Goal: Task Accomplishment & Management: Use online tool/utility

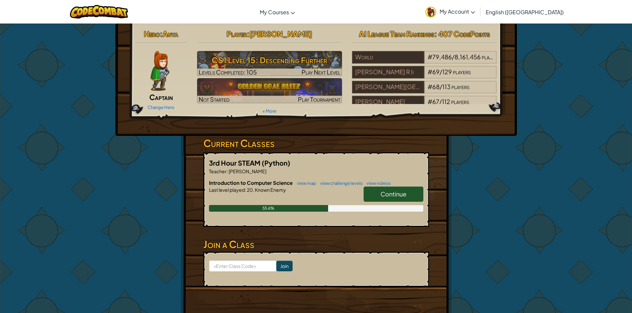
click at [390, 196] on span "Continue" at bounding box center [393, 194] width 26 height 8
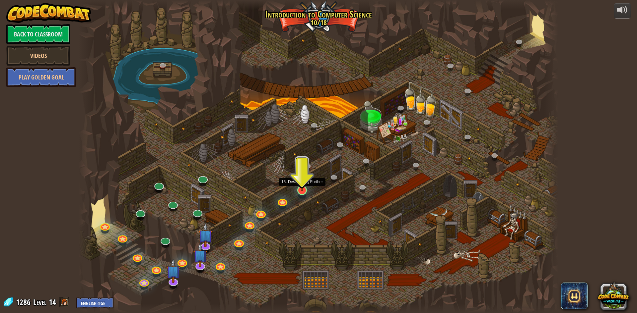
click at [304, 189] on img at bounding box center [301, 177] width 13 height 30
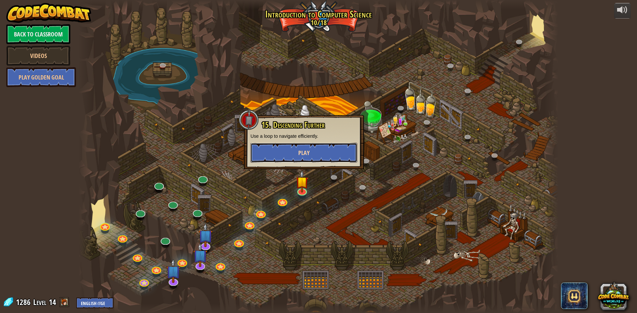
click at [308, 154] on span "Play" at bounding box center [303, 153] width 11 height 8
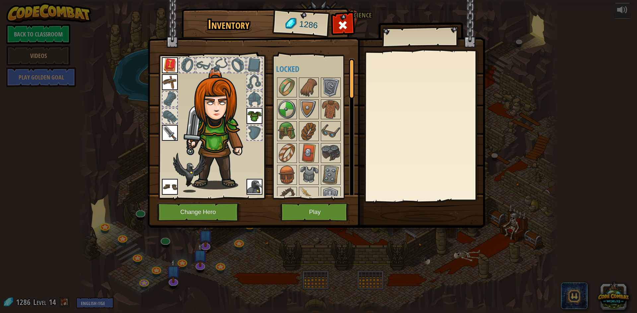
click at [166, 114] on div at bounding box center [169, 116] width 15 height 15
click at [170, 100] on div at bounding box center [169, 99] width 15 height 15
click at [305, 83] on img at bounding box center [308, 87] width 19 height 19
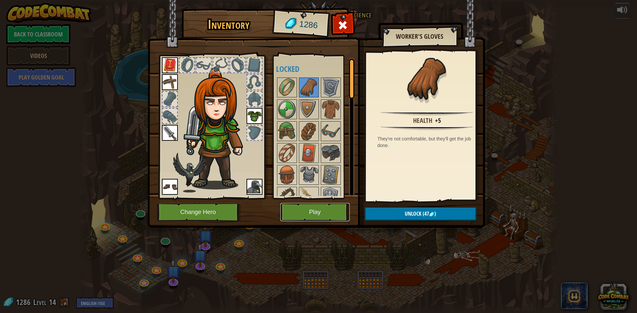
click at [318, 213] on button "Play" at bounding box center [314, 212] width 69 height 18
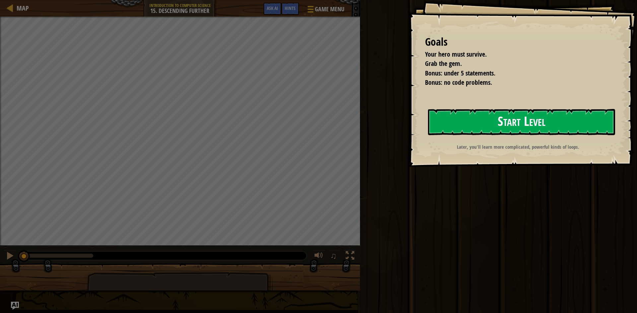
click at [591, 120] on button "Start Level" at bounding box center [521, 122] width 187 height 26
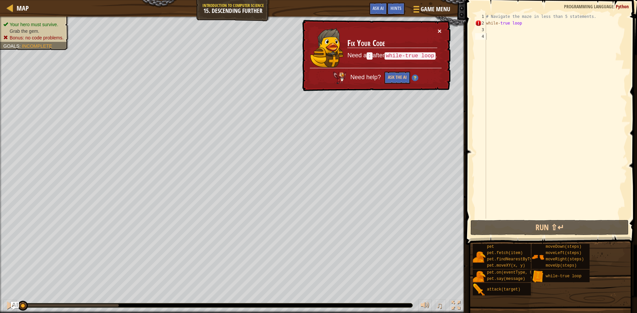
click at [441, 33] on button "×" at bounding box center [439, 31] width 4 height 7
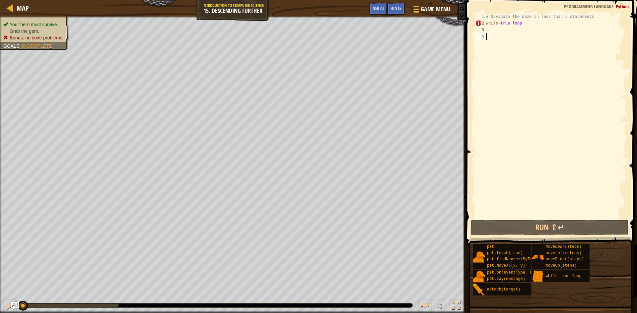
click at [501, 28] on div "# Navigate the maze in less than 5 statements. while - true loop" at bounding box center [555, 122] width 142 height 219
click at [502, 24] on div "# Navigate the maze in less than 5 statements. while - true loop" at bounding box center [555, 122] width 142 height 219
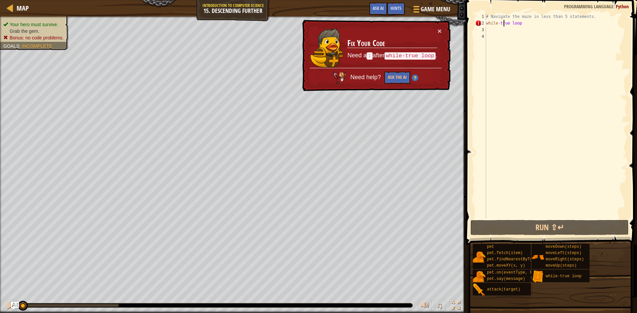
click at [516, 25] on div "# Navigate the maze in less than 5 statements. while - true loop" at bounding box center [555, 122] width 142 height 219
click at [518, 25] on div "# Navigate the maze in less than 5 statements. while - true loop" at bounding box center [555, 122] width 142 height 219
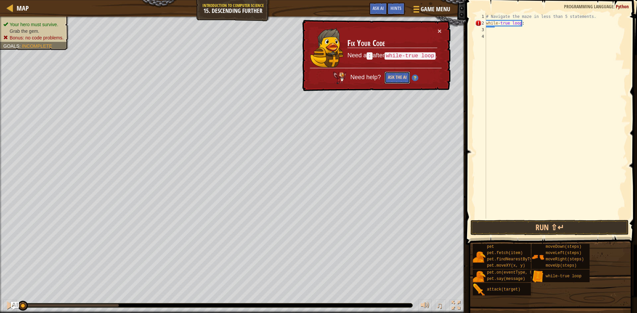
click at [391, 77] on button "Ask the AI" at bounding box center [397, 78] width 26 height 12
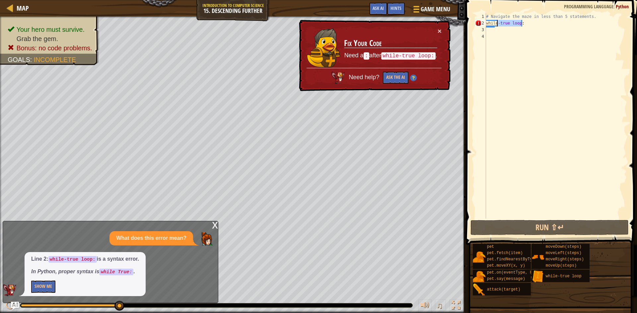
drag, startPoint x: 524, startPoint y: 25, endPoint x: 497, endPoint y: 23, distance: 26.2
click at [497, 23] on div "# Navigate the maze in less than 5 statements. while - true loop :" at bounding box center [555, 122] width 142 height 219
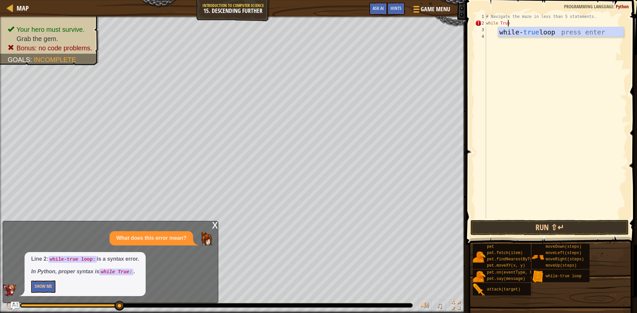
scroll to position [3, 2]
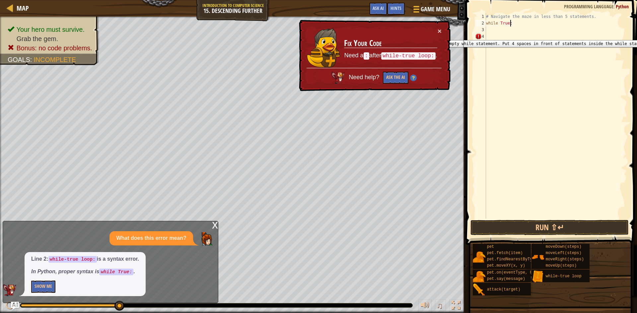
type textarea "while True:"
click at [474, 37] on div "while True: 1 2 3 4 # Navigate the maze in less than 5 statements. while True :…" at bounding box center [550, 116] width 153 height 206
click at [489, 28] on div "# Navigate the maze in less than 5 statements. while True :" at bounding box center [555, 122] width 142 height 219
click at [216, 225] on div "x" at bounding box center [215, 225] width 6 height 7
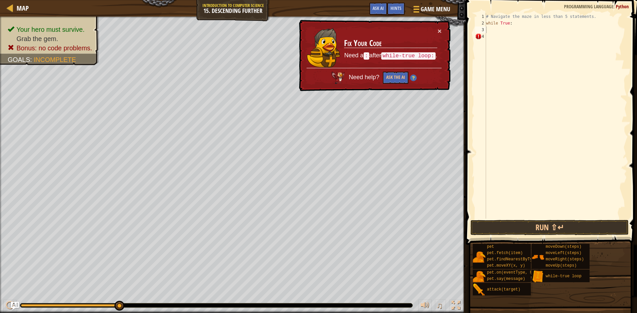
click at [490, 39] on div "# Navigate the maze in less than 5 statements. while True :" at bounding box center [555, 122] width 142 height 219
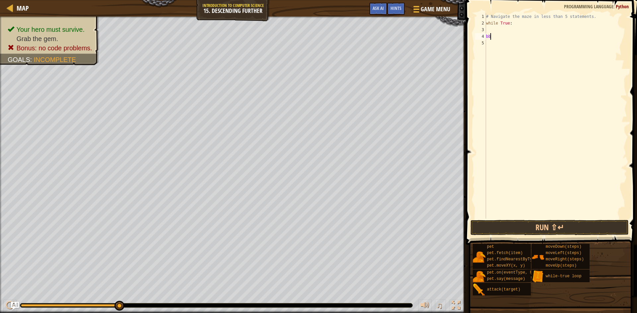
type textarea "b"
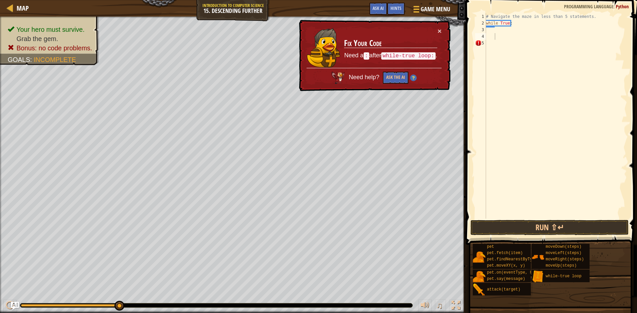
click at [492, 42] on div "# Navigate the maze in less than 5 statements. while True :" at bounding box center [555, 122] width 142 height 219
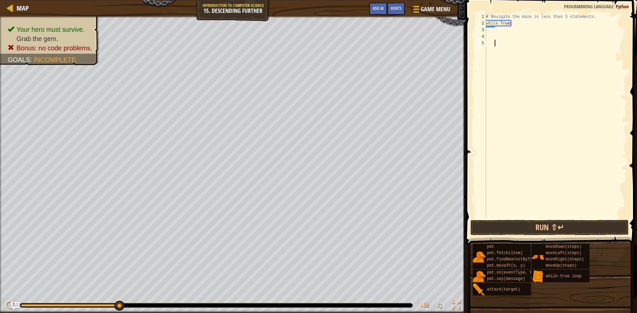
click at [492, 36] on div "# Navigate the maze in less than 5 statements. while True :" at bounding box center [555, 122] width 142 height 219
type textarea "right"
click at [522, 46] on div "hero.move Right press enter" at bounding box center [553, 55] width 125 height 30
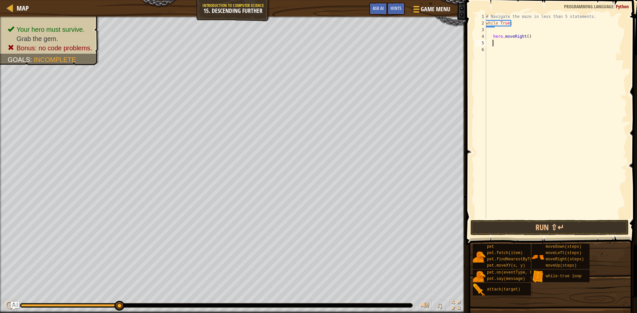
click at [524, 37] on div "# Navigate the maze in less than 5 statements. while True : hero . moveRight ( )" at bounding box center [555, 122] width 142 height 219
click at [525, 37] on div "# Navigate the maze in less than 5 statements. while True : hero . moveRight ( )" at bounding box center [555, 122] width 142 height 219
click at [525, 37] on div "# Navigate the maze in less than 5 statements. while True : hero . moveRight ( )" at bounding box center [555, 116] width 142 height 206
type textarea "hero.moveRight(2)"
click at [499, 41] on div "# Navigate the maze in less than 5 statements. while True : hero . moveRight ( …" at bounding box center [555, 122] width 142 height 219
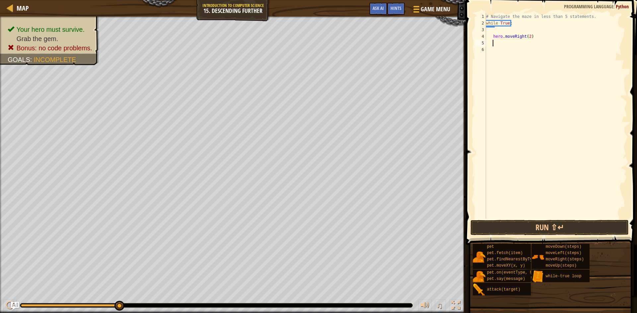
click at [493, 44] on div "# Navigate the maze in less than 5 statements. while True : hero . moveRight ( …" at bounding box center [555, 122] width 142 height 219
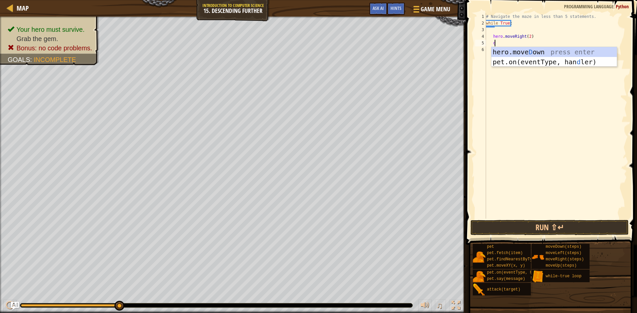
scroll to position [3, 1]
type textarea "down"
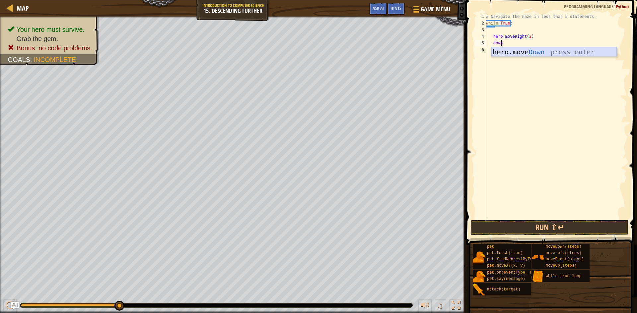
click at [530, 51] on div "hero.move Down press enter" at bounding box center [553, 62] width 125 height 30
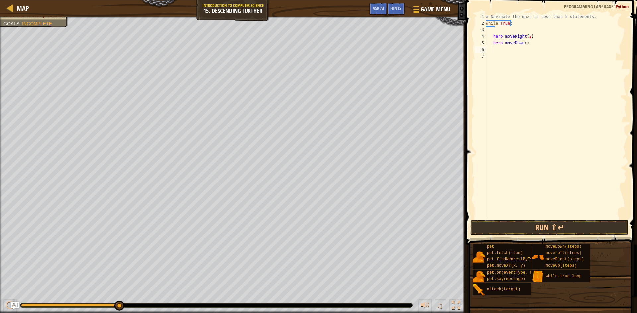
click at [108, 84] on div "Your hero must survive. Grab the gem. Bonus: no code problems. Goals : Incomple…" at bounding box center [233, 165] width 466 height 297
click at [542, 225] on button "Run ⇧↵" at bounding box center [549, 227] width 158 height 15
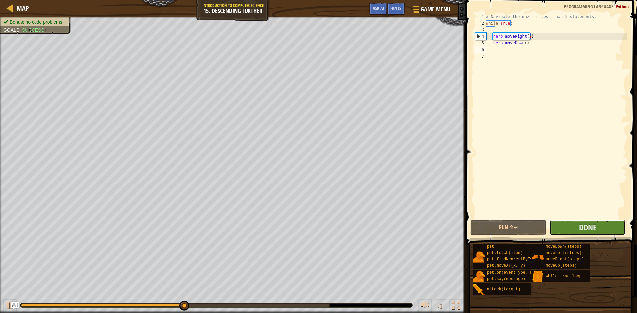
click at [598, 226] on button "Done" at bounding box center [587, 227] width 76 height 15
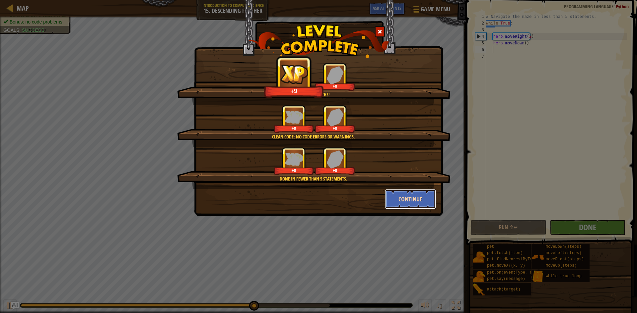
click at [415, 201] on button "Continue" at bounding box center [410, 199] width 51 height 20
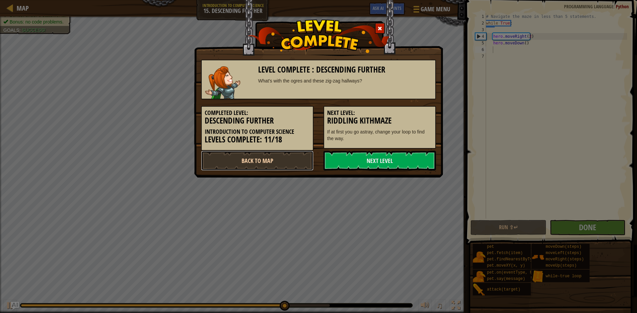
click at [293, 164] on link "Back to Map" at bounding box center [257, 161] width 112 height 20
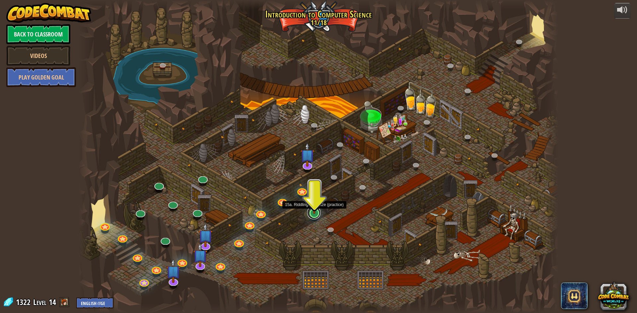
click at [316, 217] on link at bounding box center [313, 212] width 13 height 13
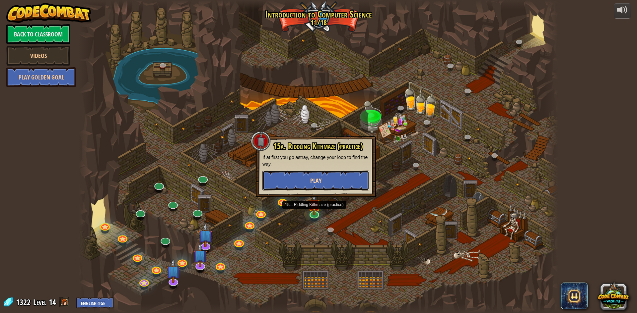
click at [314, 180] on span "Play" at bounding box center [315, 181] width 11 height 8
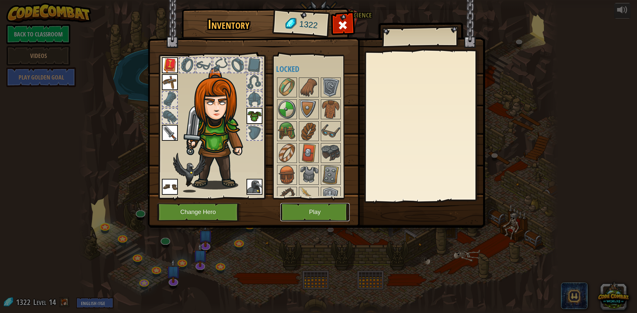
click at [311, 206] on button "Play" at bounding box center [314, 212] width 69 height 18
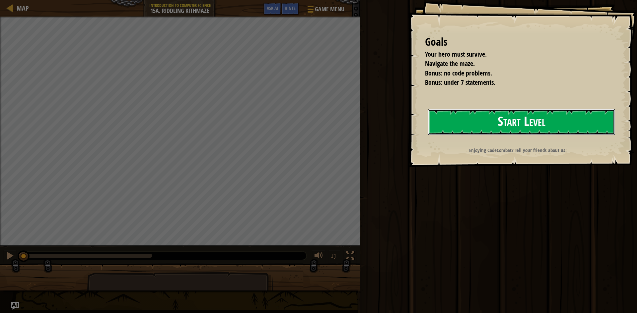
click at [451, 123] on button "Start Level" at bounding box center [521, 122] width 187 height 26
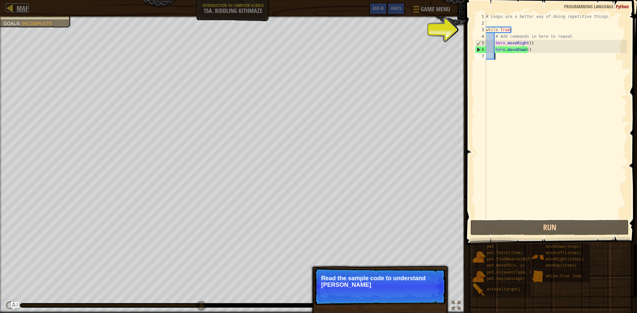
click at [14, 8] on link "Map" at bounding box center [21, 8] width 16 height 9
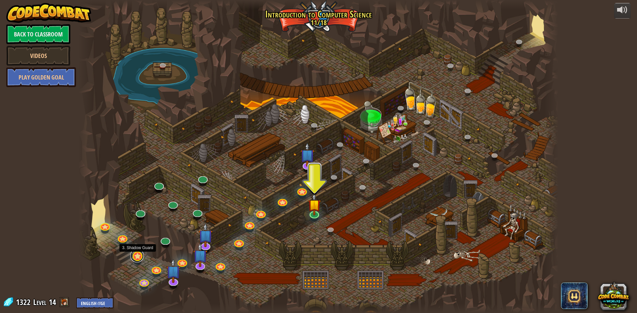
click at [137, 257] on link at bounding box center [136, 255] width 13 height 13
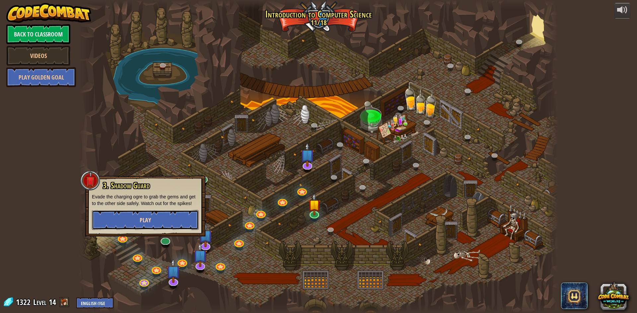
click at [140, 216] on button "Play" at bounding box center [145, 220] width 107 height 20
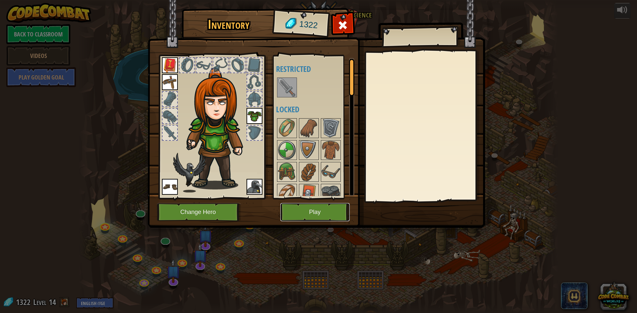
click at [296, 215] on button "Play" at bounding box center [314, 212] width 69 height 18
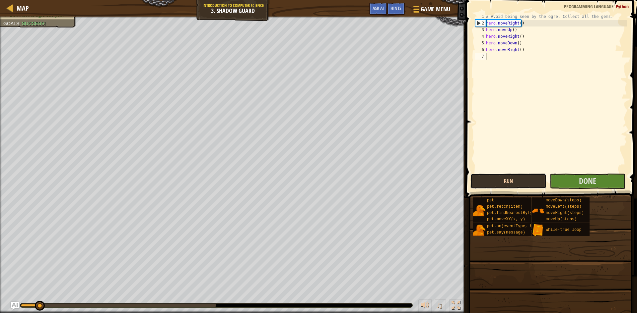
click at [535, 185] on button "Run" at bounding box center [508, 181] width 76 height 15
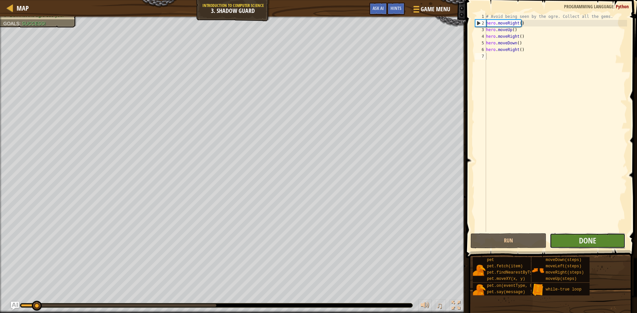
click at [568, 240] on button "Done" at bounding box center [587, 240] width 76 height 15
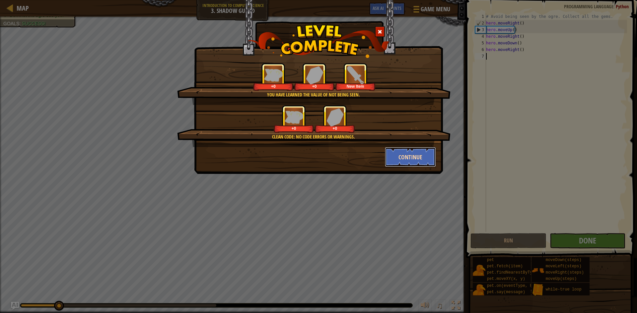
click at [413, 164] on button "Continue" at bounding box center [410, 157] width 51 height 20
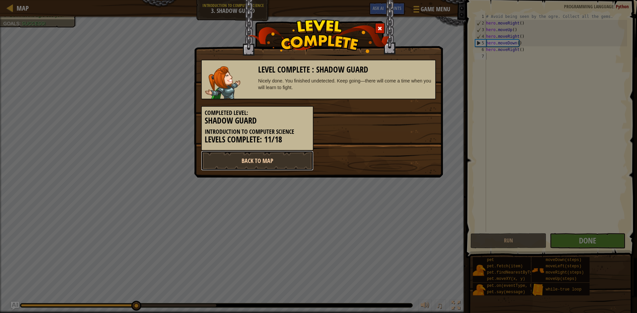
click at [276, 163] on link "Back to Map" at bounding box center [257, 161] width 112 height 20
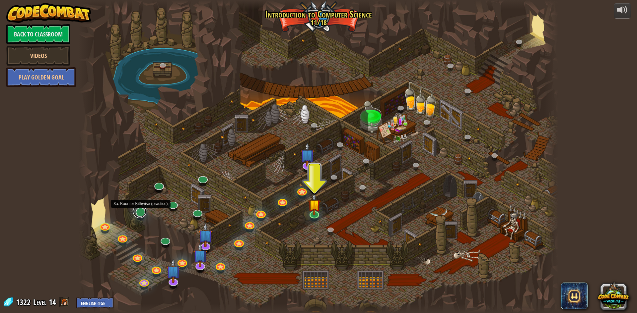
click at [138, 218] on link at bounding box center [139, 211] width 13 height 13
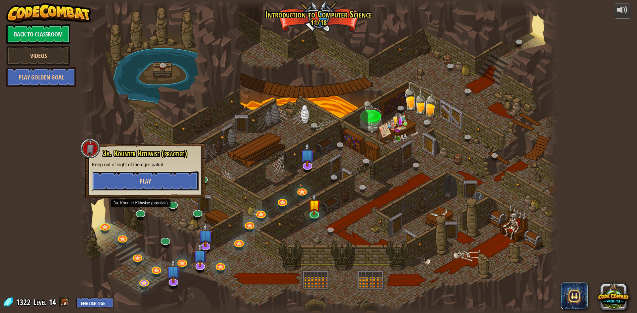
click at [149, 177] on span "Play" at bounding box center [145, 181] width 11 height 8
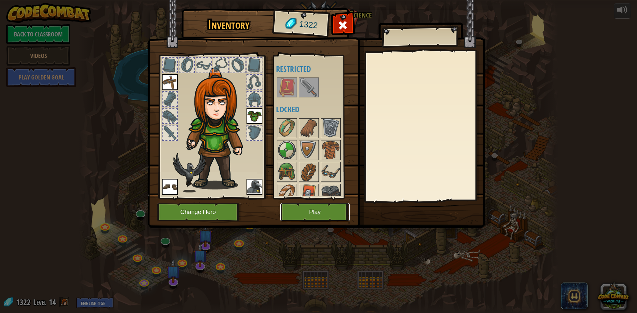
click at [298, 210] on button "Play" at bounding box center [314, 212] width 69 height 18
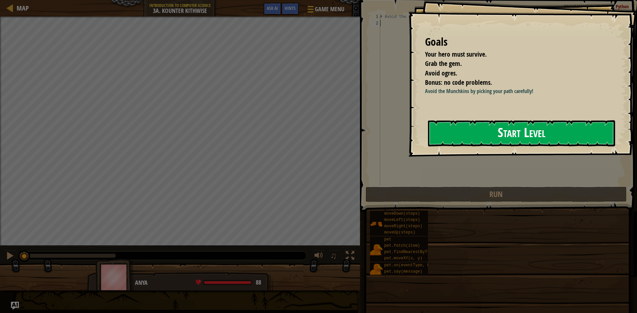
click at [488, 135] on button "Start Level" at bounding box center [521, 133] width 187 height 26
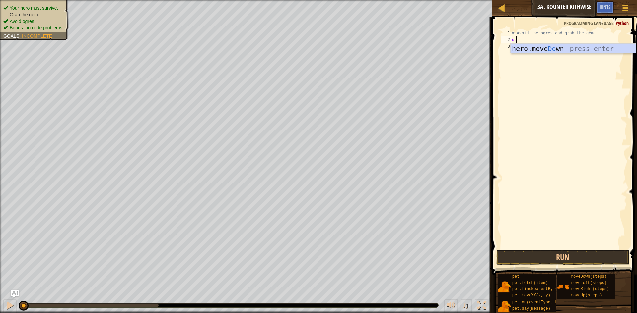
scroll to position [3, 0]
type textarea "down"
click at [549, 46] on div "hero.move Down press enter" at bounding box center [572, 59] width 125 height 30
click at [542, 40] on div "# Avoid the ogres and grab the gem. hero . moveDown ( )" at bounding box center [568, 146] width 116 height 232
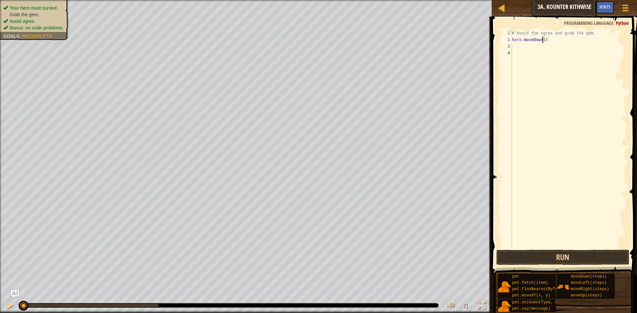
scroll to position [3, 3]
type textarea "hero.moveDown(1)"
click at [516, 45] on div "# Avoid the ogres and grab the gem. hero . moveDown ( 1 )" at bounding box center [568, 146] width 116 height 232
type textarea "right"
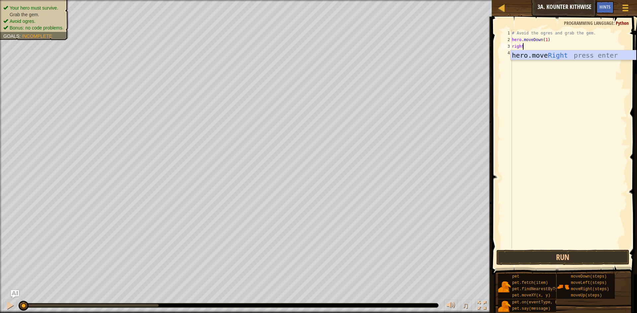
scroll to position [3, 1]
click at [532, 56] on div "hero.move Right press enter" at bounding box center [572, 65] width 125 height 30
click at [544, 47] on div "# Avoid the ogres and grab the gem. hero . moveDown ( 1 ) hero . moveRight ( )" at bounding box center [568, 146] width 116 height 232
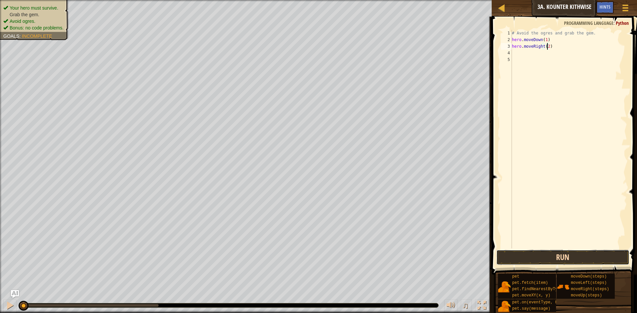
click at [564, 251] on button "Run" at bounding box center [562, 257] width 133 height 15
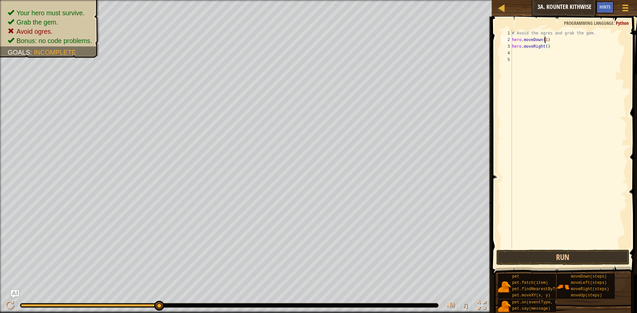
click at [544, 40] on div "# Avoid the ogres and grab the gem. hero . moveDown ( 1 ) hero . moveRight ( )" at bounding box center [568, 146] width 116 height 232
click at [544, 47] on div "# Avoid the ogres and grab the gem. hero . moveDown ( 2 ) hero . moveRight ( )" at bounding box center [568, 146] width 116 height 232
type textarea "hero.moveRight(1)"
click at [518, 56] on div "# Avoid the ogres and grab the gem. hero . moveDown ( 2 ) hero . moveRight ( 1 )" at bounding box center [568, 146] width 116 height 232
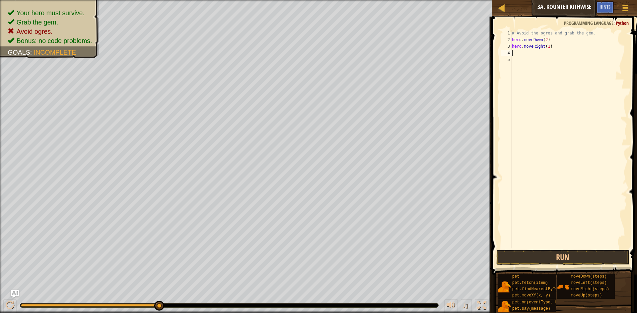
type textarea "i"
type textarea "up"
click at [532, 64] on div "hero.move Up press enter" at bounding box center [572, 72] width 125 height 30
click at [537, 54] on div "# Avoid the ogres and grab the gem. hero . moveDown ( 2 ) hero . moveRight ( 1 …" at bounding box center [568, 146] width 116 height 232
type textarea "hero.moveUp(1)"
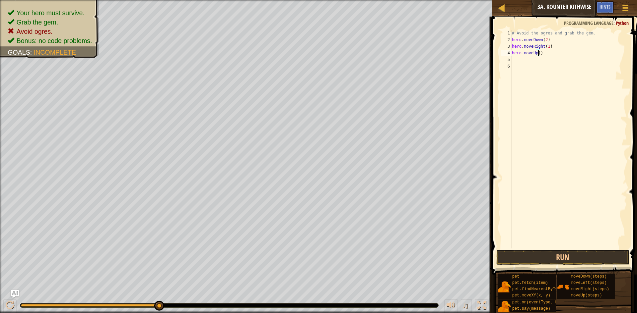
scroll to position [3, 2]
click at [521, 62] on div "# Avoid the ogres and grab the gem. hero . moveDown ( 2 ) hero . moveRight ( 1 …" at bounding box center [568, 146] width 116 height 232
type textarea "right"
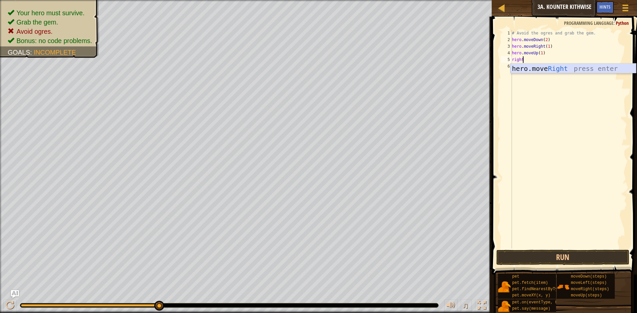
click at [549, 68] on div "hero.move Right press enter" at bounding box center [572, 79] width 125 height 30
click at [543, 61] on div "# Avoid the ogres and grab the gem. hero . moveDown ( 2 ) hero . moveRight ( 1 …" at bounding box center [568, 146] width 116 height 232
click at [544, 60] on div "# Avoid the ogres and grab the gem. hero . moveDown ( 2 ) hero . moveRight ( 1 …" at bounding box center [568, 146] width 116 height 232
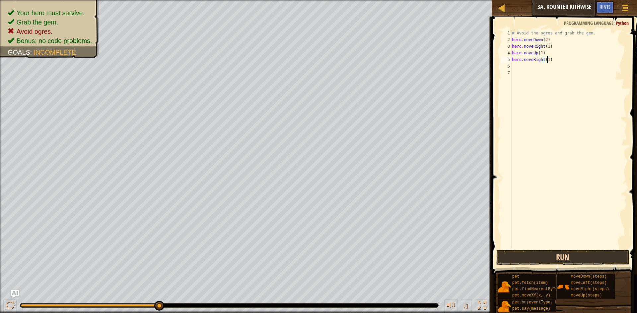
type textarea "hero.moveRight(1)"
click at [530, 259] on button "Run" at bounding box center [562, 257] width 133 height 15
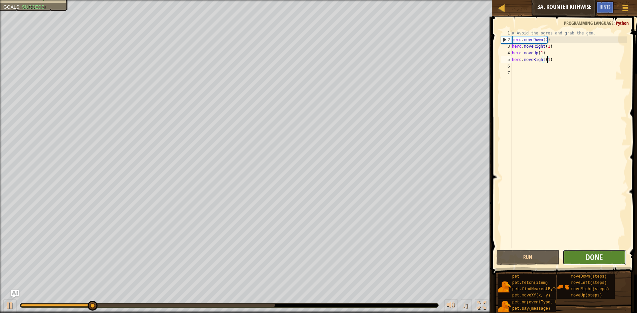
click at [585, 257] on button "Done" at bounding box center [593, 257] width 63 height 15
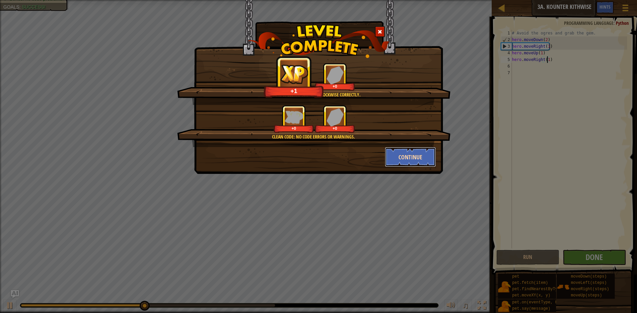
click at [416, 161] on button "Continue" at bounding box center [410, 157] width 51 height 20
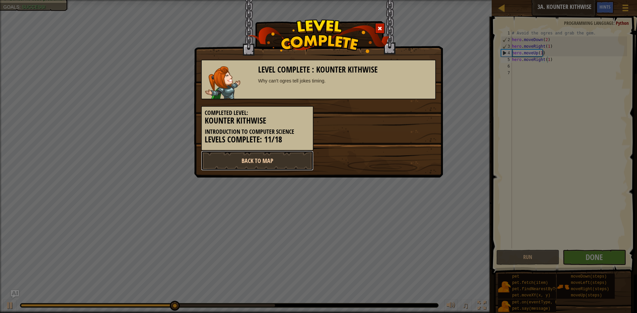
click at [281, 161] on link "Back to Map" at bounding box center [257, 161] width 112 height 20
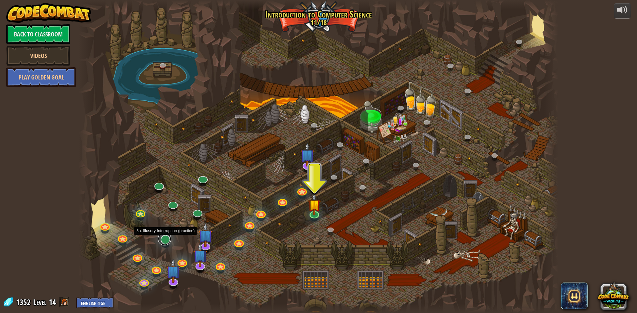
click at [162, 240] on link at bounding box center [164, 238] width 13 height 13
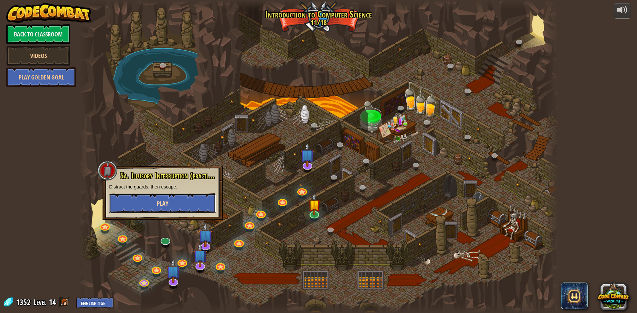
click at [165, 203] on span "Play" at bounding box center [162, 204] width 11 height 8
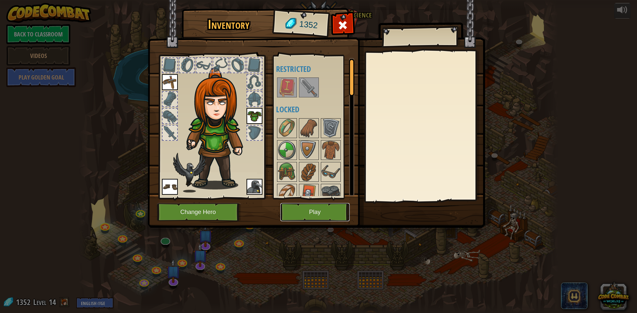
click at [310, 210] on button "Play" at bounding box center [314, 212] width 69 height 18
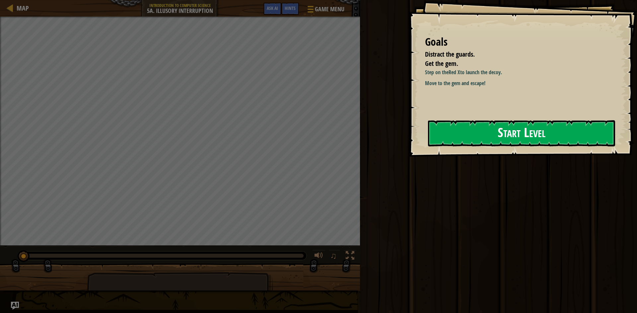
click at [472, 135] on button "Start Level" at bounding box center [521, 133] width 187 height 26
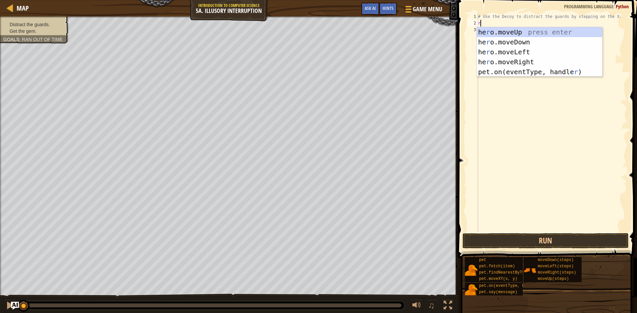
scroll to position [3, 0]
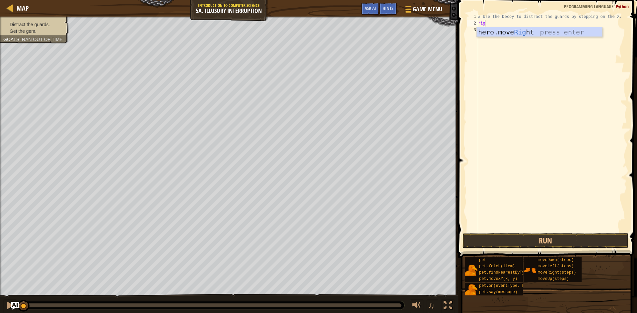
type textarea "right"
click at [489, 31] on div "hero.move Right press enter" at bounding box center [539, 42] width 125 height 30
type textarea "down"
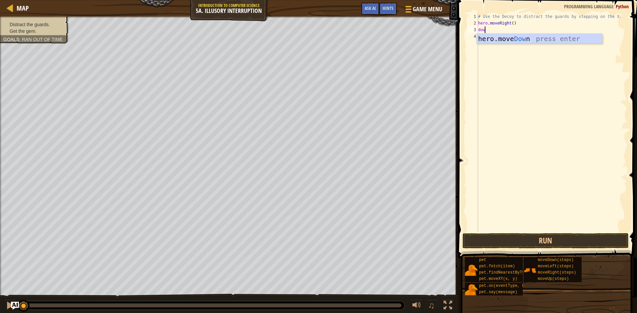
scroll to position [3, 0]
click at [496, 37] on div "hero.move Down press enter" at bounding box center [539, 49] width 125 height 30
click at [507, 29] on div "# Use the Decoy to distract the guards by stepping on the X. hero . moveRight (…" at bounding box center [552, 129] width 150 height 232
type textarea "hero.moveDown(2)"
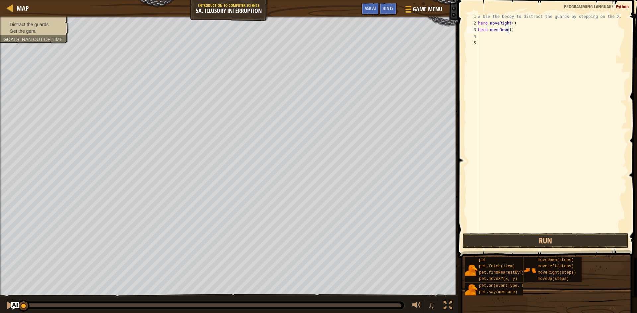
scroll to position [3, 2]
click at [491, 36] on div "# Use the Decoy to distract the guards by stepping on the X. hero . moveRight (…" at bounding box center [552, 129] width 150 height 232
type textarea "up"
click at [501, 47] on div "hero.move Up press enter" at bounding box center [539, 55] width 125 height 30
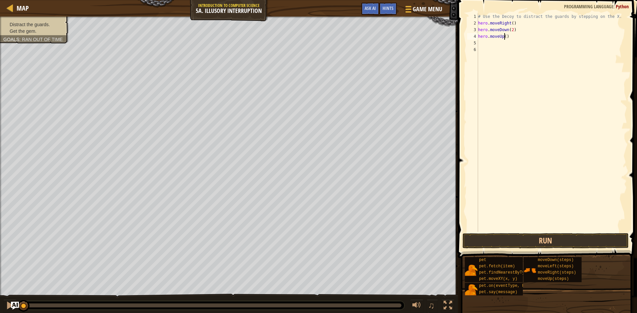
click at [504, 37] on div "# Use the Decoy to distract the guards by stepping on the X. hero . moveRight (…" at bounding box center [552, 129] width 150 height 232
type textarea "hero.moveUp(2)"
click at [487, 44] on div "# Use the Decoy to distract the guards by stepping on the X. hero . moveRight (…" at bounding box center [552, 129] width 150 height 232
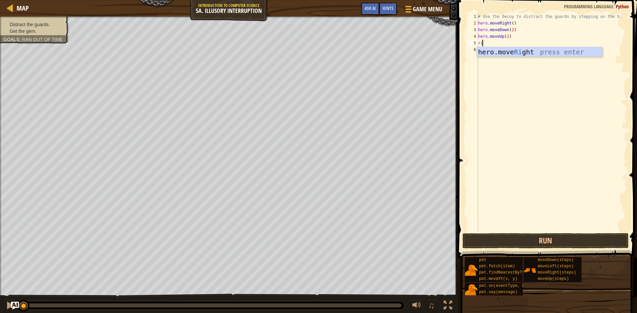
type textarea "right"
click at [491, 53] on div "hero.move Right press enter" at bounding box center [539, 62] width 125 height 30
click at [509, 42] on div "# Use the Decoy to distract the guards by stepping on the X. hero . moveRight (…" at bounding box center [552, 129] width 150 height 232
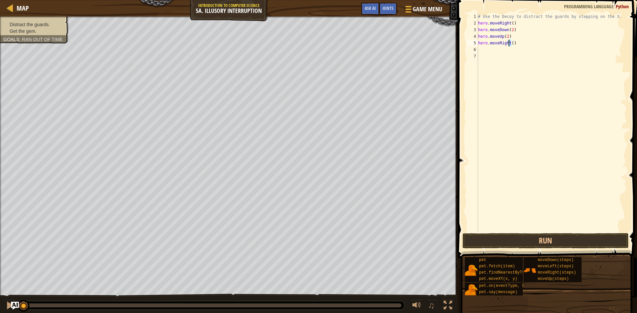
click at [510, 42] on div "# Use the Decoy to distract the guards by stepping on the X. hero . moveRight (…" at bounding box center [552, 122] width 150 height 219
type textarea "hero.moveRight(3)"
click at [506, 232] on span at bounding box center [548, 120] width 184 height 278
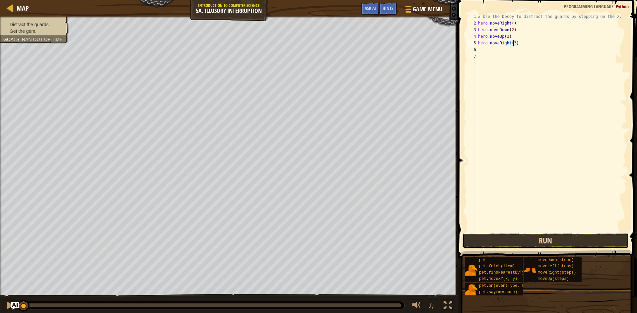
click at [507, 237] on button "Run" at bounding box center [545, 240] width 166 height 15
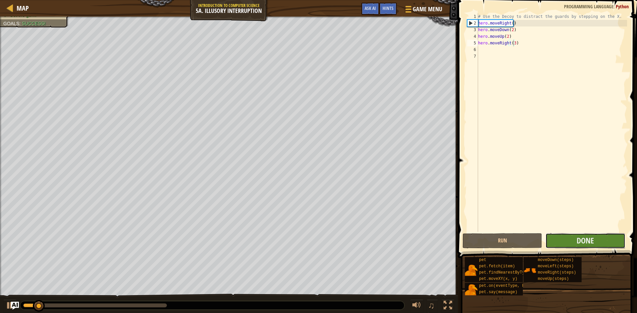
click at [573, 239] on button "Done" at bounding box center [585, 240] width 80 height 15
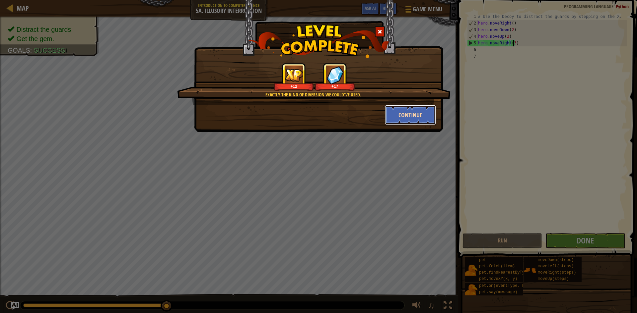
click at [408, 120] on button "Continue" at bounding box center [410, 115] width 51 height 20
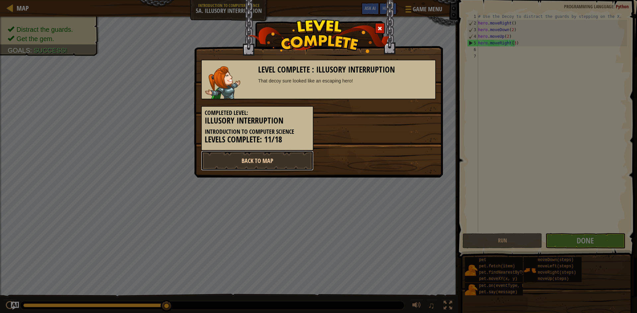
click at [277, 159] on link "Back to Map" at bounding box center [257, 161] width 112 height 20
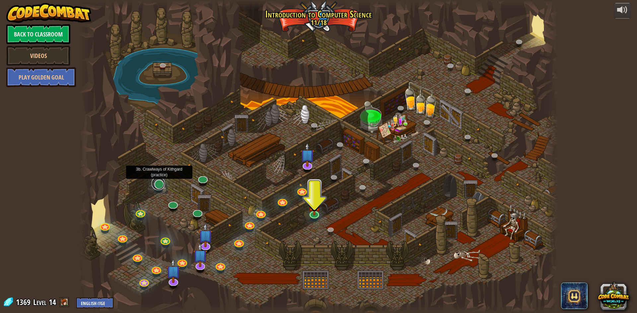
click at [158, 187] on link at bounding box center [158, 183] width 13 height 13
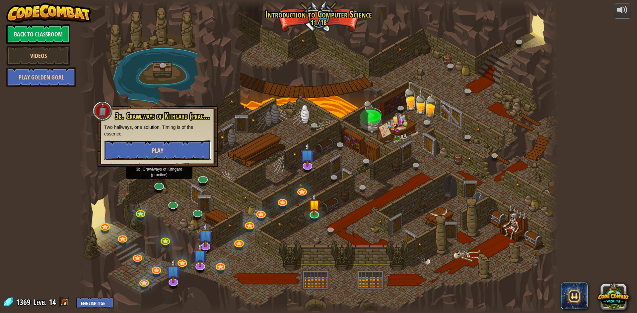
click at [158, 148] on span "Play" at bounding box center [157, 151] width 11 height 8
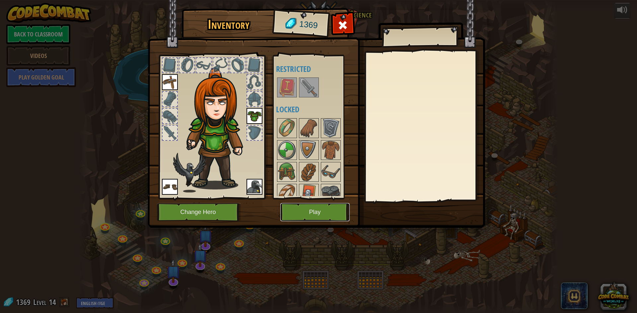
click at [305, 213] on button "Play" at bounding box center [314, 212] width 69 height 18
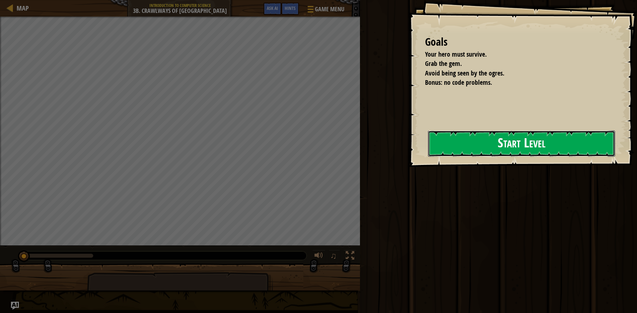
click at [448, 142] on button "Start Level" at bounding box center [521, 144] width 187 height 26
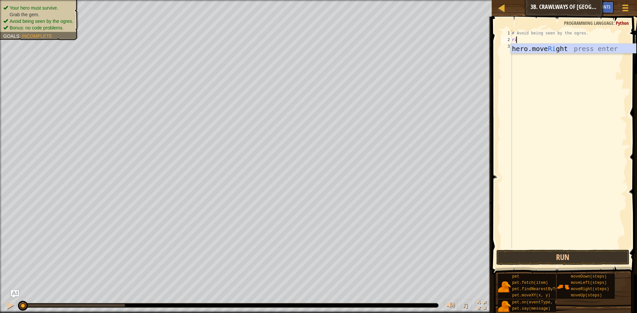
scroll to position [3, 0]
type textarea "right"
click at [559, 48] on div "hero.move Right press enter" at bounding box center [572, 59] width 125 height 30
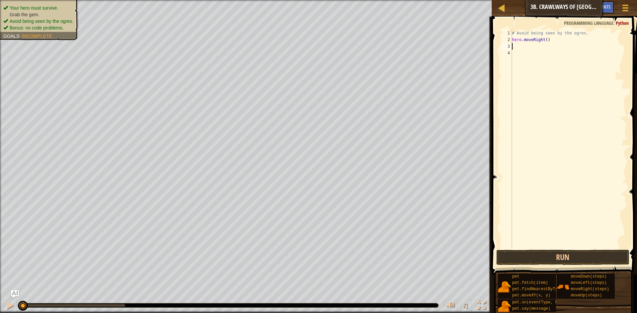
click at [544, 39] on div "# Avoid being seen by the ogres. hero . moveRight ( )" at bounding box center [568, 146] width 116 height 232
click at [515, 252] on button "Run" at bounding box center [562, 257] width 133 height 15
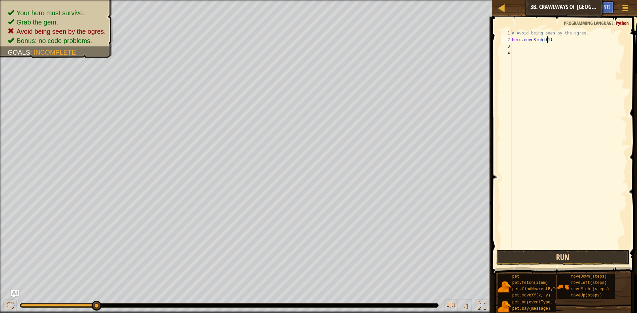
type textarea "hero.moveRight(1)"
click at [540, 260] on button "Run" at bounding box center [562, 257] width 133 height 15
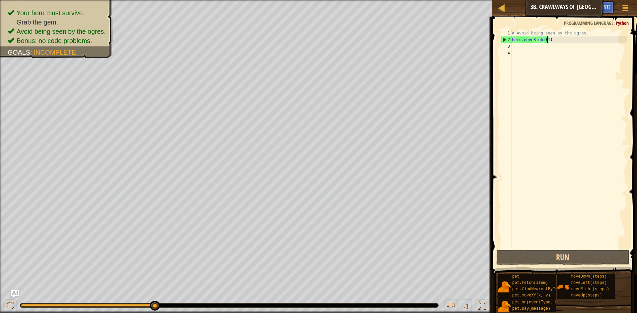
click at [507, 47] on div "3" at bounding box center [506, 46] width 11 height 7
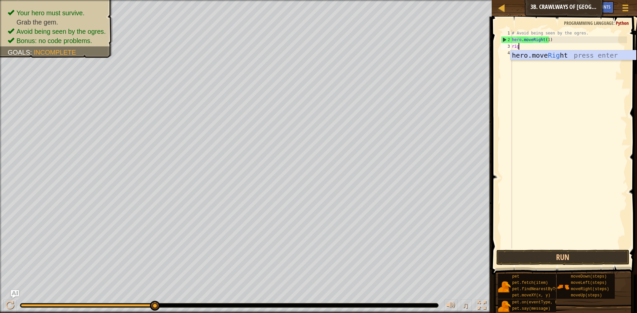
type textarea "right"
click at [546, 55] on div "hero.move Right press enter" at bounding box center [572, 65] width 125 height 30
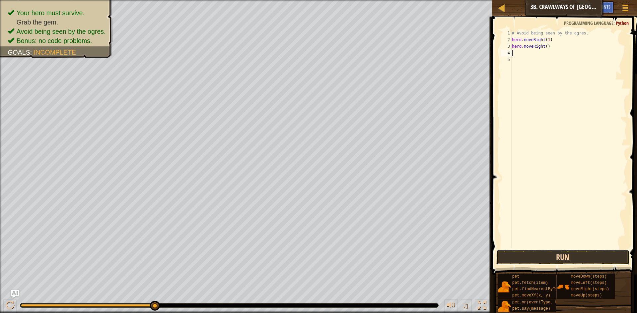
click at [535, 260] on button "Run" at bounding box center [562, 257] width 133 height 15
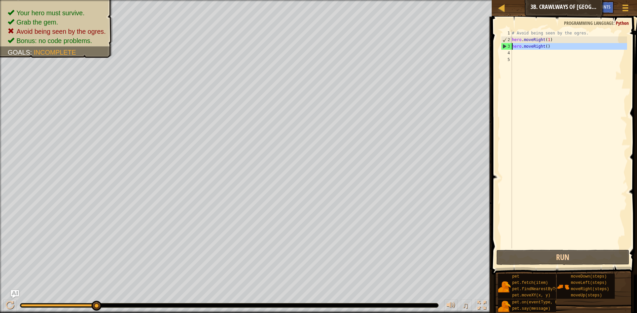
drag, startPoint x: 550, startPoint y: 50, endPoint x: 513, endPoint y: 44, distance: 38.2
click at [513, 44] on div "# Avoid being seen by the ogres. hero . moveRight ( 1 ) hero . moveRight ( )" at bounding box center [568, 146] width 116 height 232
type textarea "hero.moveRight()"
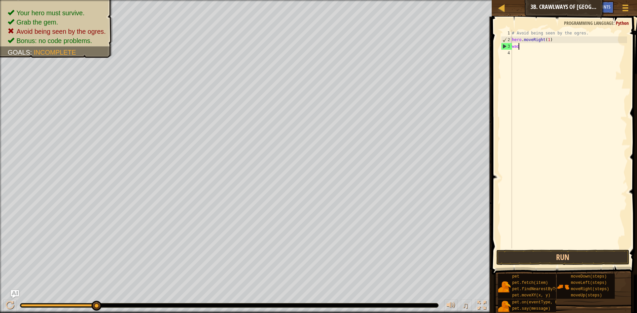
scroll to position [3, 0]
drag, startPoint x: 557, startPoint y: 36, endPoint x: 513, endPoint y: 42, distance: 43.8
click at [513, 42] on div "# Avoid being seen by the ogres. hero . moveRight ( 1 waor" at bounding box center [568, 146] width 116 height 232
type textarea "h"
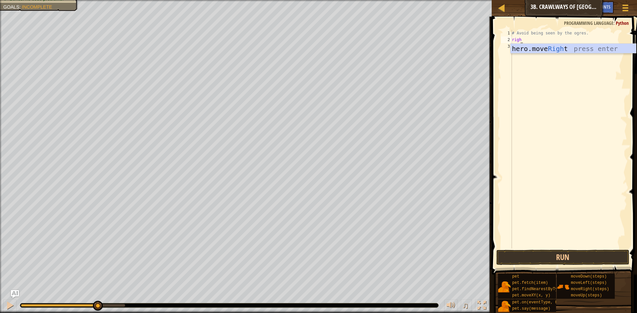
type textarea "right"
click at [528, 53] on div "# Avoid being seen by the ogres. right" at bounding box center [568, 146] width 116 height 232
click at [525, 37] on div "# Avoid being seen by the ogres. right" at bounding box center [568, 146] width 116 height 232
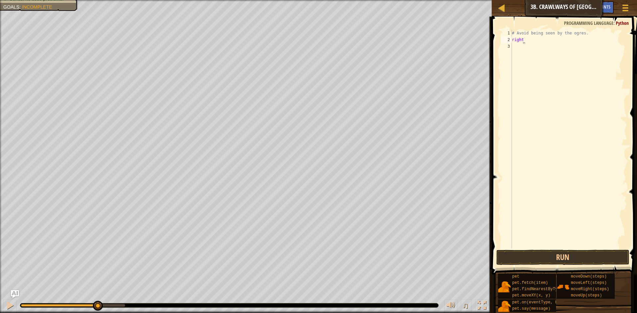
click at [522, 37] on div "# Avoid being seen by the ogres. right" at bounding box center [568, 146] width 116 height 232
click at [520, 39] on div "# Avoid being seen by the ogres. right" at bounding box center [568, 146] width 116 height 232
click at [524, 39] on div "# Avoid being seen by the ogres. right" at bounding box center [568, 146] width 116 height 232
type textarea "r"
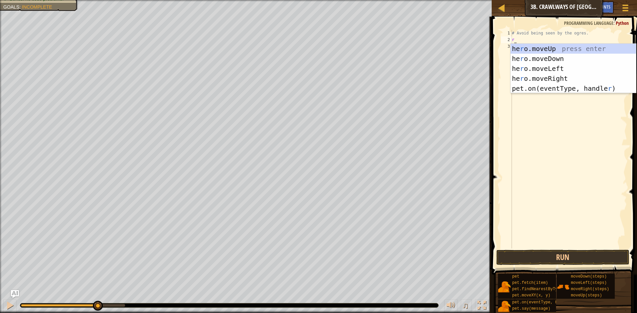
type textarea "right"
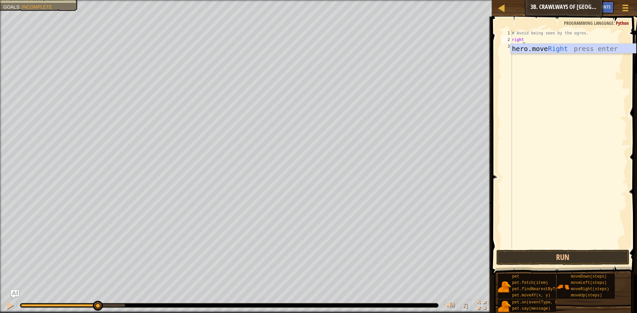
scroll to position [3, 1]
click at [552, 48] on div "hero.move Right press enter" at bounding box center [572, 59] width 125 height 30
click at [513, 44] on div "# Avoid being seen by the ogres. hero . moveRight ( )" at bounding box center [568, 146] width 116 height 232
type textarea "w"
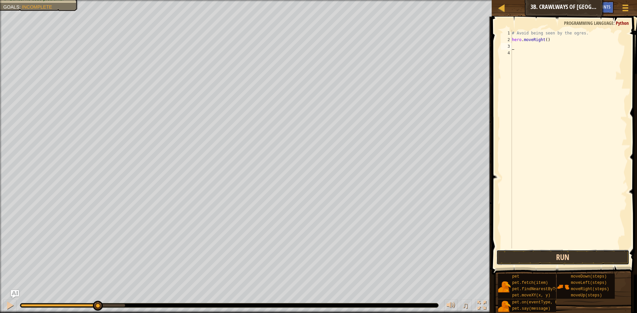
click at [550, 252] on button "Run" at bounding box center [562, 257] width 133 height 15
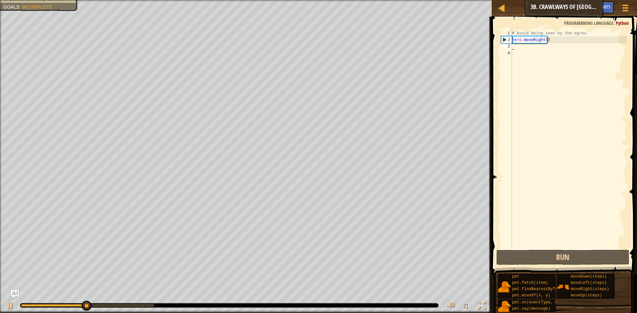
click at [517, 47] on div "# Avoid being seen by the ogres. hero . moveRight ( )" at bounding box center [568, 146] width 116 height 232
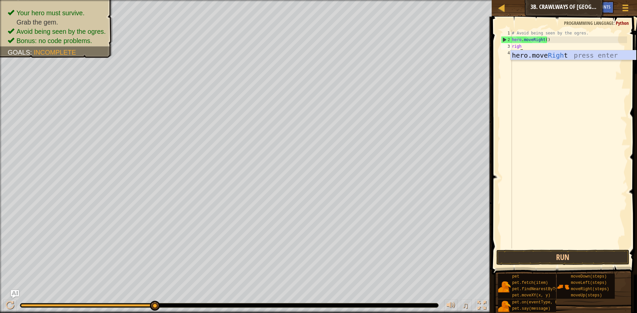
type textarea "right"
click at [524, 52] on div "hero.move Right press enter" at bounding box center [572, 65] width 125 height 30
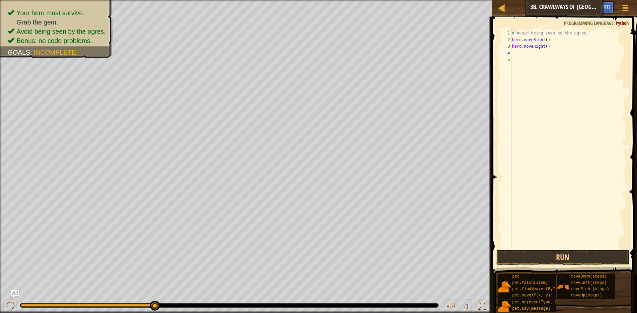
click at [513, 45] on div "# Avoid being seen by the ogres. hero . moveRight ( ) hero . moveRight ( )" at bounding box center [568, 146] width 116 height 232
click at [512, 45] on div "# Avoid being seen by the ogres. hero . moveRight ( ) hero . moveRight ( )" at bounding box center [568, 146] width 116 height 232
click at [514, 48] on div "# Avoid being seen by the ogres. hero . moveRight ( ) hero . moveRight ( )" at bounding box center [568, 146] width 116 height 232
drag, startPoint x: 549, startPoint y: 48, endPoint x: 511, endPoint y: 49, distance: 37.5
click at [511, 49] on div "hero.moveRight() 1 2 3 4 5 # Avoid being seen by the ogres. hero . moveRight ( …" at bounding box center [562, 139] width 127 height 219
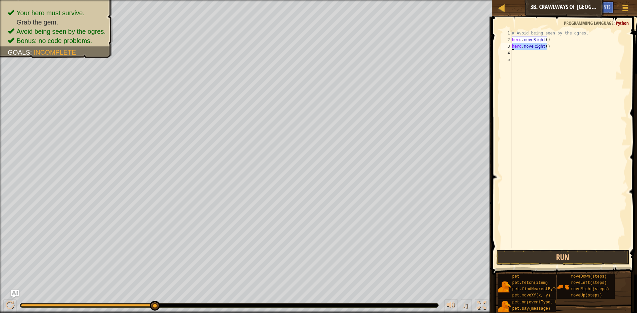
type textarea "hero.moveRight()"
click at [515, 46] on div "# Avoid being seen by the ogres. hero . moveRight ( ) hero . moveRight ( )" at bounding box center [568, 146] width 116 height 232
click at [528, 256] on button "Run" at bounding box center [562, 257] width 133 height 15
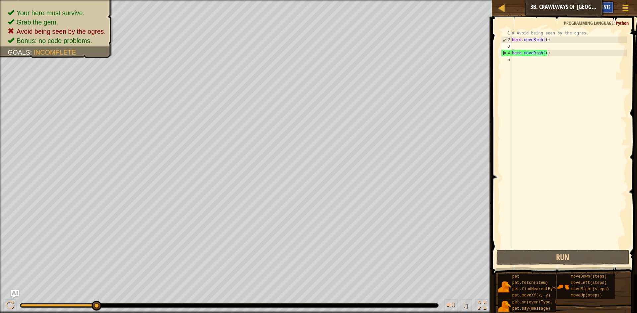
click at [606, 3] on div "Hints" at bounding box center [605, 7] width 18 height 12
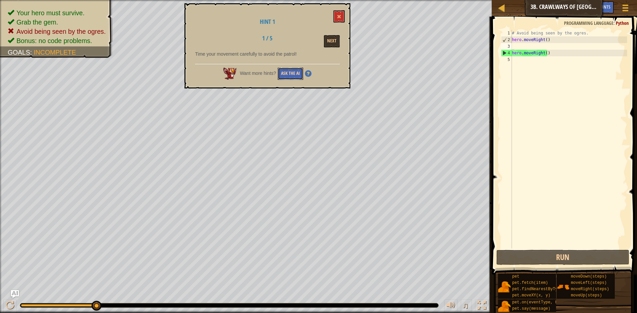
click at [292, 76] on button "Ask the AI" at bounding box center [291, 74] width 26 height 12
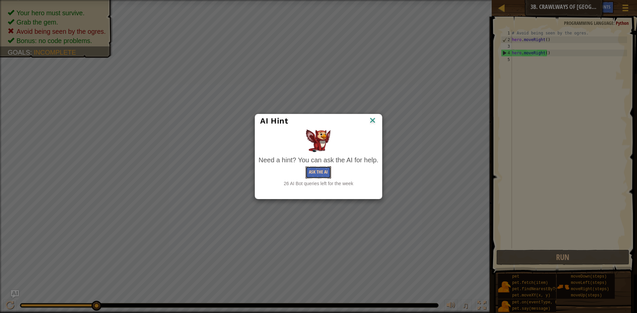
click at [316, 174] on button "Ask the AI" at bounding box center [318, 172] width 26 height 12
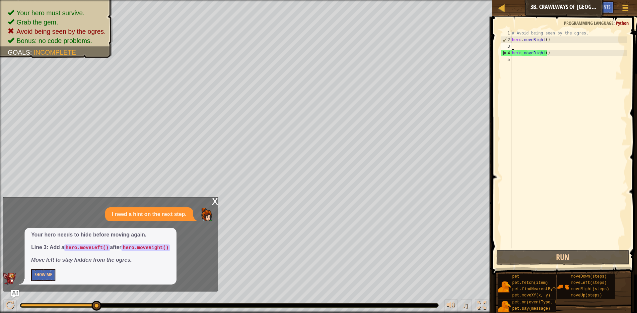
click at [512, 48] on div "# Avoid being seen by the ogres. hero . moveRight ( ) hero . moveRight ( )" at bounding box center [568, 146] width 116 height 232
type textarea "l"
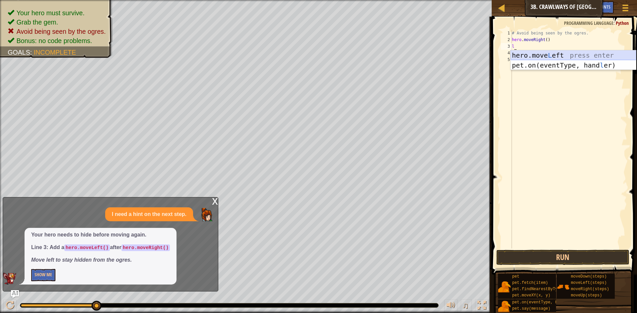
click at [531, 56] on div "hero.move L eft press enter pet.on(eventType, hand l er) press enter" at bounding box center [572, 70] width 125 height 40
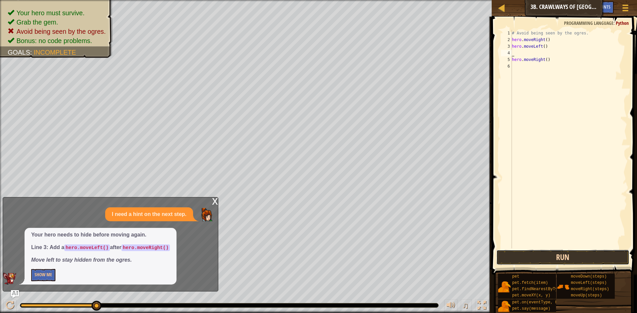
click at [541, 257] on button "Run" at bounding box center [562, 257] width 133 height 15
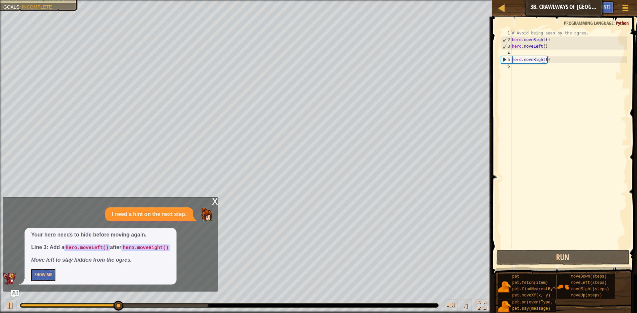
click at [543, 58] on div "# Avoid being seen by the ogres. hero . moveRight ( ) hero . moveLeft ( ) hero …" at bounding box center [568, 146] width 116 height 232
click at [545, 59] on div "# Avoid being seen by the ogres. hero . moveRight ( ) hero . moveLeft ( ) hero …" at bounding box center [568, 146] width 116 height 232
click at [544, 58] on div "# Avoid being seen by the ogres. hero . moveRight ( ) hero . moveLeft ( ) hero …" at bounding box center [568, 146] width 116 height 232
click at [544, 59] on div "# Avoid being seen by the ogres. hero . moveRight ( ) hero . moveLeft ( ) hero …" at bounding box center [568, 146] width 116 height 232
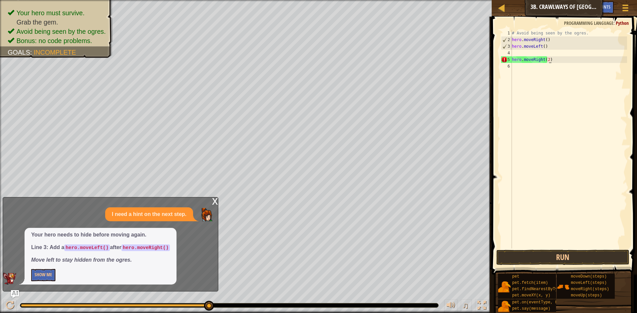
scroll to position [3, 3]
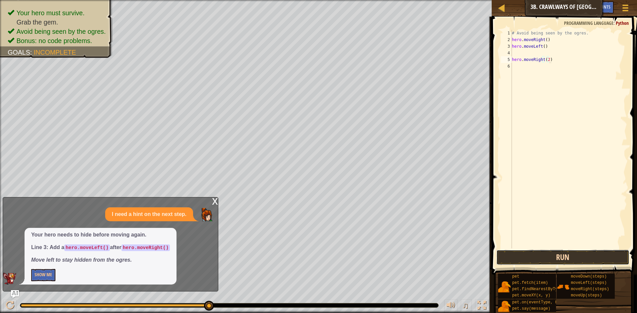
click at [537, 257] on button "Run" at bounding box center [562, 257] width 133 height 15
type textarea "hero.moveRight(2)"
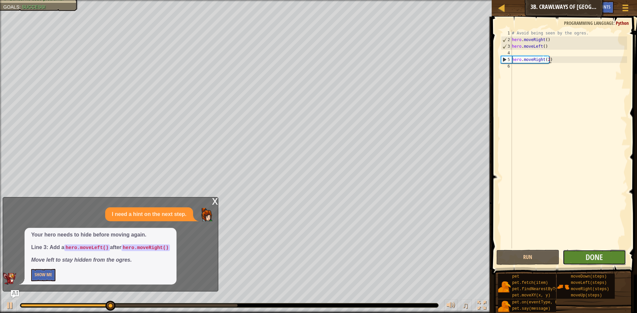
click at [583, 256] on button "Done" at bounding box center [593, 257] width 63 height 15
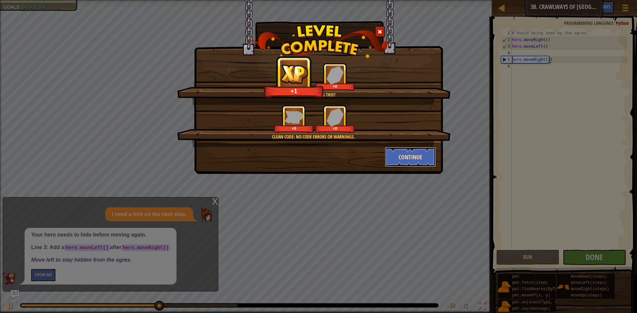
click at [398, 151] on button "Continue" at bounding box center [410, 157] width 51 height 20
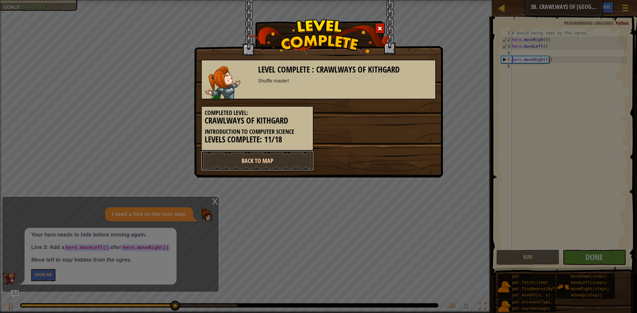
click at [230, 161] on link "Back to Map" at bounding box center [257, 161] width 112 height 20
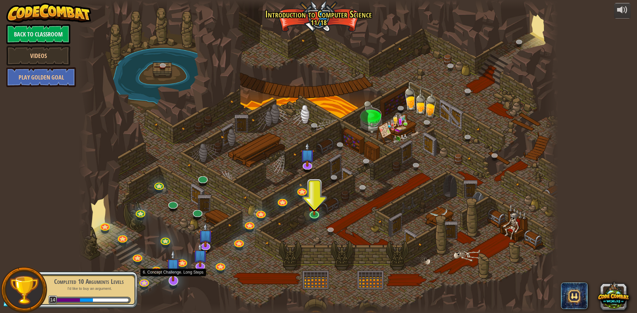
click at [171, 279] on img at bounding box center [173, 266] width 14 height 32
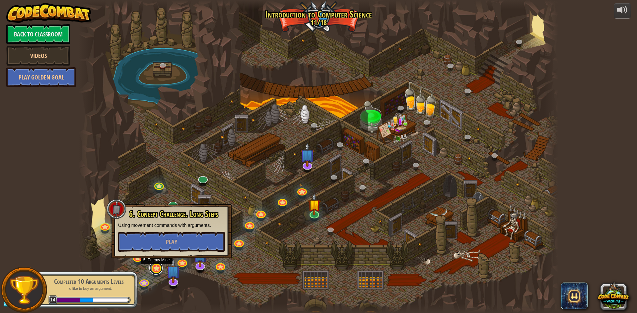
click at [158, 270] on link at bounding box center [155, 268] width 13 height 13
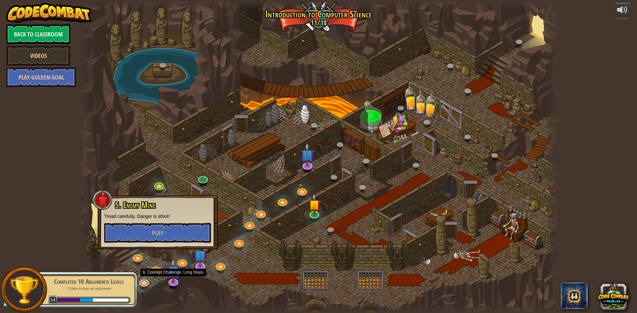
drag, startPoint x: 170, startPoint y: 279, endPoint x: 172, endPoint y: 248, distance: 30.5
click at [170, 279] on img at bounding box center [173, 271] width 14 height 24
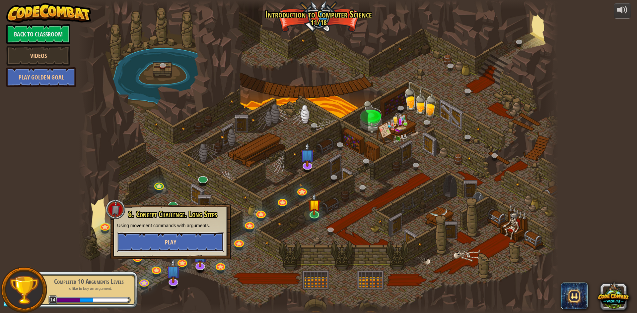
click at [172, 242] on span "Play" at bounding box center [170, 242] width 11 height 8
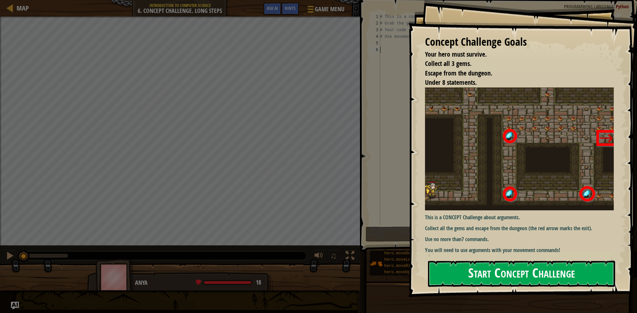
click at [470, 266] on button "Start Concept Challenge" at bounding box center [521, 274] width 187 height 26
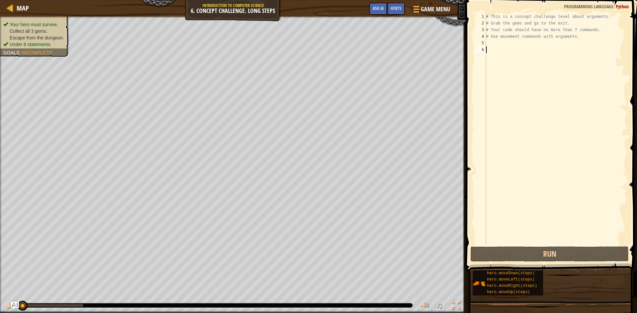
scroll to position [3, 0]
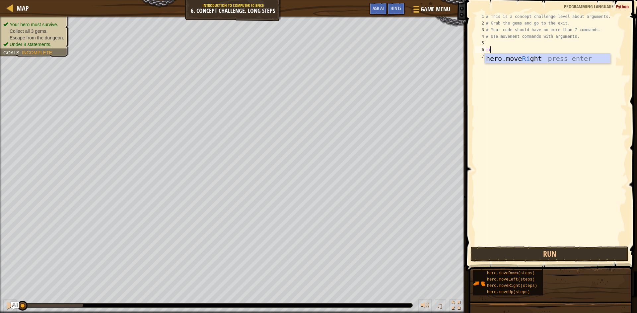
type textarea "right"
click at [508, 59] on div "hero.move Right press enter" at bounding box center [546, 69] width 125 height 30
type textarea "up"
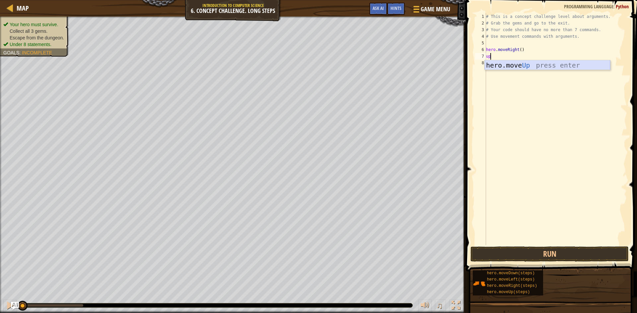
click at [530, 68] on div "hero.move Up press enter" at bounding box center [546, 75] width 125 height 30
click at [511, 57] on div "# This is a concept challenge level about arguments. # Grab the gems and go to …" at bounding box center [555, 135] width 142 height 245
type textarea "hero.moveUp(3)"
click at [491, 64] on div "# This is a concept challenge level about arguments. # Grab the gems and go to …" at bounding box center [555, 135] width 142 height 245
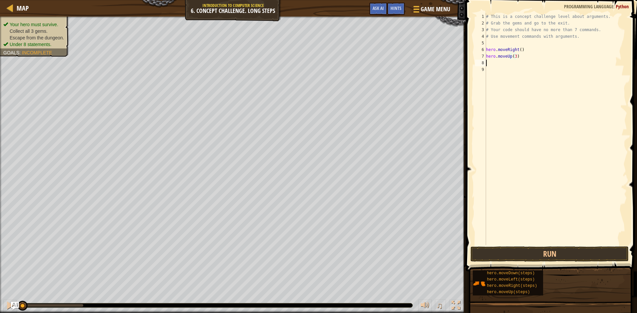
scroll to position [3, 0]
type textarea "roght"
click at [503, 72] on div "he ro .moveRi ght press enter" at bounding box center [546, 82] width 125 height 30
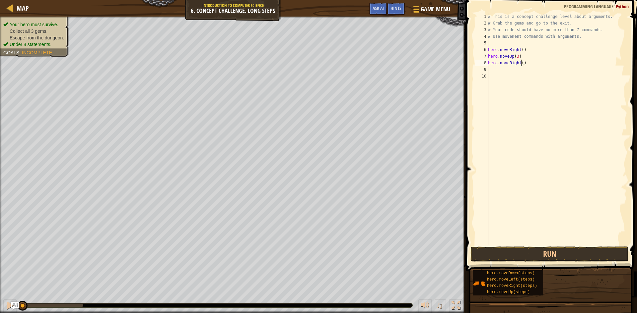
click at [520, 64] on div "# This is a concept challenge level about arguments. # Grab the gems and go to …" at bounding box center [556, 135] width 140 height 245
type textarea "hero.moveRight(2)"
click at [491, 68] on div "# This is a concept challenge level about arguments. # Grab the gems and go to …" at bounding box center [556, 135] width 140 height 245
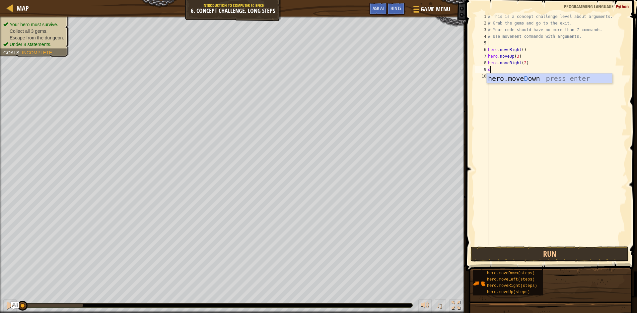
type textarea "down"
click at [503, 79] on div "hero.move Down press enter" at bounding box center [548, 89] width 125 height 30
type textarea "left"
click at [505, 82] on div "hero.move Left press enter" at bounding box center [548, 95] width 125 height 30
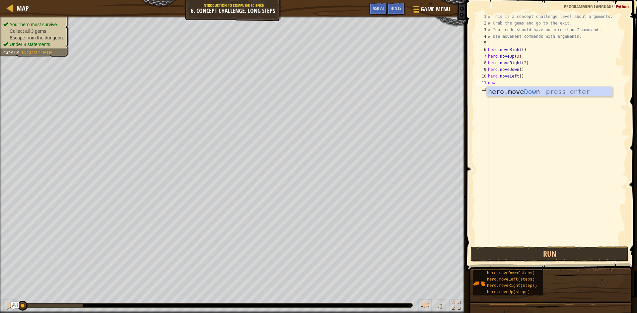
type textarea "down"
click at [492, 89] on div "hero.move Down press enter" at bounding box center [548, 102] width 125 height 30
click at [519, 83] on div "# This is a concept challenge level about arguments. # Grab the gems and go to …" at bounding box center [556, 135] width 140 height 245
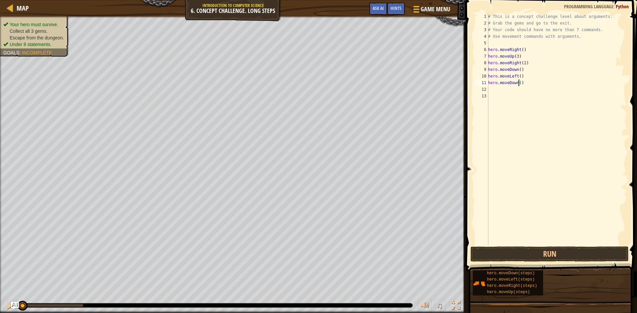
type textarea "hero.moveDown(2)"
click at [494, 92] on div "# This is a concept challenge level about arguments. # Grab the gems and go to …" at bounding box center [556, 135] width 140 height 245
type textarea "right"
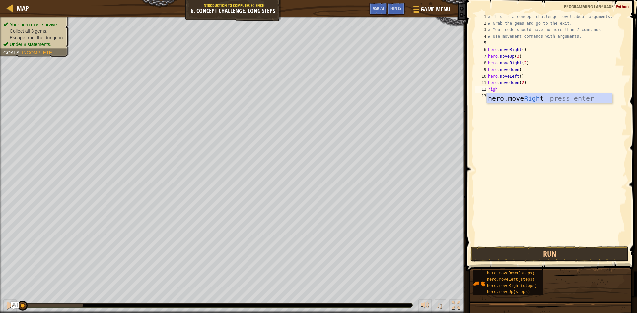
scroll to position [3, 1]
click at [517, 99] on div "hero.move Right press enter" at bounding box center [548, 109] width 125 height 30
click at [520, 90] on div "# This is a concept challenge level about arguments. # Grab the gems and go to …" at bounding box center [556, 135] width 140 height 245
type textarea "hero.moveRight(2)"
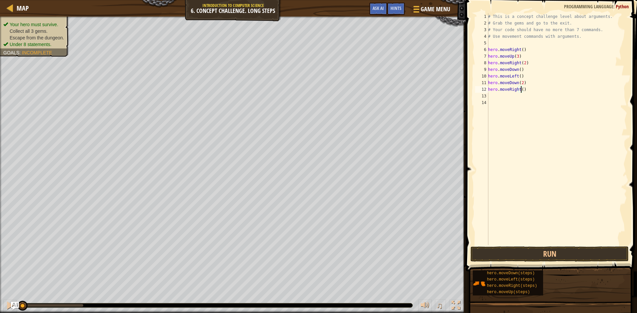
scroll to position [3, 3]
click at [500, 97] on div "# This is a concept challenge level about arguments. # Grab the gems and go to …" at bounding box center [556, 135] width 140 height 245
type textarea "up"
click at [501, 102] on div "hero.move Up press enter" at bounding box center [548, 115] width 125 height 30
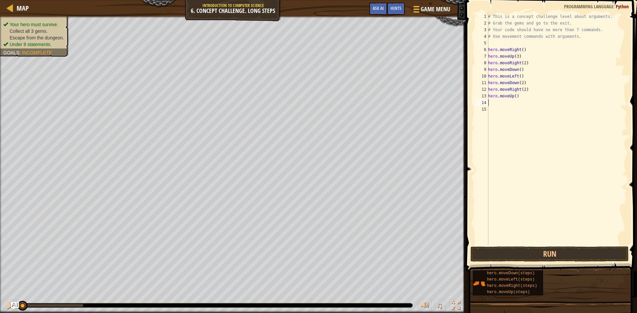
click at [513, 96] on div "# This is a concept challenge level about arguments. # Grab the gems and go to …" at bounding box center [556, 135] width 140 height 245
type textarea "hero.moveUp(2)"
click at [556, 258] on button "Run" at bounding box center [549, 254] width 158 height 15
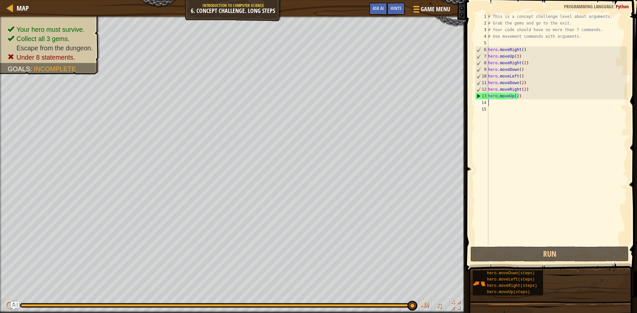
click at [495, 103] on div "# This is a concept challenge level about arguments. # Grab the gems and go to …" at bounding box center [556, 135] width 140 height 245
drag, startPoint x: 519, startPoint y: 96, endPoint x: 487, endPoint y: 96, distance: 32.2
click at [487, 96] on div "1 2 3 4 5 6 7 8 9 10 11 12 13 14 15 # This is a concept challenge level about a…" at bounding box center [550, 129] width 153 height 232
type textarea "hero.moveUp(2)"
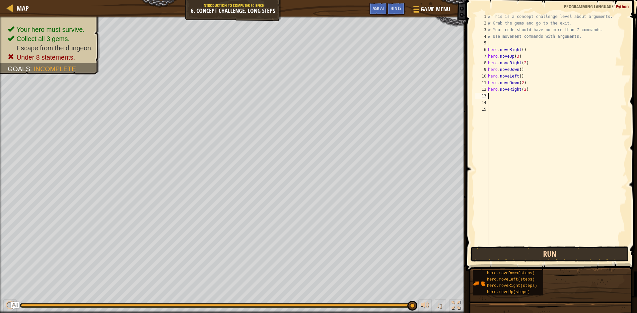
click at [580, 259] on button "Run" at bounding box center [549, 254] width 158 height 15
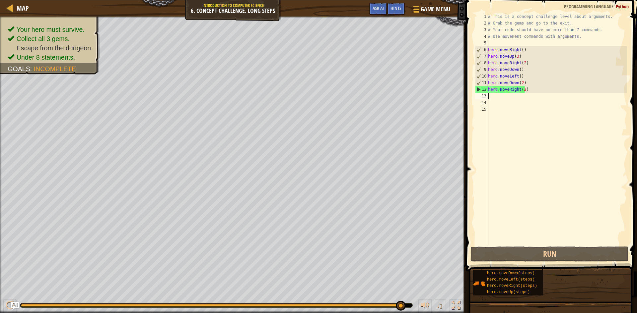
drag, startPoint x: 193, startPoint y: 306, endPoint x: 421, endPoint y: 295, distance: 228.7
click at [421, 295] on div "♫" at bounding box center [233, 304] width 466 height 20
click at [391, 7] on span "Hints" at bounding box center [395, 8] width 11 height 6
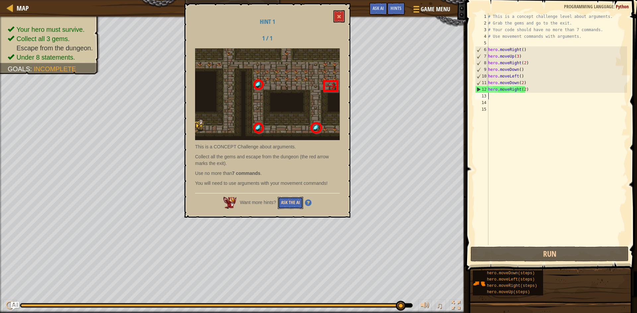
click at [292, 201] on button "Ask the AI" at bounding box center [291, 203] width 26 height 12
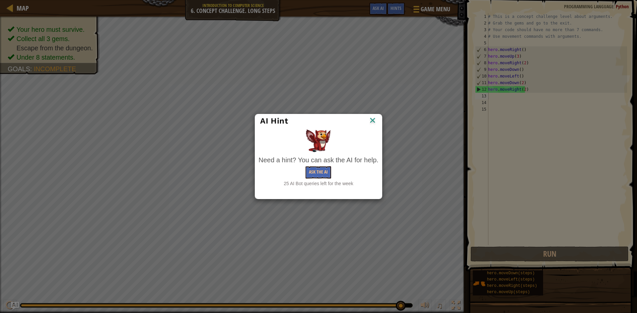
click at [304, 171] on div "Ask the AI" at bounding box center [318, 172] width 120 height 12
click at [311, 175] on button "Ask the AI" at bounding box center [318, 172] width 26 height 12
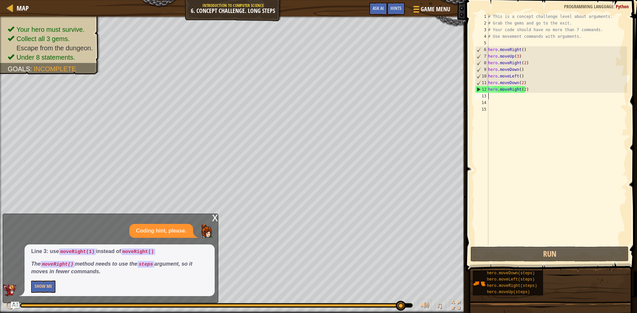
click at [217, 220] on div "x" at bounding box center [215, 217] width 6 height 7
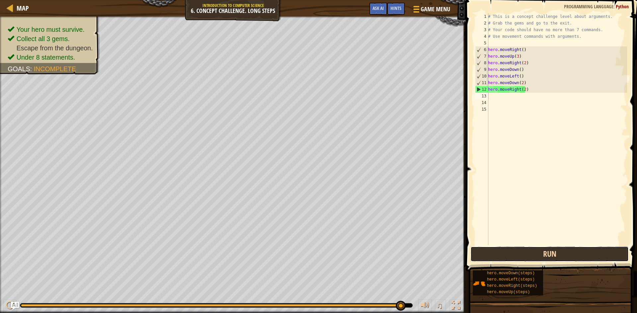
click at [497, 249] on button "Run" at bounding box center [549, 254] width 158 height 15
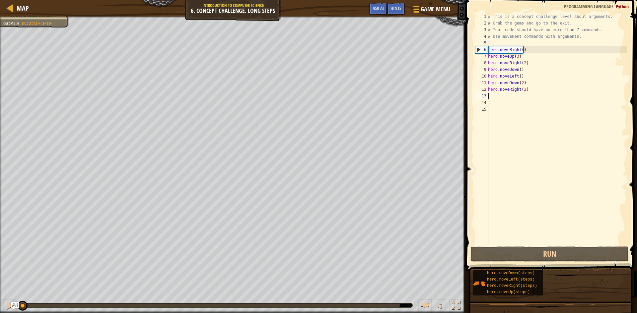
drag, startPoint x: 261, startPoint y: 305, endPoint x: 0, endPoint y: 297, distance: 260.8
click at [0, 297] on div "♫" at bounding box center [233, 304] width 466 height 20
click at [16, 302] on img "Ask AI" at bounding box center [15, 306] width 9 height 9
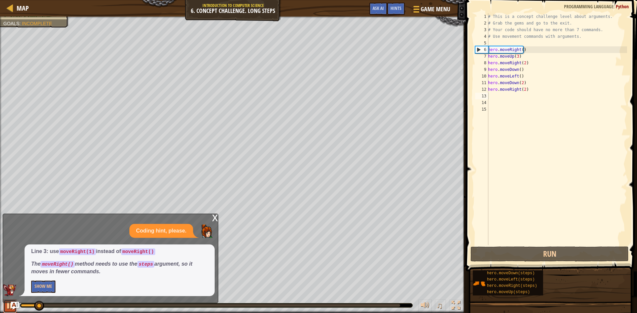
click at [7, 305] on div at bounding box center [10, 305] width 9 height 9
click at [217, 218] on div "x" at bounding box center [215, 217] width 6 height 7
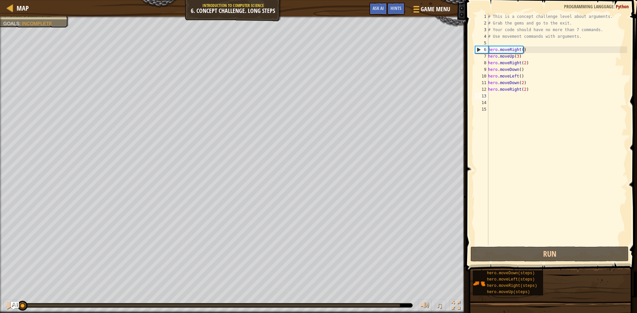
drag, startPoint x: 39, startPoint y: 305, endPoint x: 0, endPoint y: 311, distance: 39.6
click at [0, 311] on div "♫" at bounding box center [233, 304] width 466 height 20
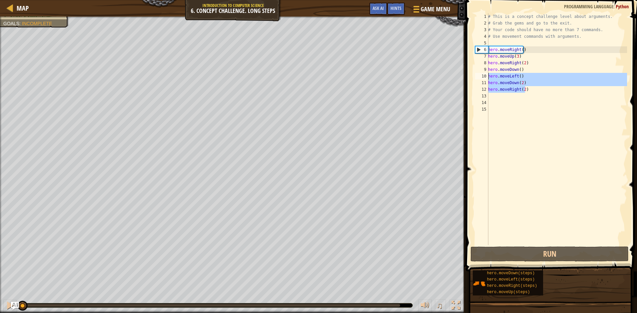
drag, startPoint x: 538, startPoint y: 88, endPoint x: 472, endPoint y: 77, distance: 66.1
click at [472, 77] on div "1 2 3 4 5 6 7 8 9 10 11 12 13 14 15 # This is a concept challenge level about a…" at bounding box center [550, 148] width 173 height 291
type textarea "hero.moveLeft() hero.moveDown(2)"
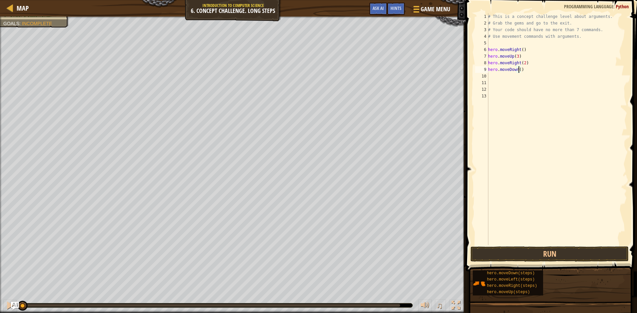
click at [519, 70] on div "# This is a concept challenge level about arguments. # Grab the gems and go to …" at bounding box center [556, 135] width 140 height 245
type textarea "hero.moveDown(3)"
click at [491, 74] on div "# This is a concept challenge level about arguments. # Grab the gems and go to …" at bounding box center [556, 135] width 140 height 245
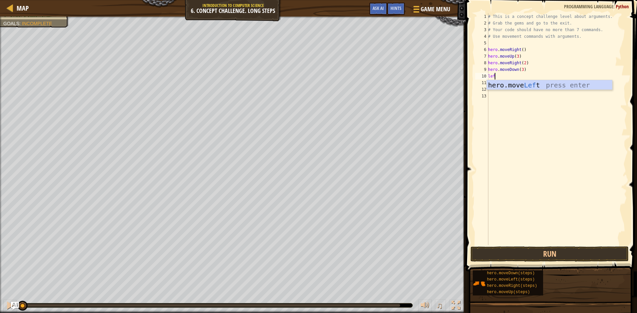
type textarea "left"
click at [512, 84] on div "hero.move Left press enter" at bounding box center [548, 95] width 125 height 30
type textarea "up"
click at [508, 94] on div "hero.move Up press enter" at bounding box center [548, 102] width 125 height 30
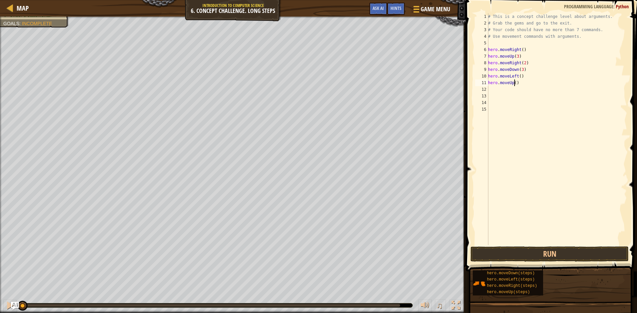
click at [514, 84] on div "# This is a concept challenge level about arguments. # Grab the gems and go to …" at bounding box center [556, 135] width 140 height 245
type textarea "hero.moveUp(2)"
click at [491, 90] on div "# This is a concept challenge level about arguments. # Grab the gems and go to …" at bounding box center [556, 135] width 140 height 245
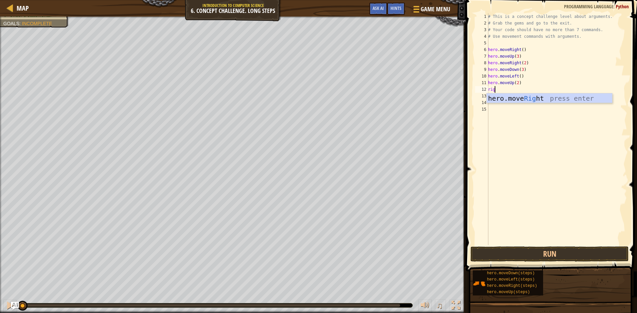
type textarea "right"
click at [505, 101] on div "hero.move Right press enter" at bounding box center [548, 109] width 125 height 30
click at [519, 91] on div "# This is a concept challenge level about arguments. # Grab the gems and go to …" at bounding box center [556, 135] width 140 height 245
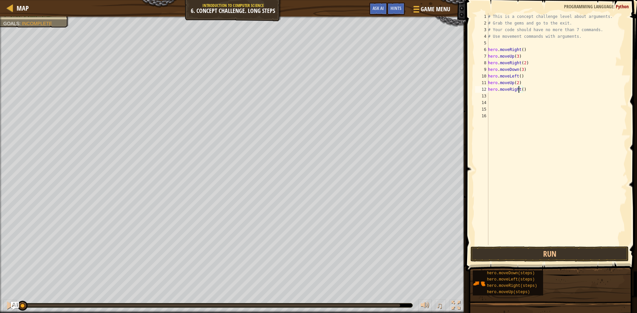
click at [520, 91] on div "# This is a concept challenge level about arguments. # Grab the gems and go to …" at bounding box center [556, 135] width 140 height 245
type textarea "hero.moveRight(3)"
click at [511, 255] on button "Run" at bounding box center [549, 254] width 158 height 15
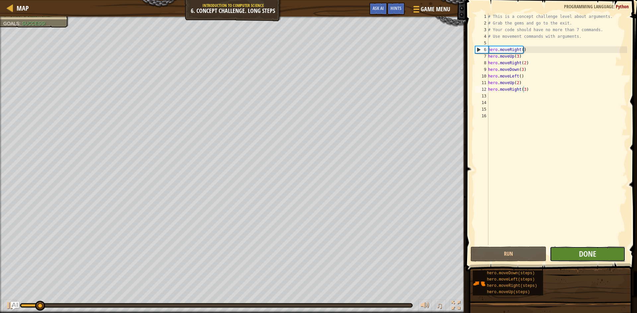
click at [598, 258] on button "Done" at bounding box center [587, 254] width 76 height 15
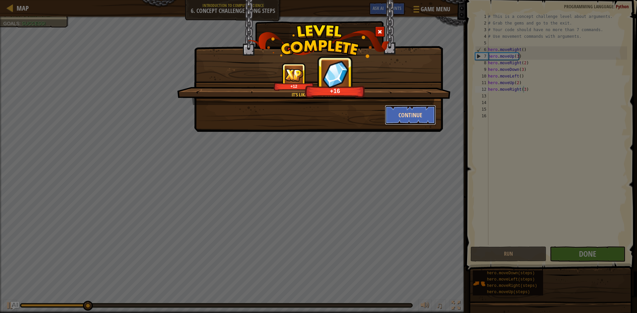
click at [395, 114] on button "Continue" at bounding box center [410, 115] width 51 height 20
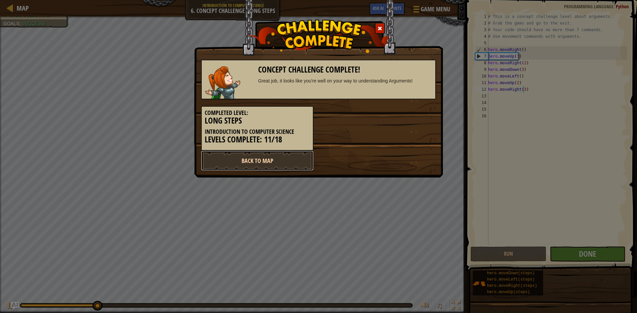
click at [285, 160] on link "Back to Map" at bounding box center [257, 161] width 112 height 20
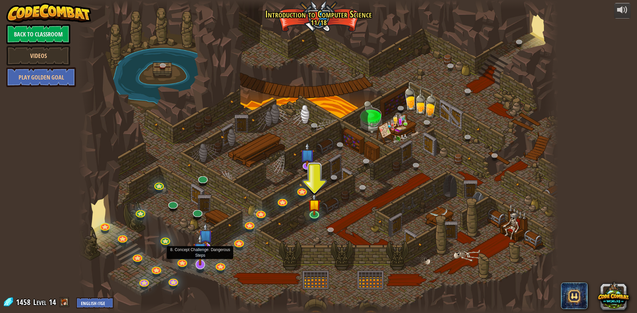
click at [196, 265] on img at bounding box center [200, 250] width 14 height 32
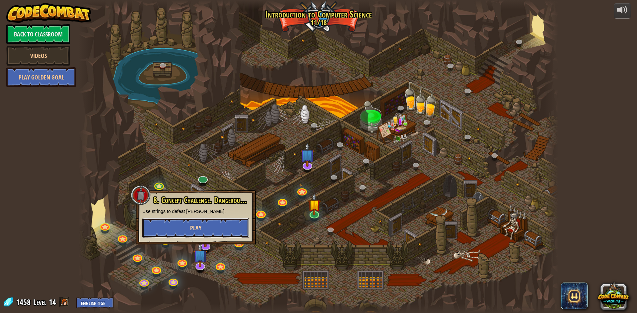
click at [196, 225] on span "Play" at bounding box center [195, 228] width 11 height 8
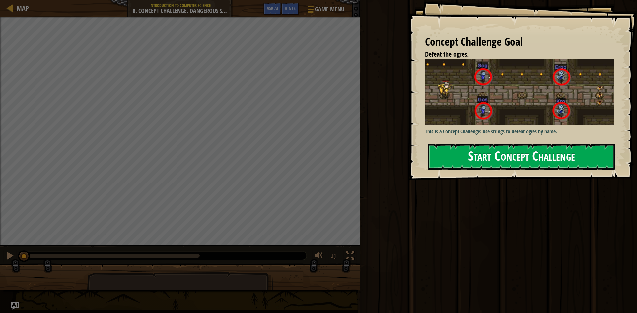
click at [492, 144] on button "Start Concept Challenge" at bounding box center [521, 157] width 187 height 26
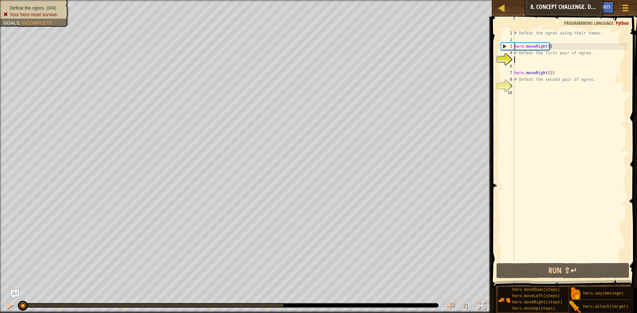
scroll to position [3, 0]
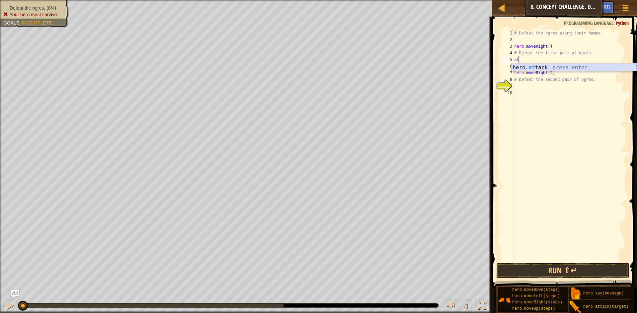
click at [546, 68] on div "hero. at tack press enter" at bounding box center [573, 76] width 125 height 24
type textarea "hero.attack("Sog")"
click at [519, 67] on div "# Defeat the ogres using their names. hero . moveRight ( ) # Defeat the first p…" at bounding box center [570, 152] width 114 height 245
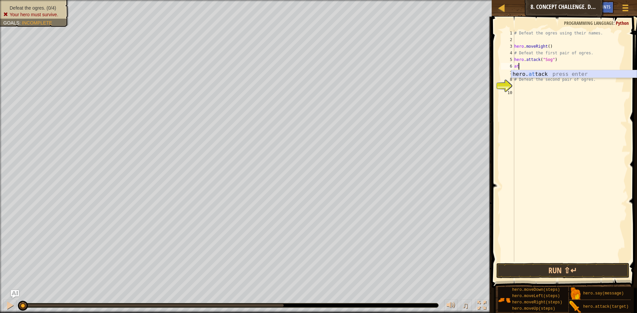
click at [530, 74] on div "hero. at tack press enter" at bounding box center [573, 82] width 125 height 24
type textarea "hero.attack("Gos")"
click at [554, 65] on div "# Defeat the ogres using their names. hero . moveRight ( ) # Defeat the first p…" at bounding box center [570, 152] width 114 height 245
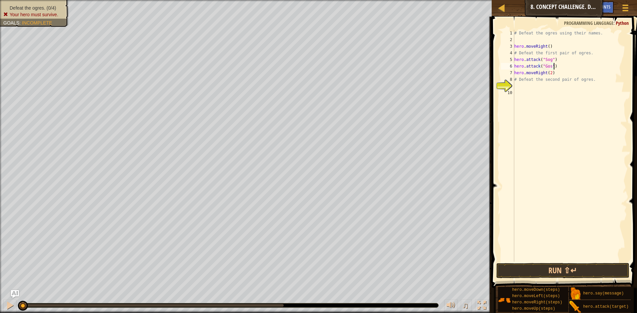
scroll to position [3, 0]
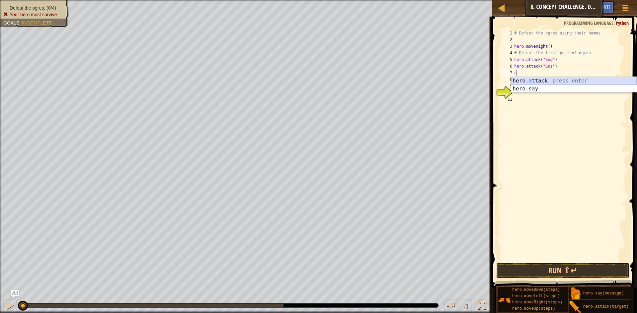
click at [551, 80] on div "hero. a ttack press enter hero.s a y press enter" at bounding box center [573, 93] width 125 height 32
type textarea "hero.attack("Sog")"
click at [555, 75] on div "# Defeat the ogres using their names. hero . moveRight ( ) # Defeat the first p…" at bounding box center [570, 152] width 114 height 245
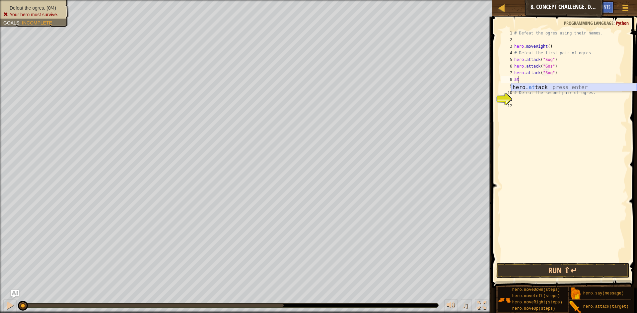
click at [549, 86] on div "hero. at tack press enter" at bounding box center [573, 96] width 125 height 24
click at [548, 89] on div "# Defeat the ogres using their names. hero . moveRight ( ) # Defeat the first p…" at bounding box center [570, 152] width 114 height 245
click at [552, 94] on div "# Defeat the ogres using their names. hero . moveRight ( ) # Defeat the first p…" at bounding box center [570, 152] width 114 height 245
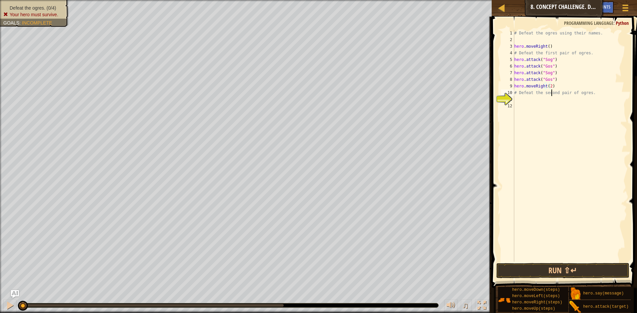
type textarea "# Defeat the second pair of ogres."
drag, startPoint x: 589, startPoint y: 94, endPoint x: 510, endPoint y: 92, distance: 78.3
click at [510, 92] on div "# Defeat the second pair of ogres. 1 2 3 4 5 6 7 8 9 10 11 12 # Defeat the ogre…" at bounding box center [562, 146] width 127 height 232
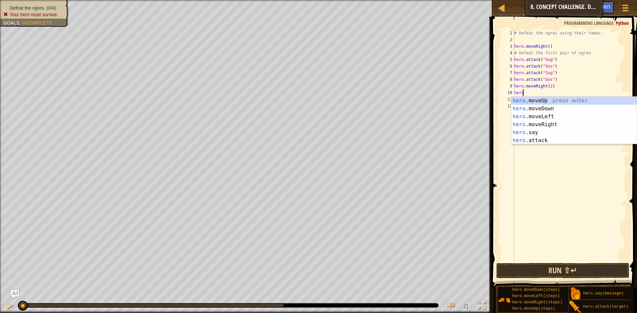
scroll to position [3, 1]
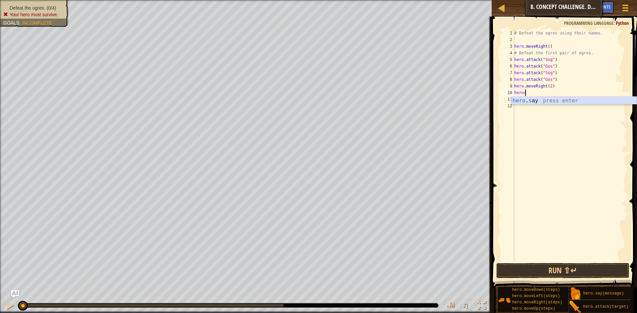
click at [520, 99] on div "hero . s ay press enter" at bounding box center [573, 109] width 125 height 24
type textarea "hero.say("Hi")"
click at [549, 95] on div "# Defeat the ogres using their names. hero . moveRight ( ) # Defeat the first p…" at bounding box center [570, 152] width 114 height 245
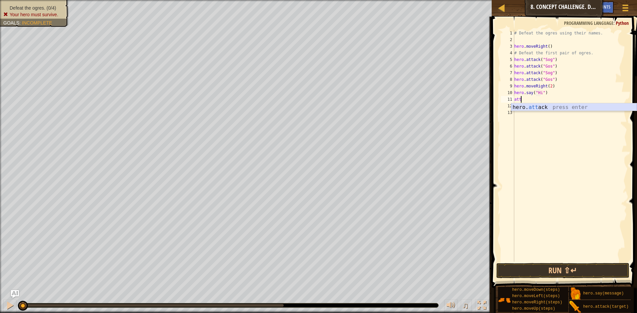
click at [542, 108] on div "hero. att ack press enter" at bounding box center [573, 115] width 125 height 24
type textarea "hero.attack("Ergo")"
click at [555, 100] on div "# Defeat the ogres using their names. hero . moveRight ( ) # Defeat the first p…" at bounding box center [570, 152] width 114 height 245
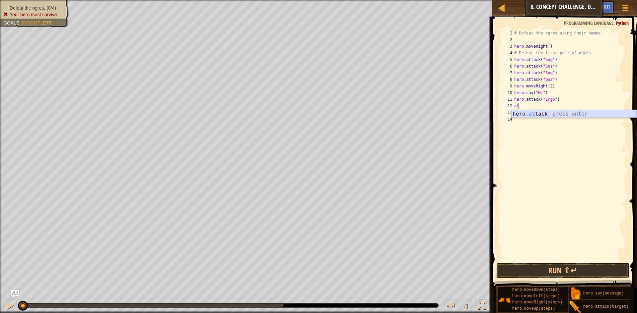
click at [555, 116] on div "hero. at tack press enter" at bounding box center [573, 122] width 125 height 24
type textarea "hero.attack("Ergo")"
click at [557, 109] on div "# Defeat the ogres using their names. hero . moveRight ( ) # Defeat the first p…" at bounding box center [570, 152] width 114 height 245
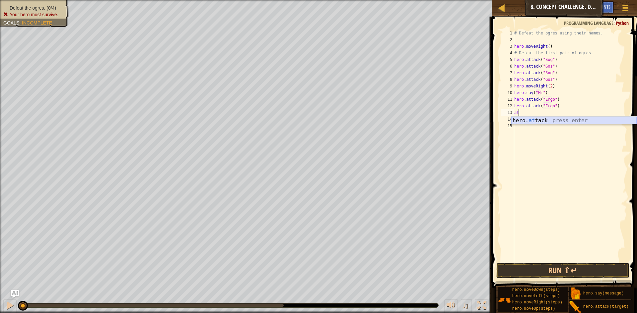
click at [544, 120] on div "hero. at tack press enter" at bounding box center [573, 129] width 125 height 24
type textarea "hero.attack("Kro")"
click at [554, 113] on div "# Defeat the ogres using their names. hero . moveRight ( ) # Defeat the first p…" at bounding box center [570, 152] width 114 height 245
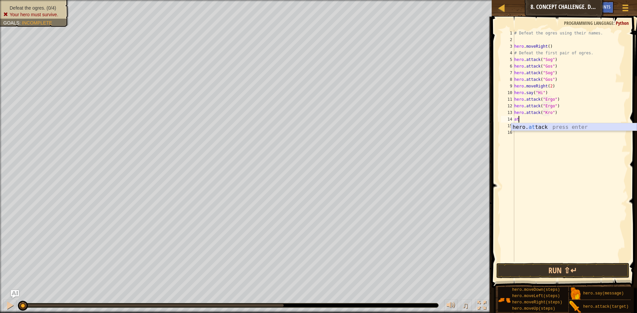
click at [547, 125] on div "hero. at tack press enter" at bounding box center [573, 135] width 125 height 24
type textarea "hero.attack("Kro")"
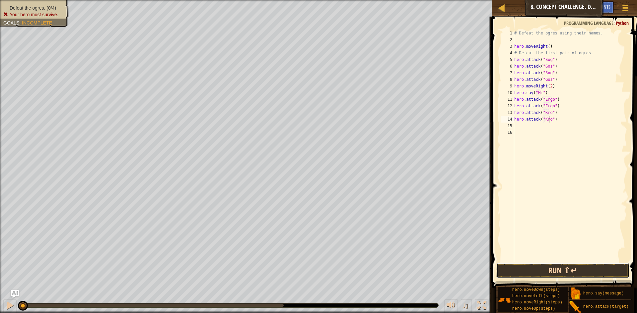
click at [547, 269] on button "Run ⇧↵" at bounding box center [562, 270] width 133 height 15
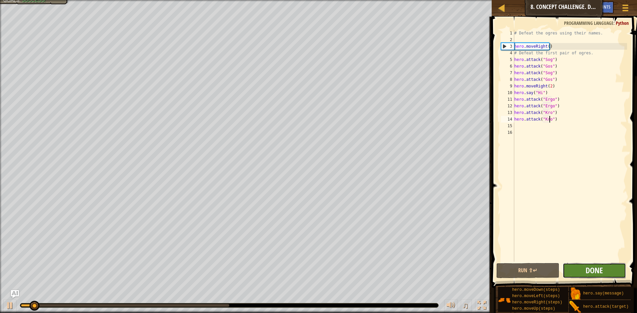
click at [590, 268] on span "Done" at bounding box center [593, 270] width 17 height 11
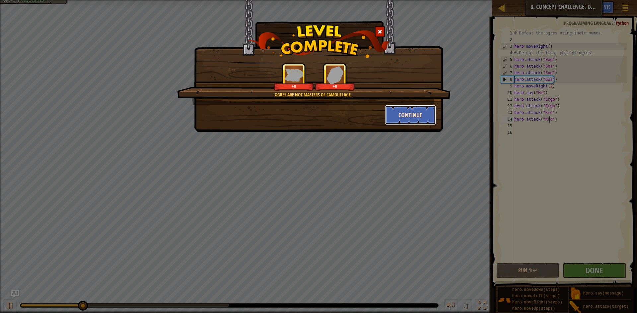
click at [405, 111] on button "Continue" at bounding box center [410, 115] width 51 height 20
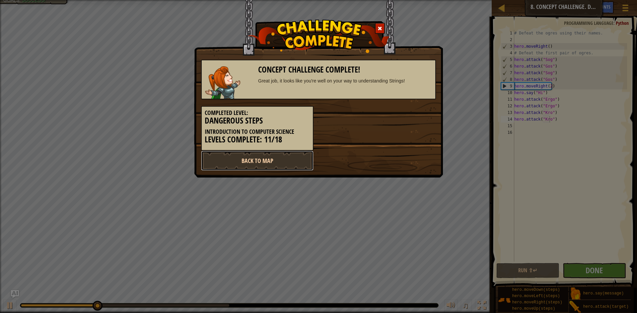
click at [277, 152] on link "Back to Map" at bounding box center [257, 161] width 112 height 20
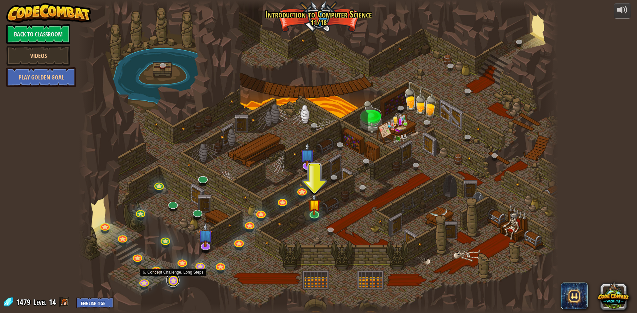
click at [173, 281] on link at bounding box center [172, 280] width 13 height 13
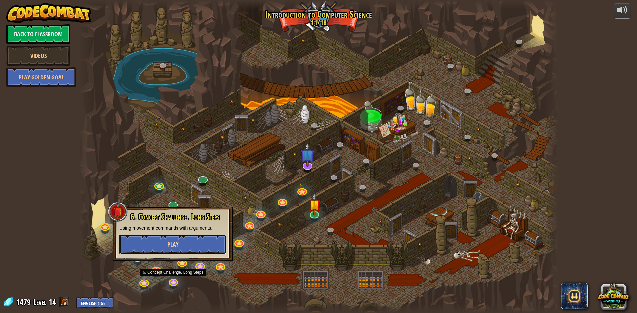
click at [173, 244] on span "Play" at bounding box center [172, 245] width 11 height 8
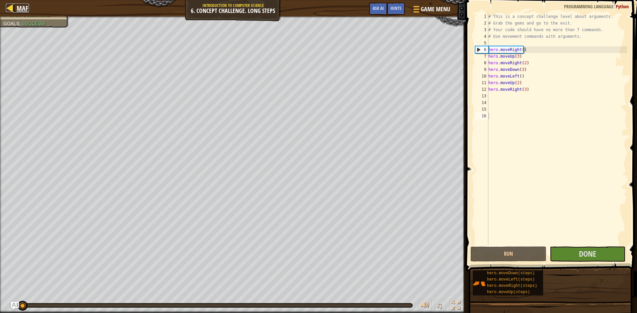
click at [18, 4] on span "Map" at bounding box center [23, 8] width 12 height 9
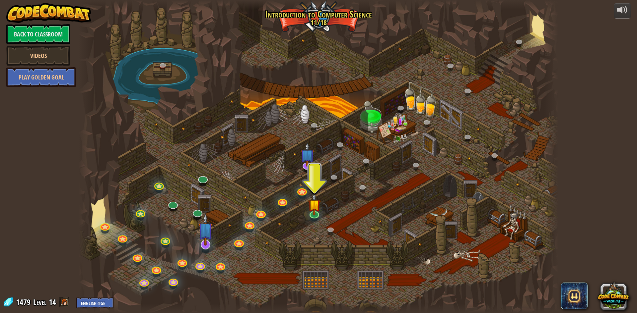
click at [202, 244] on img at bounding box center [205, 230] width 14 height 32
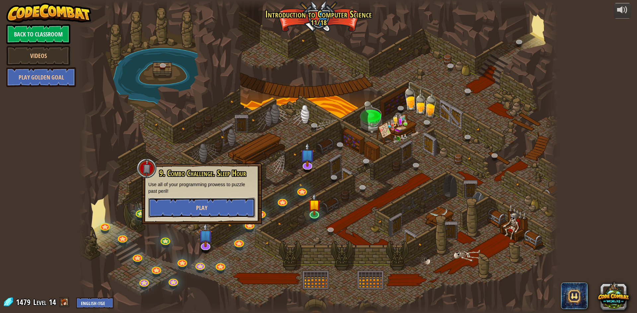
click at [210, 208] on button "Play" at bounding box center [201, 208] width 107 height 20
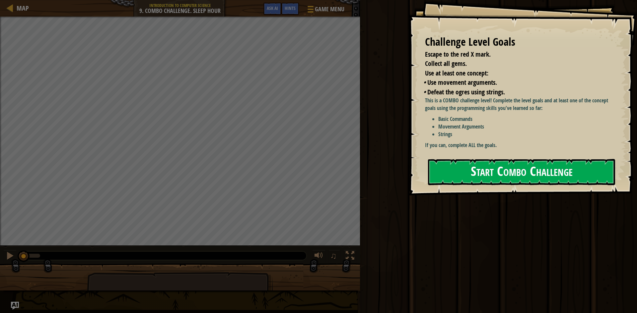
click at [516, 156] on div "Challenge Level Goals Escape to the red X mark. Collect all gems. Use at least …" at bounding box center [522, 98] width 228 height 196
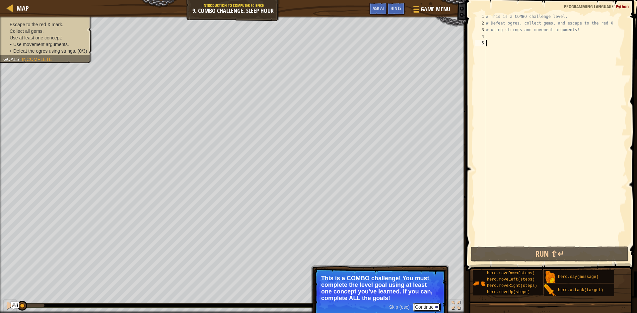
click at [419, 303] on button "Continue" at bounding box center [427, 307] width 28 height 9
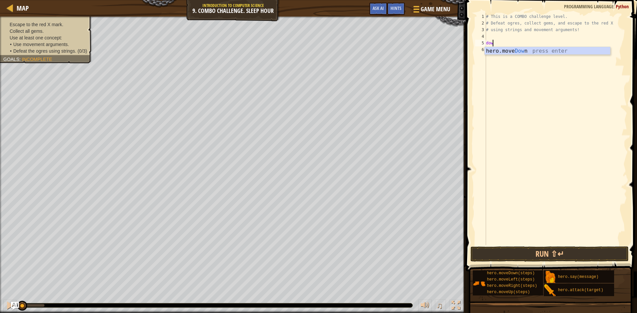
scroll to position [3, 0]
type textarea "down"
click at [563, 48] on div "hero.move Down press enter" at bounding box center [546, 59] width 125 height 24
type textarea "right"
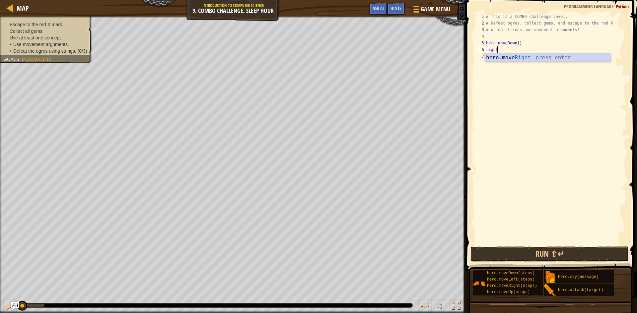
scroll to position [3, 1]
click at [509, 58] on div "hero.move Right press enter" at bounding box center [546, 66] width 125 height 24
click at [517, 49] on div "# This is a COMBO challenge level. # Defeat [PERSON_NAME], collect gems, and es…" at bounding box center [555, 135] width 142 height 245
click at [519, 49] on div "# This is a COMBO challenge level. # Defeat [PERSON_NAME], collect gems, and es…" at bounding box center [555, 135] width 142 height 245
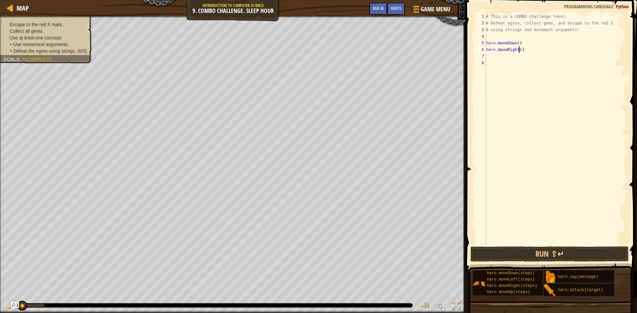
scroll to position [3, 3]
type textarea "hero.moveRight(2)"
click at [496, 248] on button "Run ⇧↵" at bounding box center [549, 254] width 158 height 15
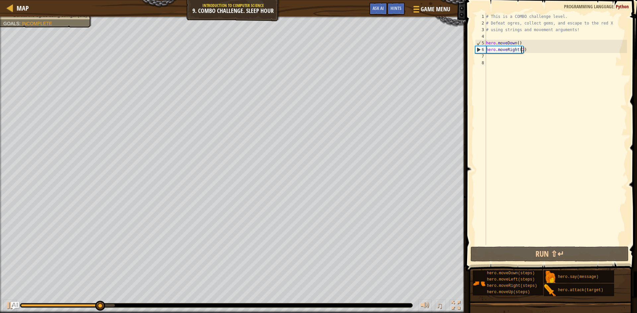
click at [495, 57] on div "# This is a COMBO challenge level. # Defeat [PERSON_NAME], collect gems, and es…" at bounding box center [555, 135] width 142 height 245
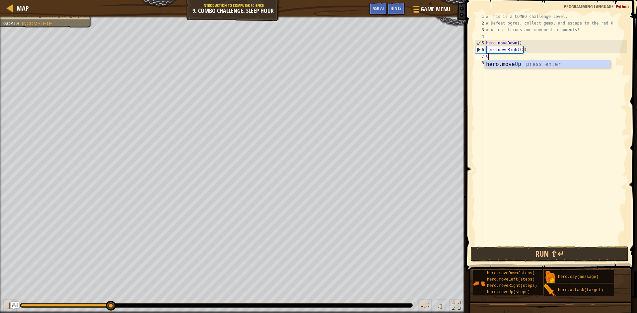
type textarea "up"
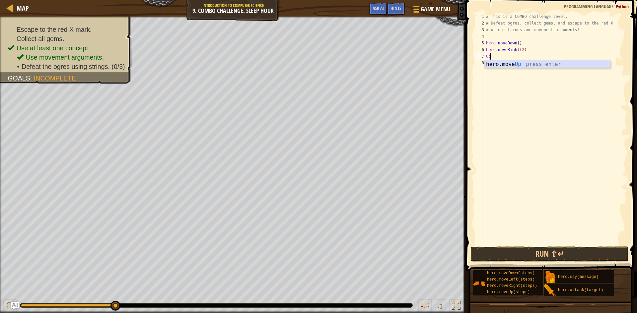
click at [498, 66] on div "hero.move Up press enter" at bounding box center [546, 72] width 125 height 24
click at [520, 72] on div "hero. at tack press enter" at bounding box center [546, 79] width 125 height 24
type textarea "hero.attack("Ursa")"
click at [527, 252] on button "Run ⇧↵" at bounding box center [549, 254] width 158 height 15
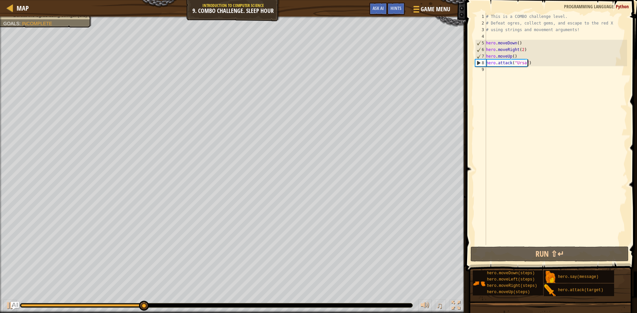
click at [544, 66] on div "# This is a COMBO challenge level. # Defeat [PERSON_NAME], collect gems, and es…" at bounding box center [555, 135] width 142 height 245
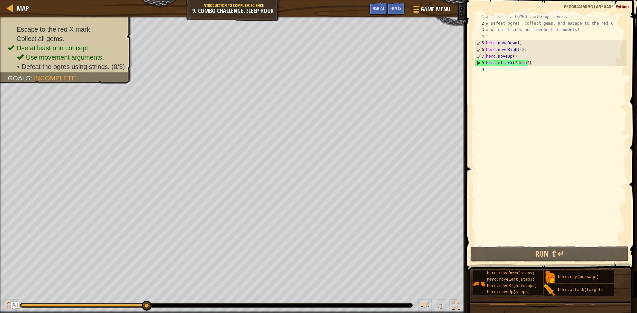
click at [533, 78] on div "# This is a COMBO challenge level. # Defeat [PERSON_NAME], collect gems, and es…" at bounding box center [555, 135] width 142 height 245
click at [530, 60] on div "# This is a COMBO challenge level. # Defeat [PERSON_NAME], collect gems, and es…" at bounding box center [555, 135] width 142 height 245
click at [518, 251] on button "Run ⇧↵" at bounding box center [549, 254] width 158 height 15
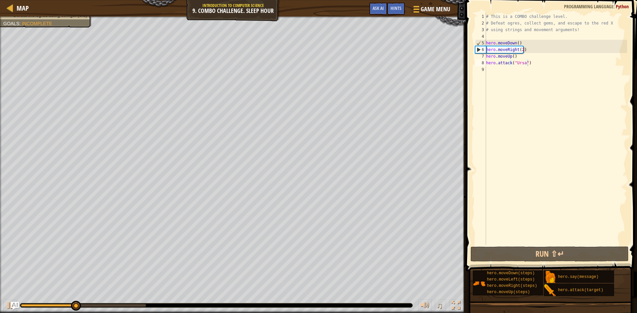
drag, startPoint x: 55, startPoint y: 308, endPoint x: 234, endPoint y: 307, distance: 178.7
click at [234, 307] on div "♫" at bounding box center [233, 304] width 466 height 20
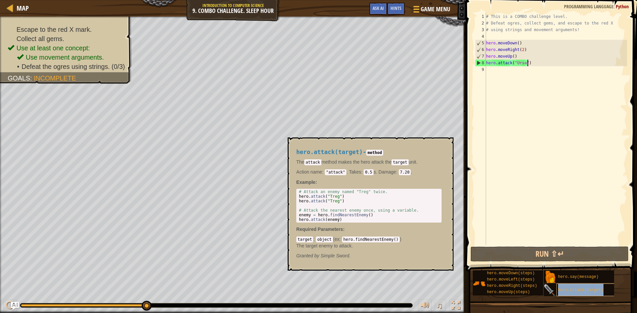
click at [584, 295] on div "hero.attack(target)" at bounding box center [588, 290] width 64 height 13
drag, startPoint x: 532, startPoint y: 63, endPoint x: 486, endPoint y: 61, distance: 45.8
click at [486, 61] on div "# This is a COMBO challenge level. # Defeat [PERSON_NAME], collect gems, and es…" at bounding box center [555, 135] width 142 height 245
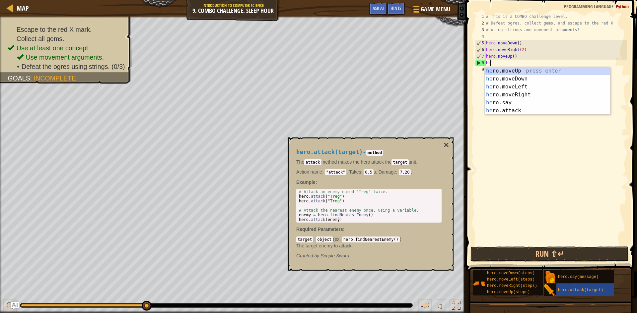
scroll to position [3, 0]
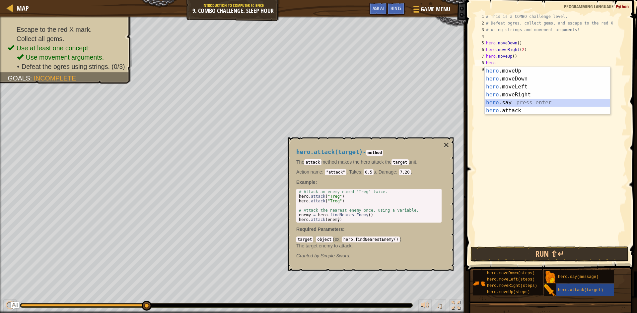
click at [511, 103] on div "hero .moveUp press enter hero .moveDown press enter hero .moveLeft press enter …" at bounding box center [546, 99] width 125 height 64
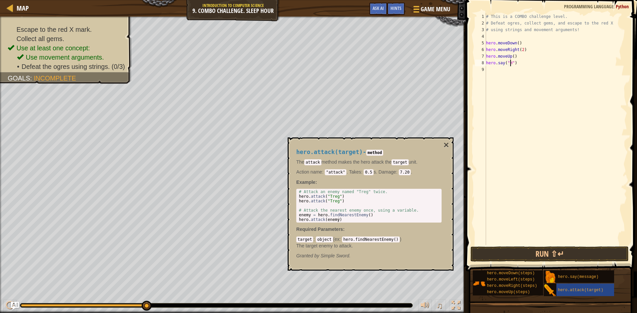
type textarea "hero.say("Hi")"
click at [501, 72] on div "# This is a COMBO challenge level. # Defeat [PERSON_NAME], collect gems, and es…" at bounding box center [555, 135] width 142 height 245
click at [520, 80] on div "hero. at tack press enter" at bounding box center [548, 86] width 125 height 24
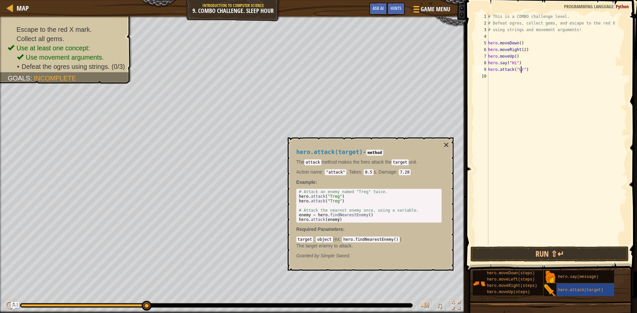
scroll to position [3, 3]
type textarea "hero.attack("Ursa")"
click at [499, 77] on div "# This is a COMBO challenge level. # Defeat [PERSON_NAME], collect gems, and es…" at bounding box center [556, 135] width 140 height 245
click at [506, 86] on div "hero. a ttack press enter hero.s a y press enter" at bounding box center [548, 96] width 125 height 32
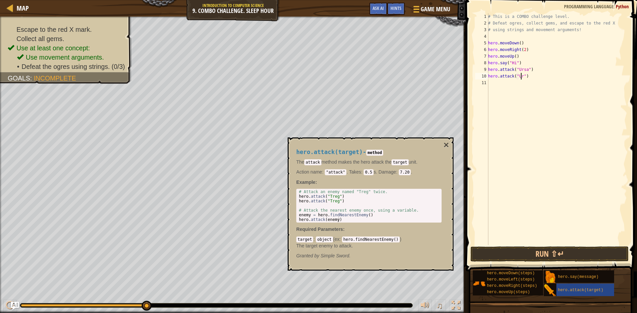
scroll to position [3, 3]
type textarea "hero.attack("Ursa")"
click at [529, 251] on button "Run ⇧↵" at bounding box center [549, 254] width 158 height 15
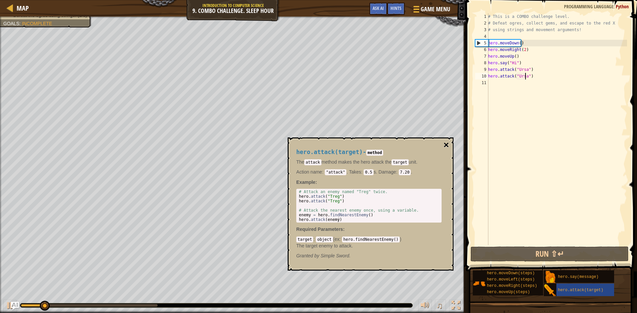
click at [445, 145] on button "×" at bounding box center [445, 145] width 5 height 9
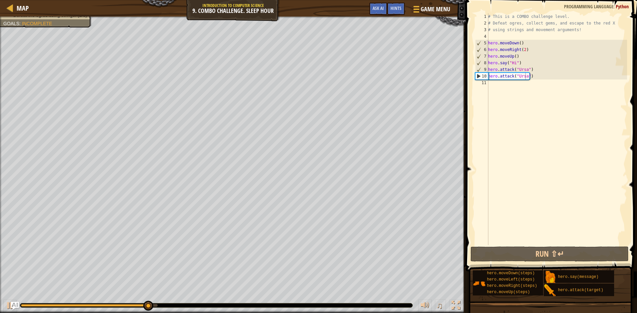
click at [505, 84] on div "# This is a COMBO challenge level. # Defeat [PERSON_NAME], collect gems, and es…" at bounding box center [556, 135] width 140 height 245
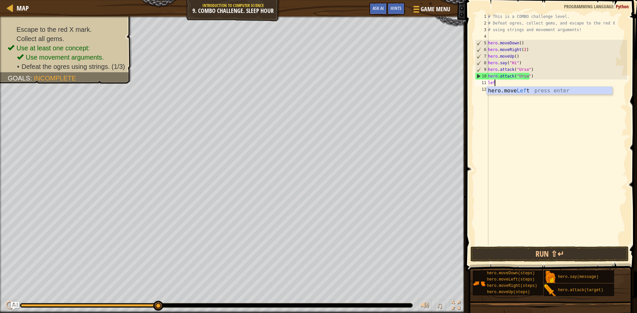
type textarea "left"
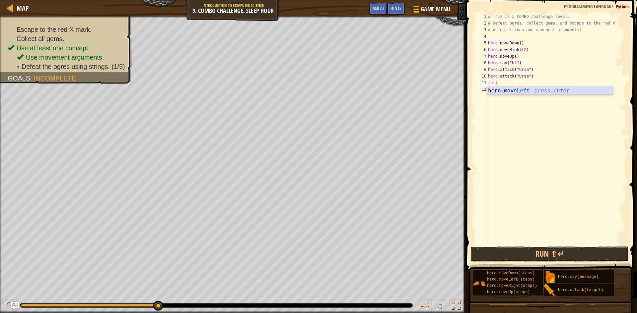
click at [527, 88] on div "hero.move Left press enter" at bounding box center [548, 99] width 125 height 24
click at [517, 83] on div "# This is a COMBO challenge level. # Defeat [PERSON_NAME], collect gems, and es…" at bounding box center [556, 135] width 140 height 245
click at [518, 82] on div "# This is a COMBO challenge level. # Defeat [PERSON_NAME], collect gems, and es…" at bounding box center [556, 135] width 140 height 245
type textarea "hero.moveLeft(2)"
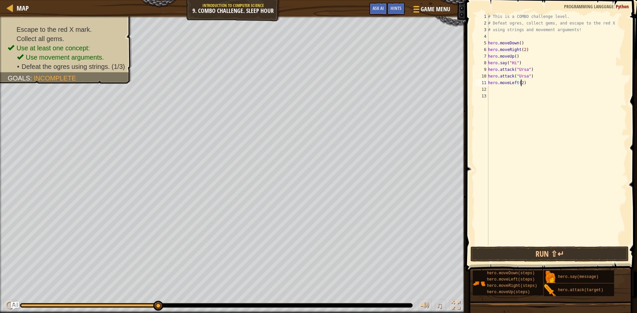
scroll to position [3, 3]
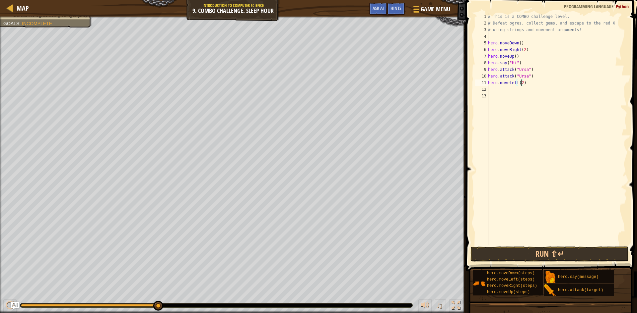
click at [498, 88] on div "# This is a COMBO challenge level. # Defeat [PERSON_NAME], collect gems, and es…" at bounding box center [556, 135] width 140 height 245
type textarea "up"
click at [511, 100] on div "hero.move Up press enter" at bounding box center [548, 106] width 125 height 24
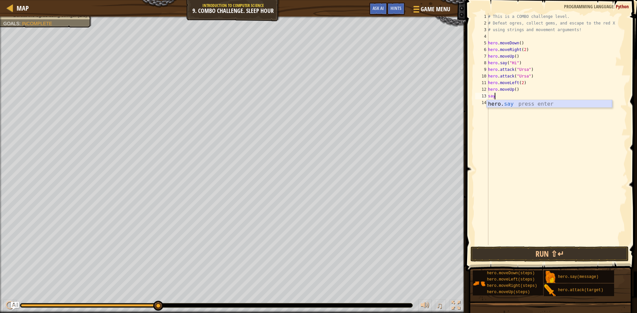
click at [506, 102] on div "hero. say press enter" at bounding box center [548, 112] width 125 height 24
type textarea "hero.say("Wassup")"
click at [504, 105] on div "# This is a COMBO challenge level. # Defeat [PERSON_NAME], collect gems, and es…" at bounding box center [556, 135] width 140 height 245
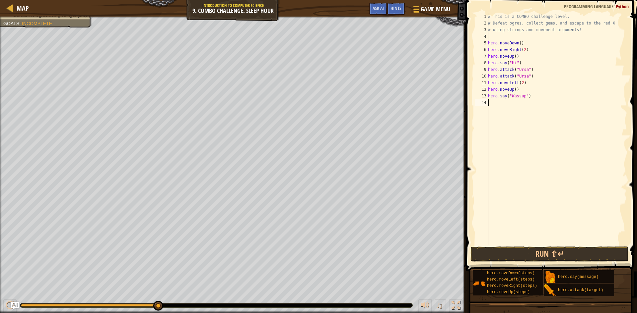
scroll to position [3, 0]
click at [505, 112] on div "hero. at tack press enter" at bounding box center [548, 119] width 125 height 24
type textarea "hero.attack("Rexxar")"
click at [504, 109] on div "# This is a COMBO challenge level. # Defeat [PERSON_NAME], collect gems, and es…" at bounding box center [556, 135] width 140 height 245
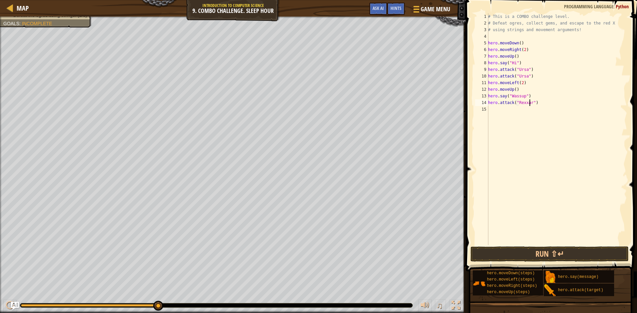
scroll to position [3, 0]
click at [505, 119] on div "hero. a ttack press enter hero.s a y press enter" at bounding box center [548, 129] width 125 height 32
type textarea "hero.attack("Rexxar")"
click at [492, 116] on div "# This is a COMBO challenge level. # Defeat [PERSON_NAME], collect gems, and es…" at bounding box center [556, 135] width 140 height 245
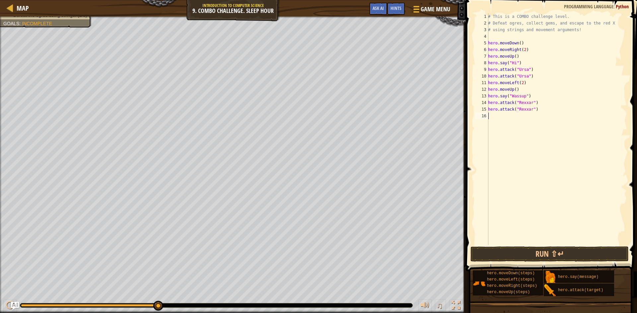
scroll to position [3, 0]
type textarea "right"
click at [496, 121] on div "hero.move Right press enter" at bounding box center [548, 132] width 125 height 24
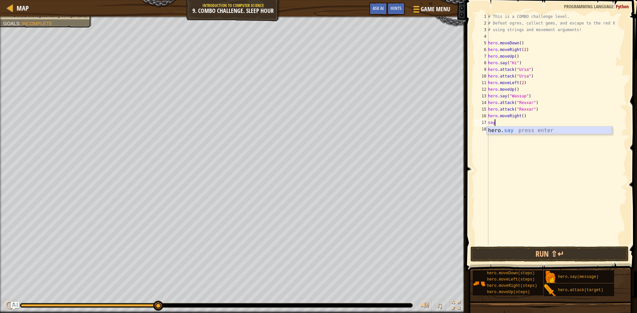
click at [495, 129] on div "hero. say press enter" at bounding box center [548, 139] width 125 height 24
type textarea "hero.say("Bye")"
click at [495, 129] on div "# This is a COMBO challenge level. # Defeat [PERSON_NAME], collect gems, and es…" at bounding box center [556, 135] width 140 height 245
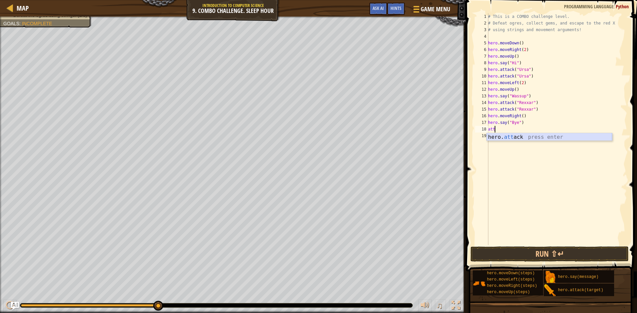
click at [499, 137] on div "hero. att ack press enter" at bounding box center [548, 145] width 125 height 24
type textarea "hero.attack("Brack")"
click at [504, 134] on div "# This is a COMBO challenge level. # Defeat [PERSON_NAME], collect gems, and es…" at bounding box center [556, 135] width 140 height 245
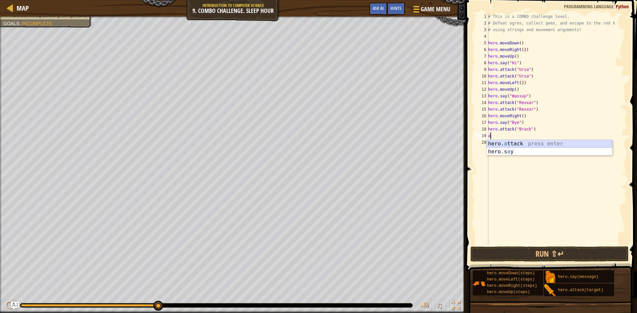
click at [537, 143] on div "hero. a ttack press enter hero.s a y press enter" at bounding box center [548, 156] width 125 height 32
type textarea "hero.attack("Brack")"
click at [496, 141] on div "# This is a COMBO challenge level. # Defeat [PERSON_NAME], collect gems, and es…" at bounding box center [556, 135] width 140 height 245
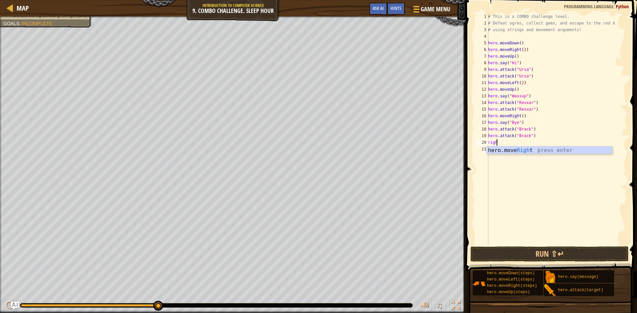
type textarea "right"
click at [508, 152] on div "hero.move Right press enter" at bounding box center [548, 159] width 125 height 24
click at [527, 254] on button "Run ⇧↵" at bounding box center [549, 254] width 158 height 15
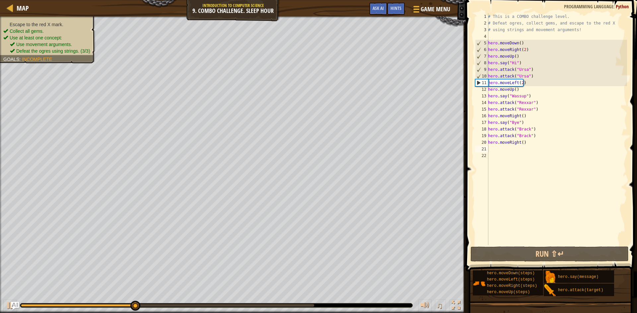
drag, startPoint x: 39, startPoint y: 22, endPoint x: 45, endPoint y: 49, distance: 28.2
click at [45, 49] on span "Defeat the ogres using strings. (3/3)" at bounding box center [53, 50] width 74 height 5
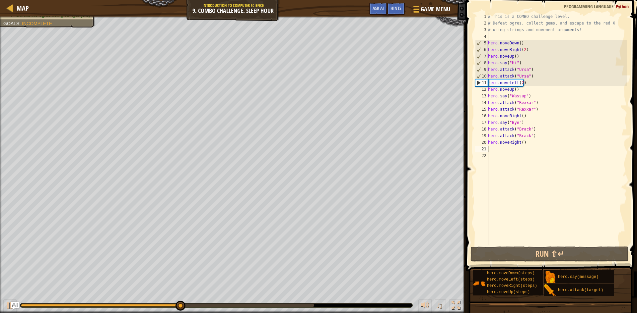
click at [521, 142] on div "# This is a COMBO challenge level. # Defeat [PERSON_NAME], collect gems, and es…" at bounding box center [556, 135] width 140 height 245
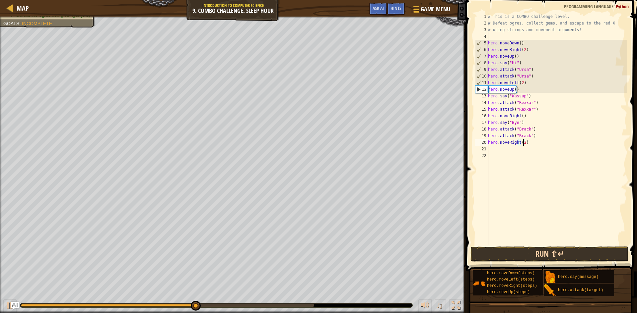
type textarea "hero.moveRight(2)"
click at [508, 253] on button "Run ⇧↵" at bounding box center [549, 254] width 158 height 15
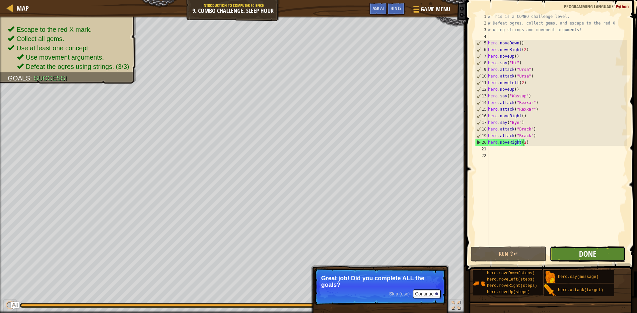
click at [586, 251] on span "Done" at bounding box center [587, 254] width 17 height 11
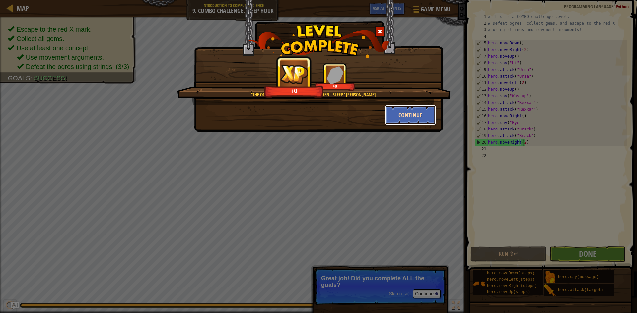
click at [417, 113] on button "Continue" at bounding box center [410, 115] width 51 height 20
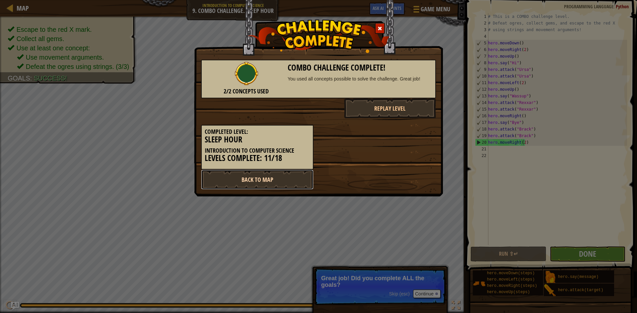
click at [271, 181] on link "Back to Map" at bounding box center [257, 180] width 112 height 20
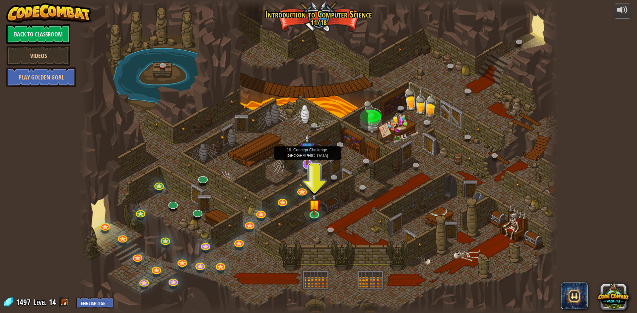
click at [302, 164] on img at bounding box center [307, 149] width 14 height 32
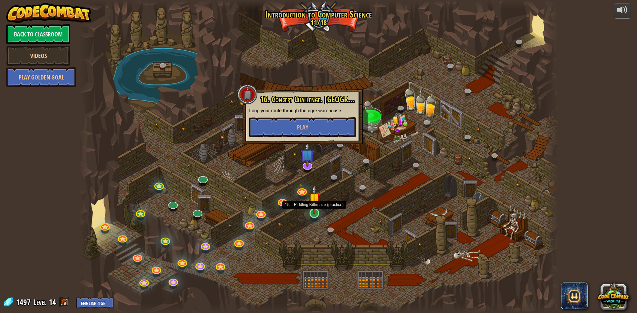
click at [312, 212] on img at bounding box center [314, 200] width 13 height 30
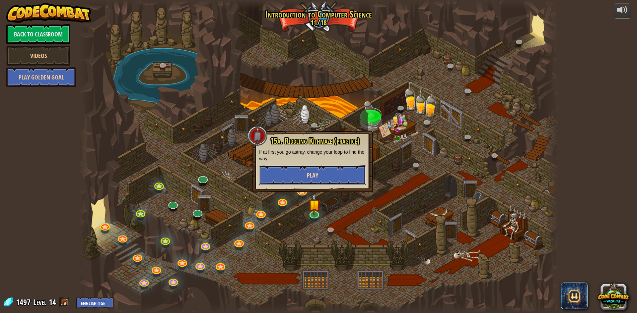
click at [321, 170] on button "Play" at bounding box center [312, 175] width 107 height 20
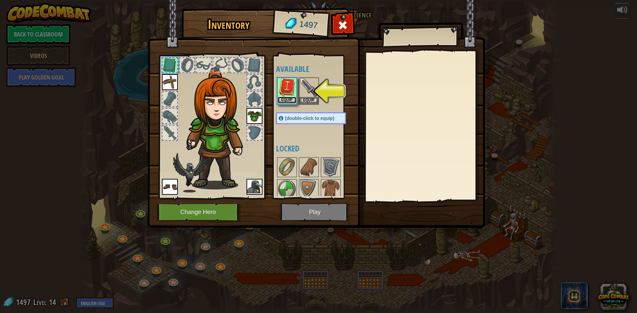
click at [292, 99] on button "Equip" at bounding box center [287, 100] width 19 height 7
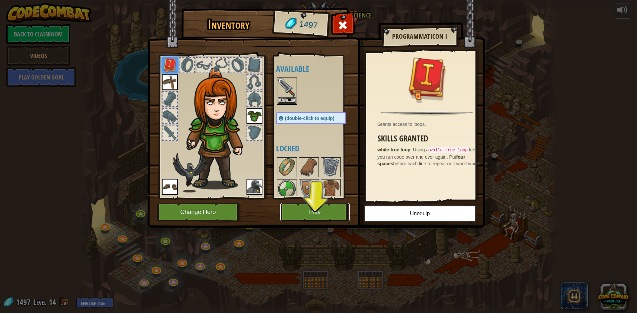
click at [301, 210] on button "Play" at bounding box center [314, 212] width 69 height 18
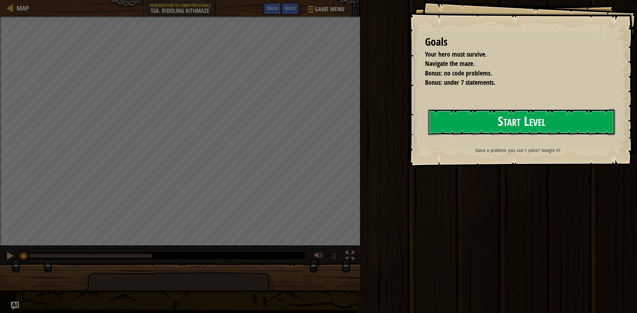
click at [469, 123] on button "Start Level" at bounding box center [521, 122] width 187 height 26
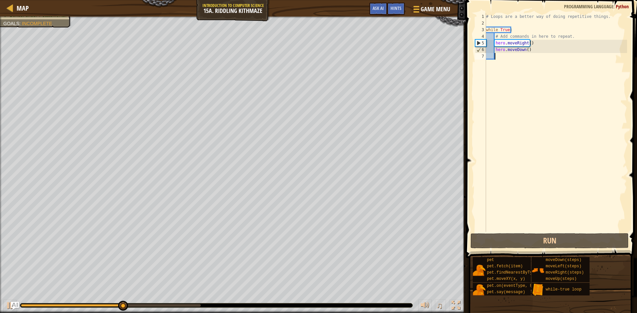
click at [504, 60] on div "# Loops are a better way of doing repetitive things. while True : # Add command…" at bounding box center [555, 129] width 142 height 232
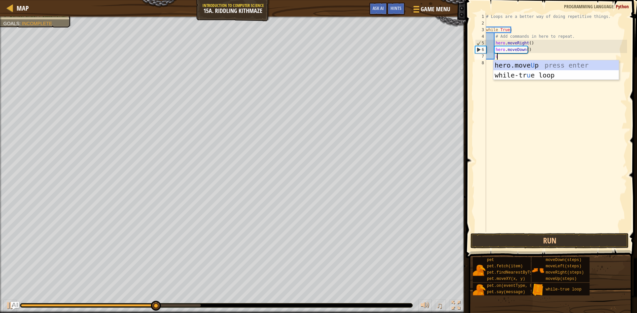
scroll to position [3, 1]
type textarea "up"
click at [535, 64] on div "hero.move Up press enter while-tr u e loo p press enter" at bounding box center [555, 80] width 125 height 40
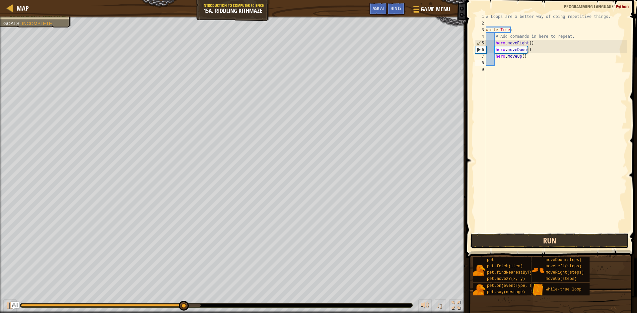
click at [538, 243] on button "Run" at bounding box center [549, 240] width 158 height 15
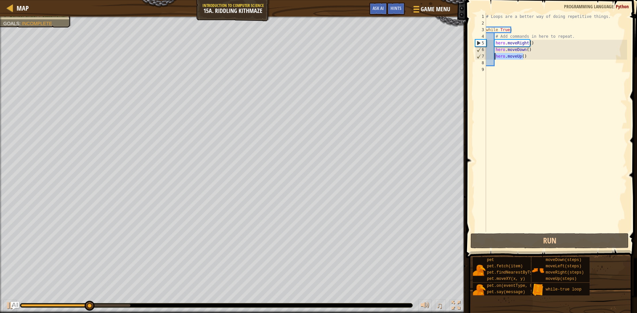
drag, startPoint x: 526, startPoint y: 58, endPoint x: 495, endPoint y: 57, distance: 31.2
click at [495, 57] on div "# Loops are a better way of doing repetitive things. while True : # Add command…" at bounding box center [555, 129] width 142 height 232
type textarea "hero.moveUp()"
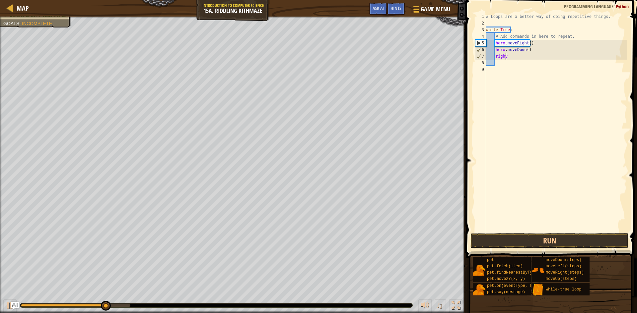
scroll to position [3, 1]
type textarea "right"
click at [508, 64] on div "hero.move Right press enter" at bounding box center [555, 75] width 125 height 30
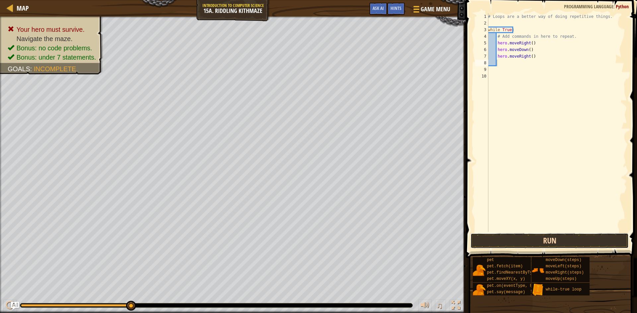
click at [537, 241] on button "Run" at bounding box center [549, 240] width 158 height 15
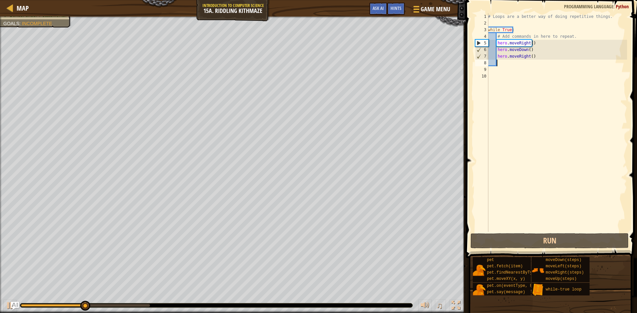
click at [506, 63] on div "# Loops are a better way of doing repetitive things. while True : # Add command…" at bounding box center [556, 129] width 140 height 232
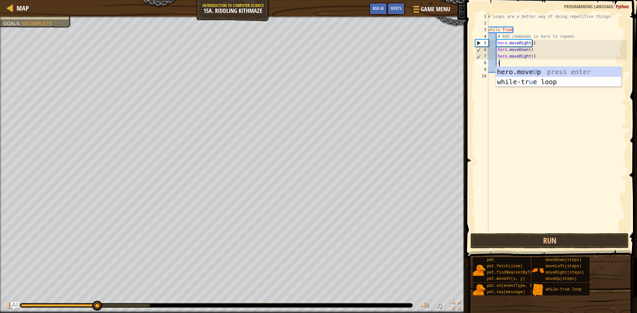
type textarea "up"
click at [528, 63] on div "# Loops are a better way of doing repetitive things. while True : # Add command…" at bounding box center [556, 129] width 140 height 232
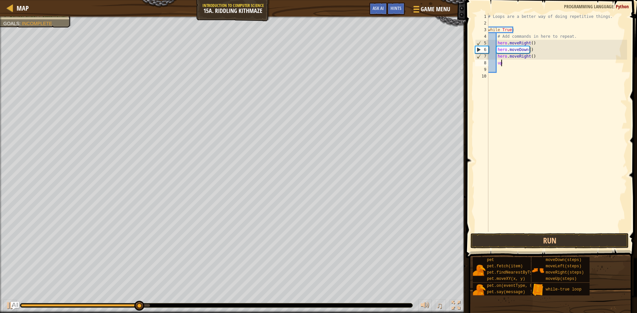
click at [501, 68] on div "# Loops are a better way of doing repetitive things. while True : # Add command…" at bounding box center [556, 129] width 140 height 232
click at [504, 61] on div "# Loops are a better way of doing repetitive things. while True : # Add command…" at bounding box center [556, 129] width 140 height 232
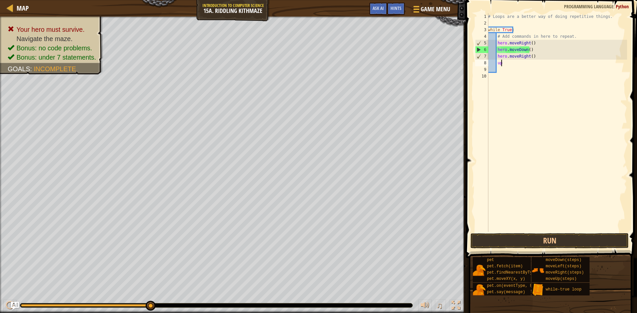
type textarea "u"
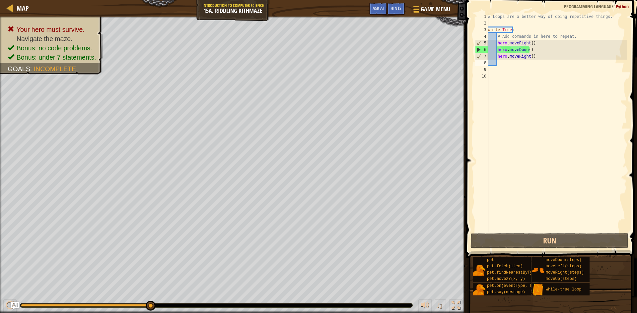
scroll to position [3, 1]
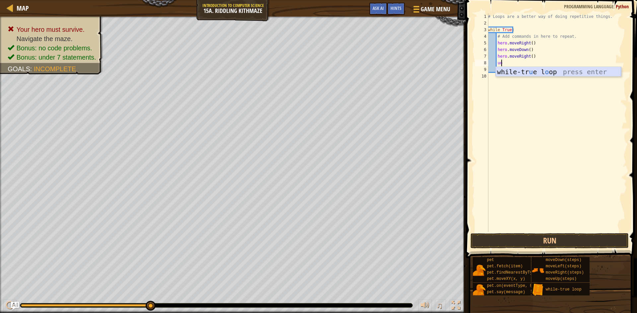
type textarea "u"
click at [519, 80] on div "while-tr u e loop press enter hero.move U p press enter" at bounding box center [557, 87] width 125 height 40
click at [501, 74] on div "# Loops are a better way of doing repetitive things. while True : # Add command…" at bounding box center [556, 129] width 140 height 232
click at [500, 70] on div "# Loops are a better way of doing repetitive things. while True : # Add command…" at bounding box center [556, 129] width 140 height 232
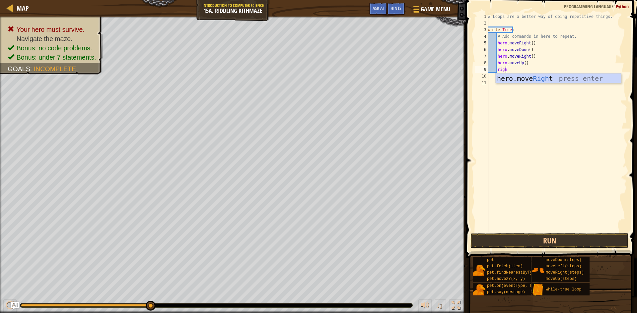
type textarea "right"
click at [503, 78] on div "hero.move Right press enter" at bounding box center [557, 89] width 125 height 30
type textarea "down"
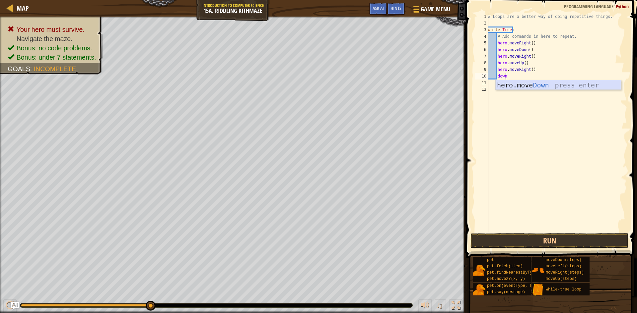
click at [544, 87] on div "hero.move Down press enter" at bounding box center [557, 95] width 125 height 30
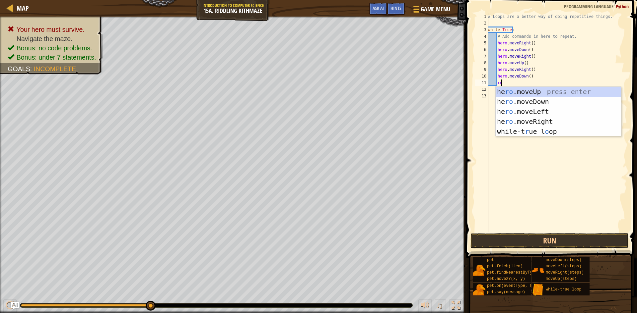
type textarea "roght"
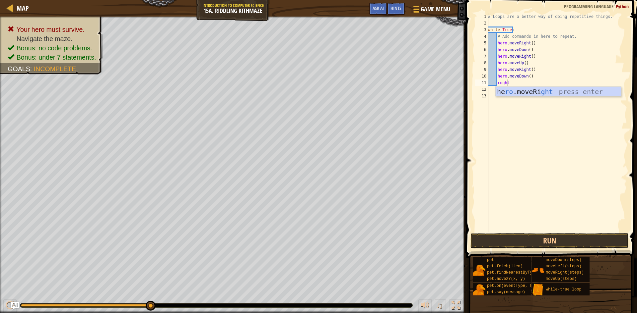
scroll to position [3, 1]
click at [520, 92] on div "he ro .moveRi ght press enter" at bounding box center [557, 102] width 125 height 30
type textarea "up"
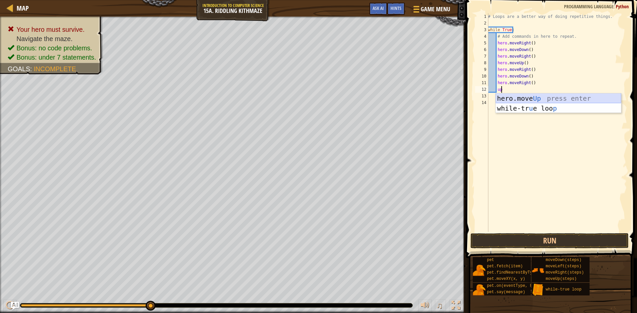
click at [542, 98] on div "hero.move Up press enter while-tr u e loo p press enter" at bounding box center [557, 114] width 125 height 40
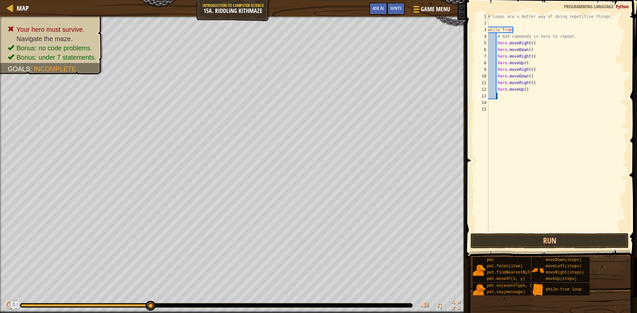
scroll to position [3, 0]
click at [525, 239] on button "Run" at bounding box center [549, 240] width 158 height 15
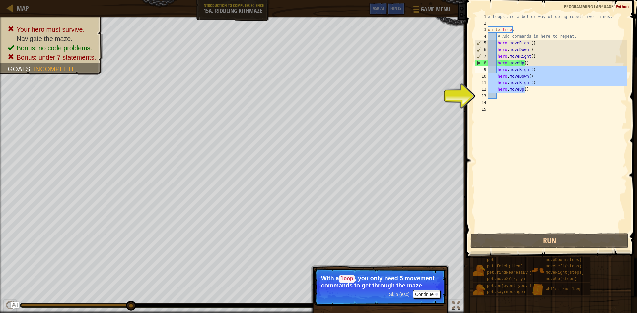
drag, startPoint x: 528, startPoint y: 91, endPoint x: 497, endPoint y: 68, distance: 38.7
click at [497, 68] on div "# Loops are a better way of doing repetitive things. while True : # Add command…" at bounding box center [556, 129] width 140 height 232
type textarea "hero.moveRight() hero.moveDown()"
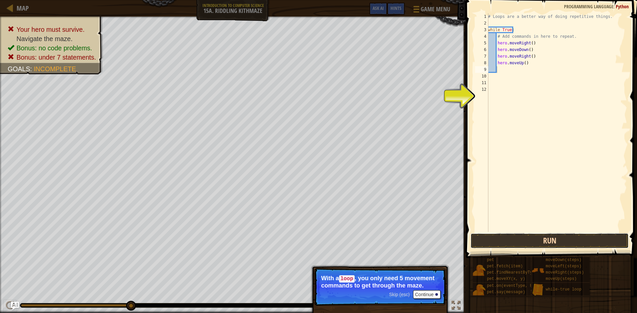
click at [520, 234] on button "Run" at bounding box center [549, 240] width 158 height 15
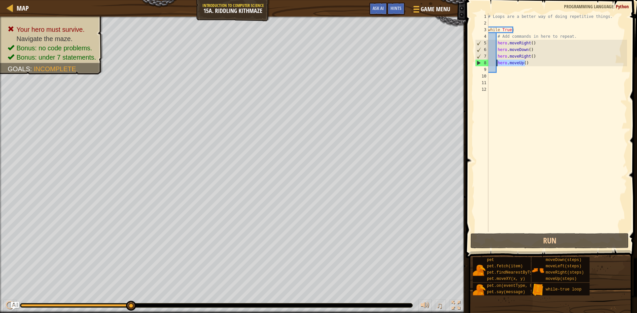
drag, startPoint x: 527, startPoint y: 63, endPoint x: 497, endPoint y: 63, distance: 30.5
click at [497, 63] on div "# Loops are a better way of doing repetitive things. while True : # Add command…" at bounding box center [556, 129] width 140 height 232
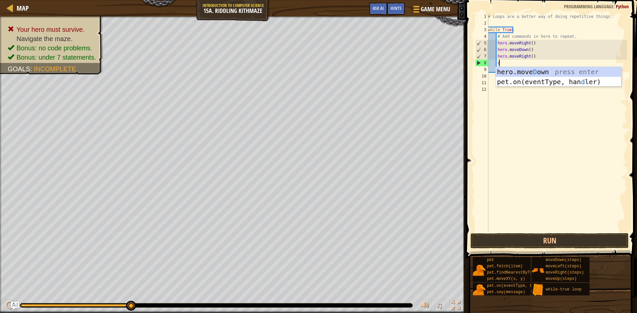
scroll to position [3, 1]
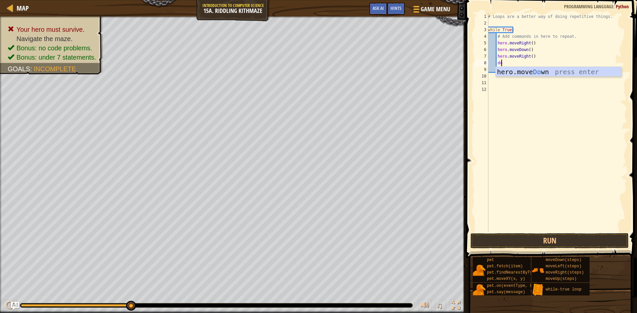
type textarea "d"
click at [510, 239] on button "Run" at bounding box center [549, 240] width 158 height 15
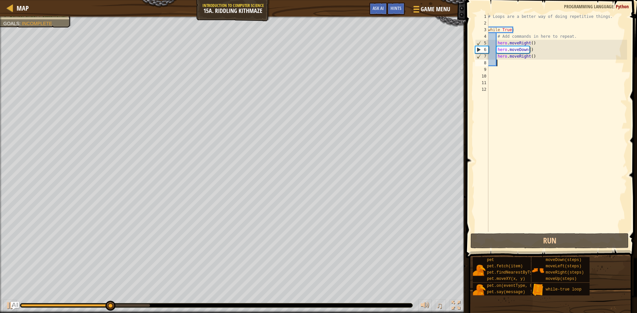
click at [529, 55] on div "# Loops are a better way of doing repetitive things. while True : # Add command…" at bounding box center [556, 129] width 140 height 232
type textarea "hero.moveRight(2)"
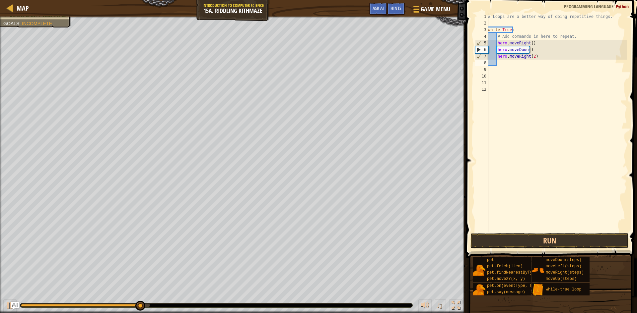
click at [507, 63] on div "# Loops are a better way of doing repetitive things. while True : # Add command…" at bounding box center [556, 129] width 140 height 232
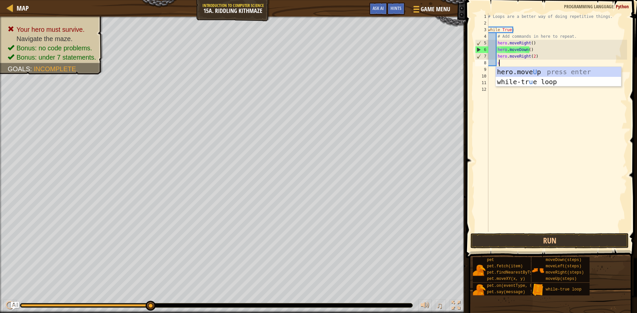
scroll to position [3, 1]
type textarea "up"
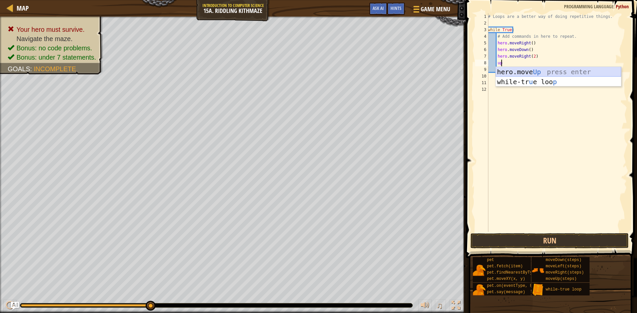
click at [533, 74] on div "hero.move Up press enter while-tr u e loo p press enter" at bounding box center [557, 87] width 125 height 40
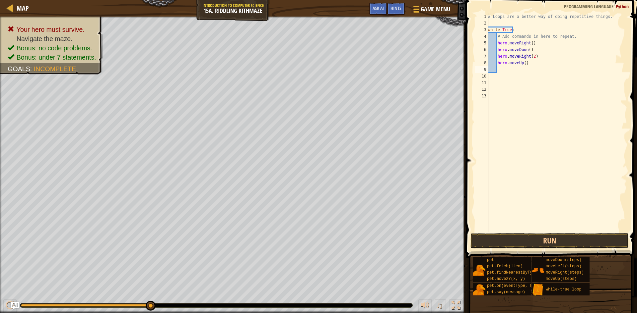
scroll to position [3, 0]
click at [533, 237] on button "Run" at bounding box center [549, 240] width 158 height 15
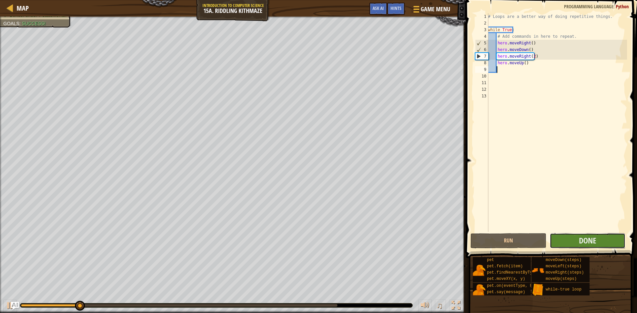
click at [568, 242] on button "Done" at bounding box center [587, 240] width 76 height 15
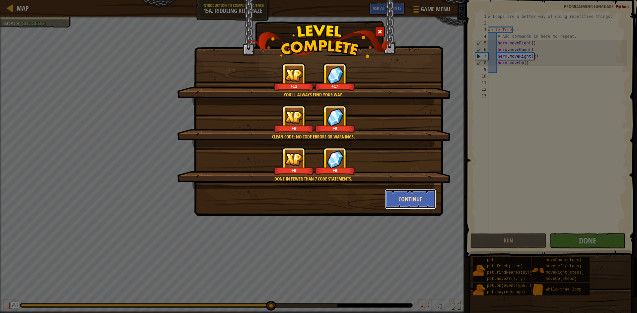
click at [400, 196] on button "Continue" at bounding box center [410, 199] width 51 height 20
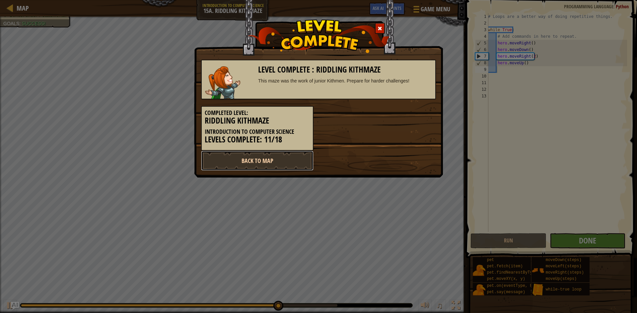
click at [279, 165] on link "Back to Map" at bounding box center [257, 161] width 112 height 20
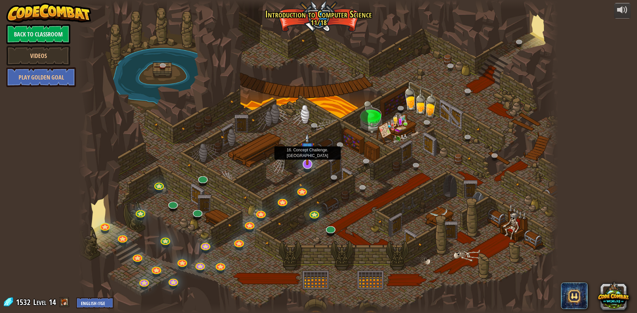
click at [305, 163] on img at bounding box center [307, 149] width 14 height 32
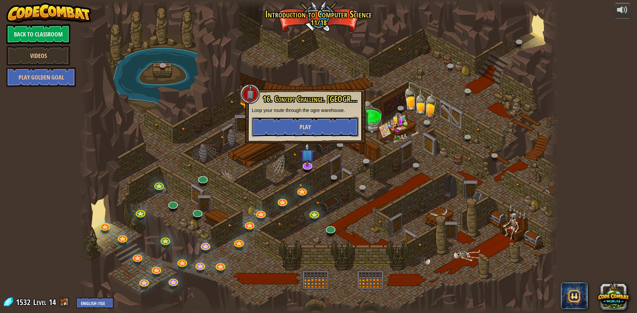
click at [314, 132] on button "Play" at bounding box center [305, 127] width 107 height 20
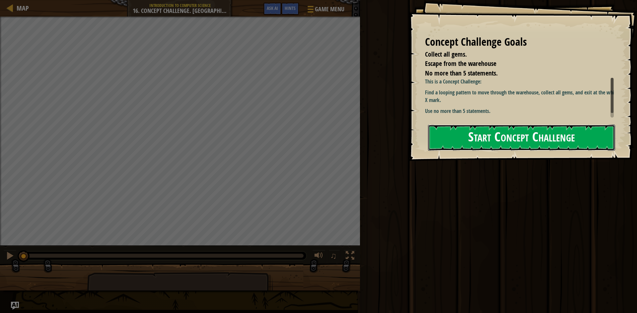
click at [451, 144] on button "Start Concept Challenge" at bounding box center [521, 138] width 187 height 26
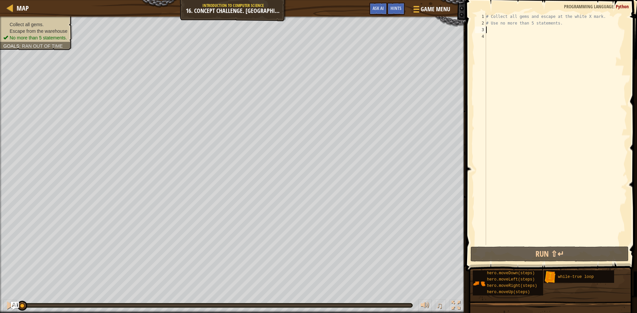
click at [492, 30] on div "# Collect all gems and escape at the white X mark. # Use no more than 5 stateme…" at bounding box center [555, 135] width 142 height 245
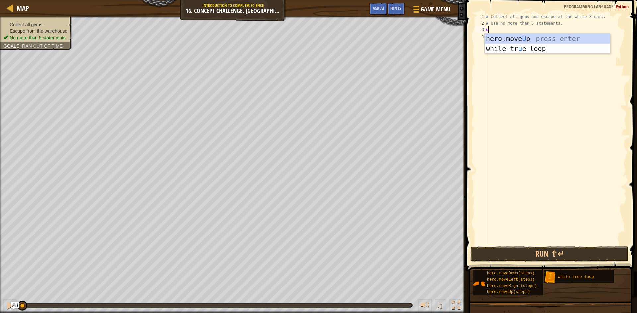
type textarea "up"
click at [511, 40] on div "hero.move Up press enter while-tr u e loo p press enter" at bounding box center [546, 54] width 125 height 40
type textarea "right"
click at [517, 43] on div "hero.move Right press enter" at bounding box center [546, 55] width 125 height 30
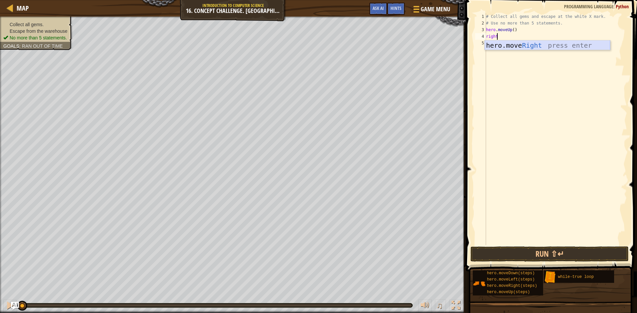
scroll to position [3, 0]
click at [512, 29] on div "# Collect all gems and escape at the white X mark. # Use no more than 5 stateme…" at bounding box center [555, 135] width 142 height 245
click at [518, 35] on div "# Collect all gems and escape at the white X mark. # Use no more than 5 stateme…" at bounding box center [555, 135] width 142 height 245
type textarea "hero.moveRight(2)"
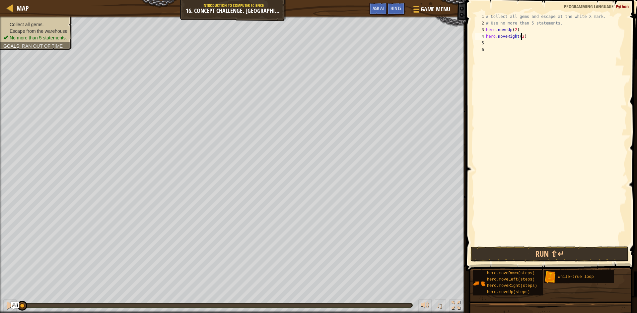
scroll to position [3, 3]
click at [495, 44] on div "# Collect all gems and escape at the white X mark. # Use no more than 5 stateme…" at bounding box center [555, 135] width 142 height 245
type textarea "down"
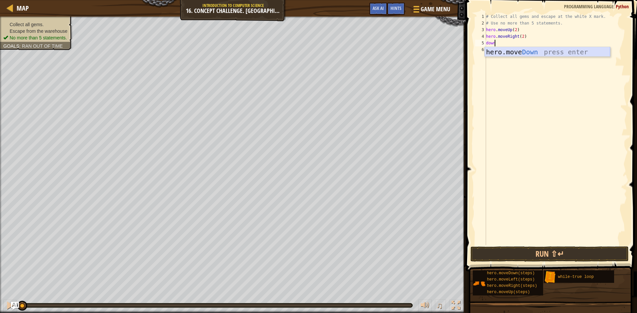
click at [501, 51] on div "hero.move Down press enter" at bounding box center [546, 62] width 125 height 30
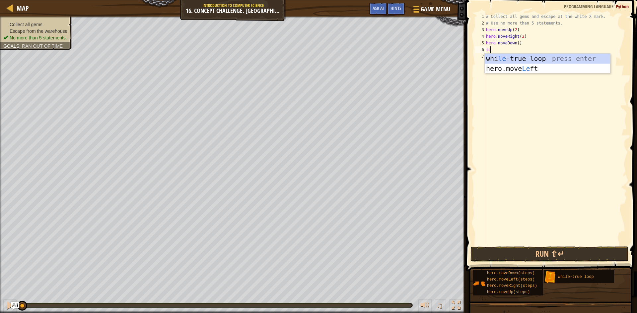
type textarea "left"
click at [513, 58] on div "hero.move Left press enter" at bounding box center [546, 69] width 125 height 30
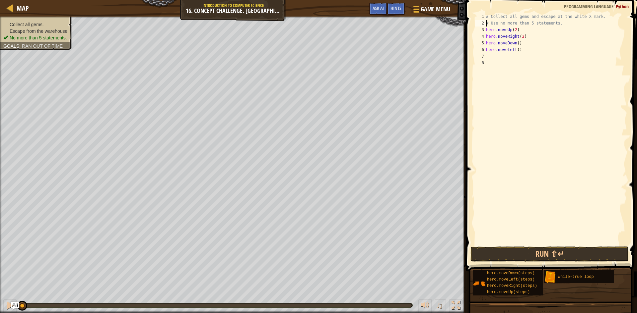
click at [486, 26] on div "# Collect all gems and escape at the white X mark. # Use no more than 5 stateme…" at bounding box center [555, 135] width 142 height 245
drag, startPoint x: 556, startPoint y: 22, endPoint x: 479, endPoint y: 22, distance: 76.9
click at [479, 22] on div "# Use no more than 5 statements. 1 2 3 4 5 6 7 8 # Collect all gems and escape …" at bounding box center [550, 129] width 153 height 232
click at [486, 28] on div "while True: 1 2 3 4 5 6 7 8 # Collect all gems and escape at the white X mark. …" at bounding box center [550, 129] width 153 height 232
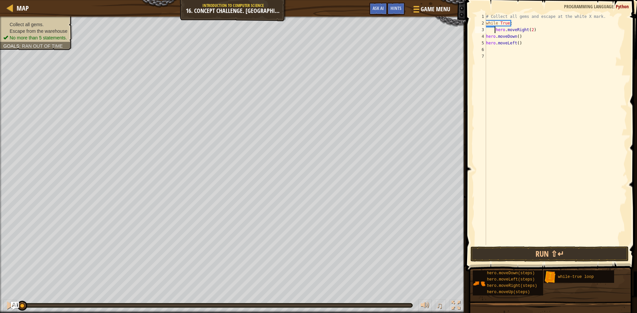
click at [486, 37] on div "# Collect all gems and escape at the white X mark. while True : hero . moveRigh…" at bounding box center [555, 135] width 142 height 245
click at [485, 42] on div "5" at bounding box center [480, 43] width 11 height 7
click at [534, 253] on button "Run ⇧↵" at bounding box center [549, 254] width 158 height 15
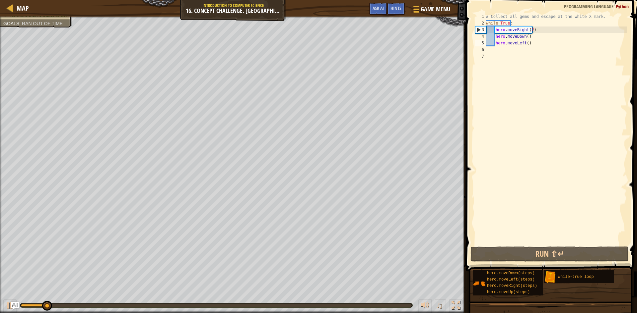
click at [516, 27] on div "# Collect all gems and escape at the white X mark. while True : hero . moveRigh…" at bounding box center [555, 135] width 142 height 245
click at [516, 24] on div "# Collect all gems and escape at the white X mark. while True : hero . moveRigh…" at bounding box center [555, 135] width 142 height 245
type textarea "while True:"
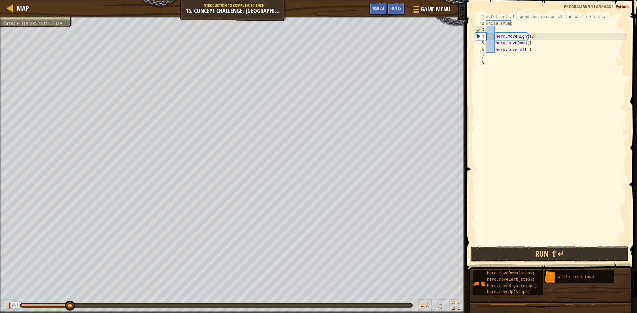
scroll to position [3, 1]
type textarea "u"
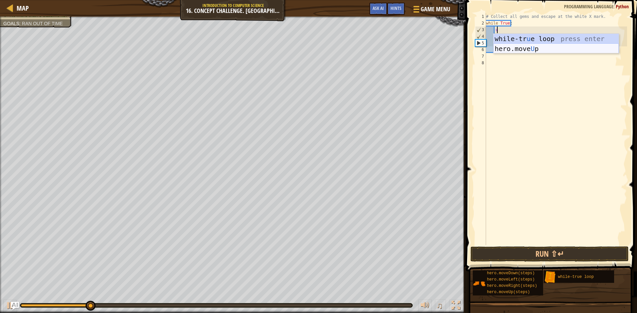
click at [533, 46] on div "while-tr u e loop press enter hero.move U p press enter" at bounding box center [555, 54] width 125 height 40
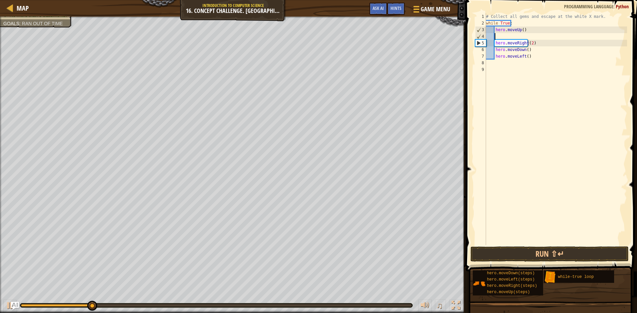
scroll to position [3, 0]
click at [520, 30] on div "# Collect all gems and escape at the white X mark. while True : hero . moveUp (…" at bounding box center [555, 135] width 142 height 245
type textarea "hero.moveUp(2)"
click at [527, 248] on button "Run ⇧↵" at bounding box center [549, 254] width 158 height 15
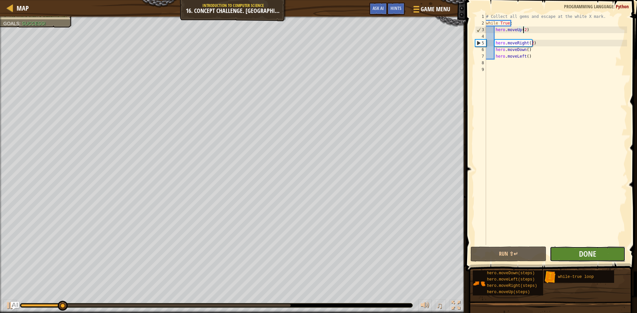
click at [574, 251] on button "Done" at bounding box center [587, 254] width 76 height 15
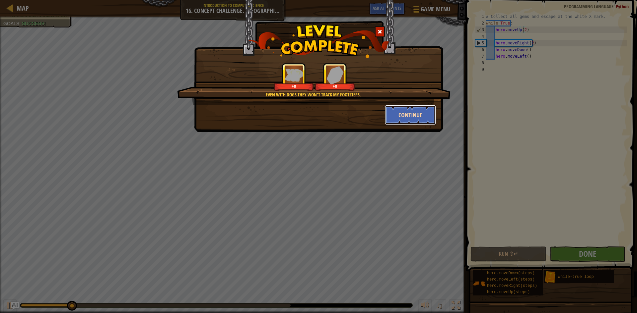
click at [412, 119] on button "Continue" at bounding box center [410, 115] width 51 height 20
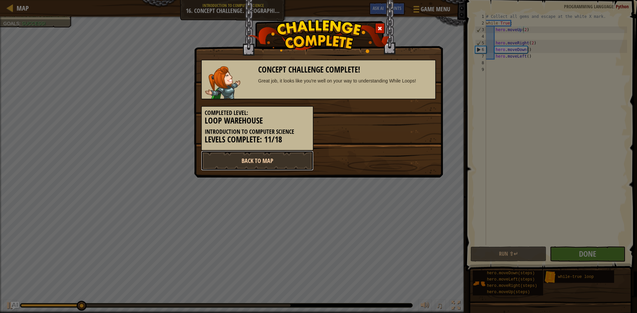
click at [270, 159] on link "Back to Map" at bounding box center [257, 161] width 112 height 20
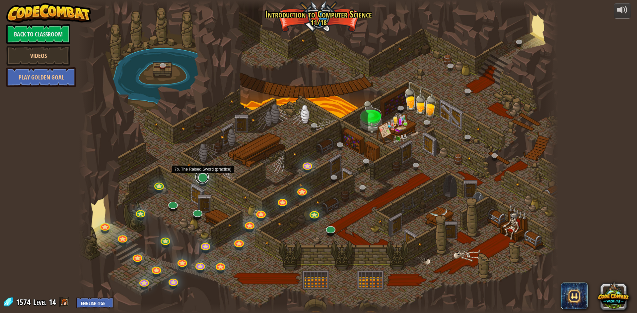
click at [204, 178] on link at bounding box center [201, 176] width 13 height 13
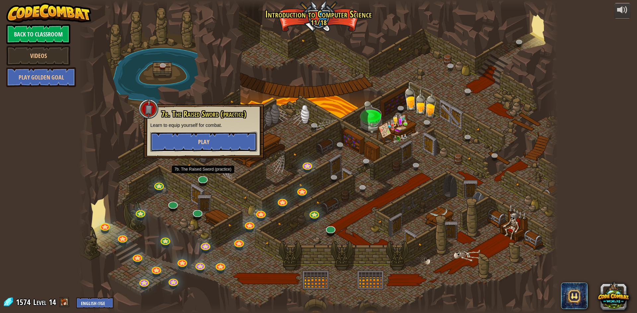
click at [199, 140] on span "Play" at bounding box center [203, 142] width 11 height 8
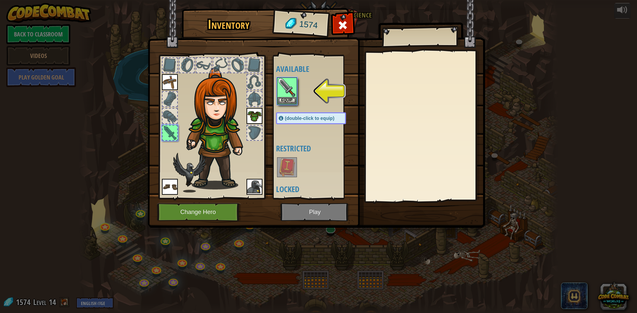
click at [290, 210] on img at bounding box center [316, 107] width 337 height 241
click at [292, 95] on img at bounding box center [287, 87] width 19 height 19
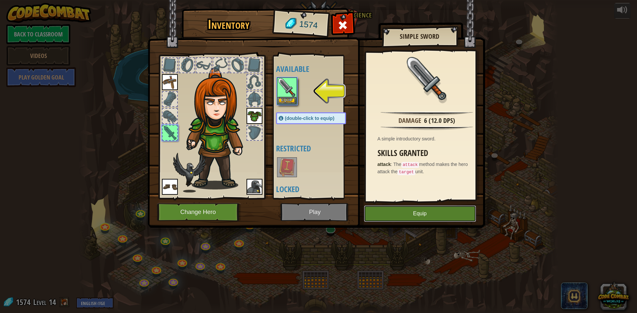
click at [397, 210] on button "Equip" at bounding box center [420, 214] width 112 height 17
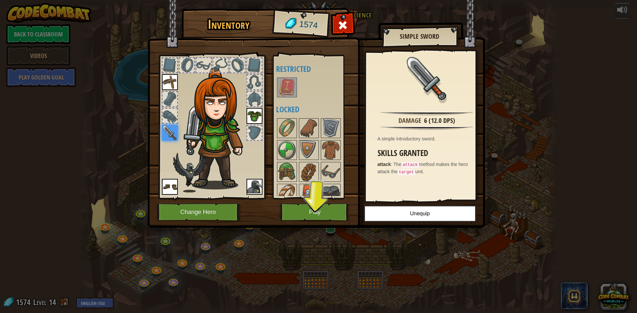
click at [319, 202] on img at bounding box center [316, 107] width 337 height 241
click at [327, 210] on button "Play" at bounding box center [314, 212] width 69 height 18
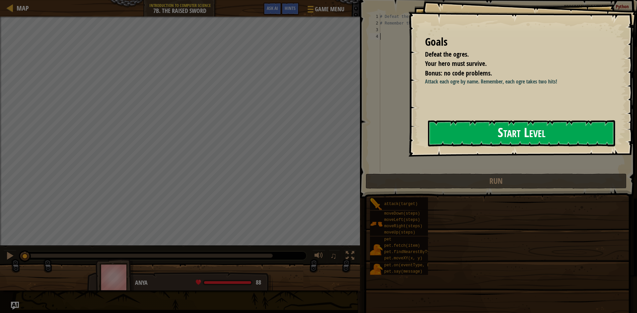
click at [477, 134] on button "Start Level" at bounding box center [521, 133] width 187 height 26
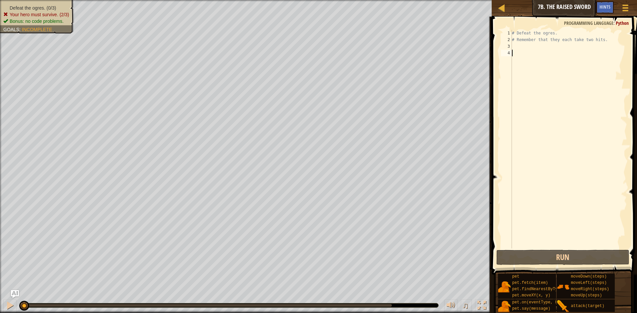
click at [517, 45] on div "# Defeat the ogres. # Remember that they each take two hits." at bounding box center [568, 146] width 116 height 232
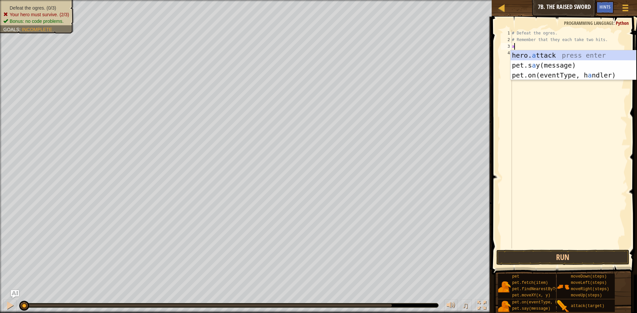
scroll to position [3, 0]
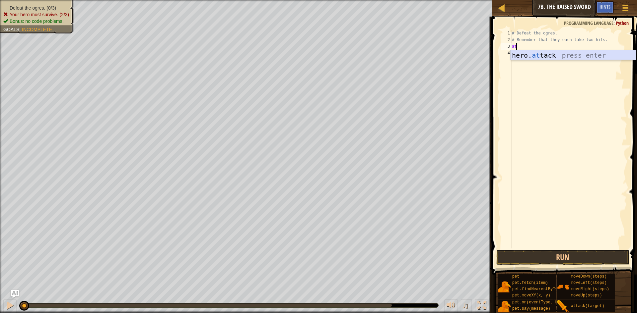
click at [526, 50] on div "hero. at tack press enter" at bounding box center [572, 65] width 125 height 30
type textarea "hero.attack("Rig")"
click at [523, 57] on div "# Defeat the ogres. # Remember that they each take two hits. hero . attack ( "R…" at bounding box center [568, 146] width 116 height 232
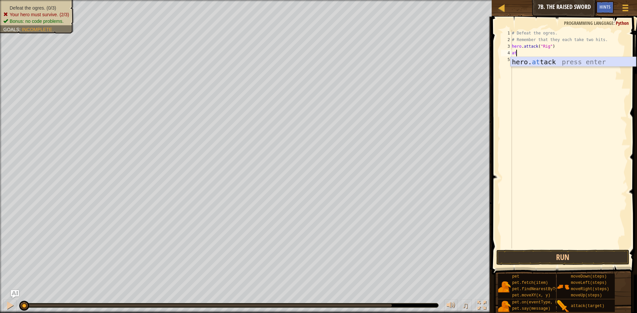
click at [527, 59] on div "hero. at tack press enter" at bounding box center [572, 72] width 125 height 30
click at [542, 55] on div "# Defeat the ogres. # Remember that they each take two hits. hero . attack ( "R…" at bounding box center [568, 146] width 116 height 232
type textarea "hero.attack("Gurt")"
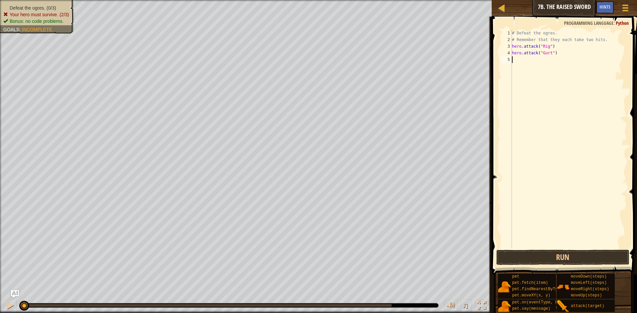
click at [528, 63] on div "# Defeat the ogres. # Remember that they each take two hits. hero . attack ( "R…" at bounding box center [568, 146] width 116 height 232
click at [597, 66] on div "hero. at tack press enter" at bounding box center [572, 79] width 125 height 30
click at [542, 60] on div "# Defeat the ogres. # Remember that they each take two hits. hero . attack ( "R…" at bounding box center [568, 146] width 116 height 232
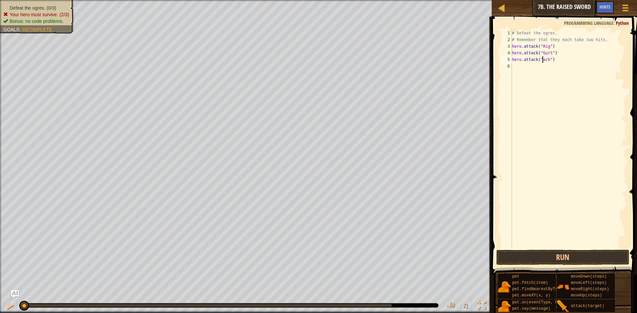
scroll to position [3, 3]
click at [563, 259] on button "Run" at bounding box center [562, 257] width 133 height 15
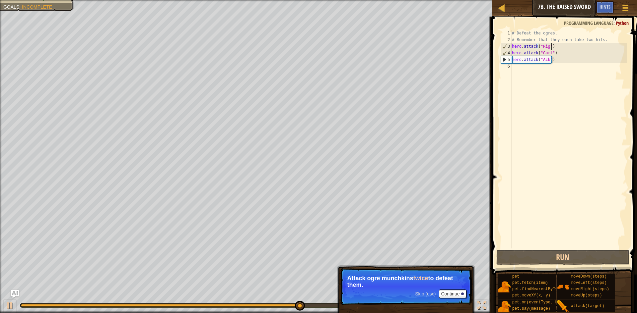
click at [553, 47] on div "# Defeat the ogres. # Remember that they each take two hits. hero . attack ( "R…" at bounding box center [568, 146] width 116 height 232
type textarea "hero.attack("Rig")"
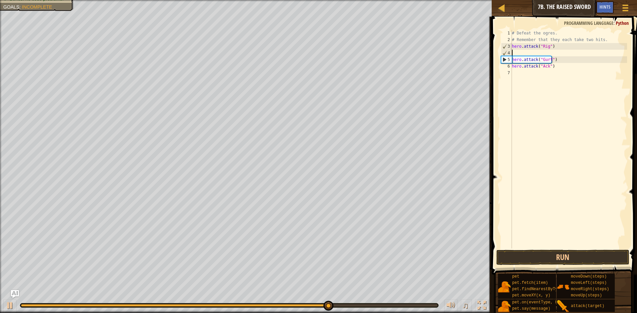
scroll to position [3, 0]
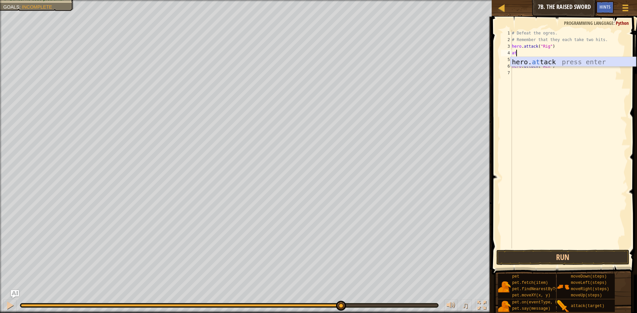
click at [550, 63] on div "hero. at tack press enter" at bounding box center [572, 72] width 125 height 30
click at [554, 60] on div "# Defeat the ogres. # Remember that they each take two hits. hero . attack ( "R…" at bounding box center [568, 146] width 116 height 232
type textarea "hero.attack("Gurt")"
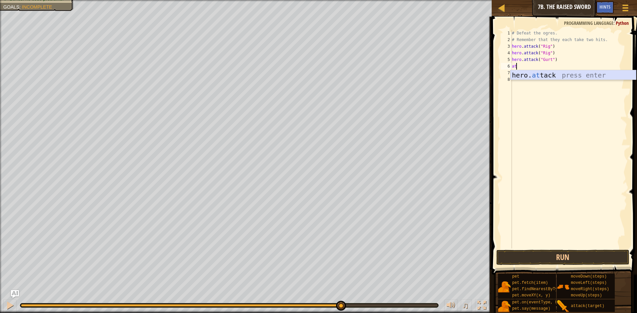
click at [553, 77] on div "hero. at tack press enter" at bounding box center [572, 85] width 125 height 30
click at [553, 75] on div "# Defeat the ogres. # Remember that they each take two hits. hero . attack ( "R…" at bounding box center [568, 146] width 116 height 232
type textarea "hero.attack("Ack")"
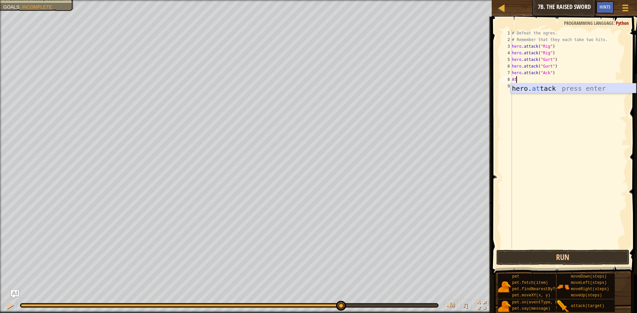
click at [541, 88] on div "hero. at tack press enter" at bounding box center [572, 99] width 125 height 30
type textarea "hero.attack("Ack")"
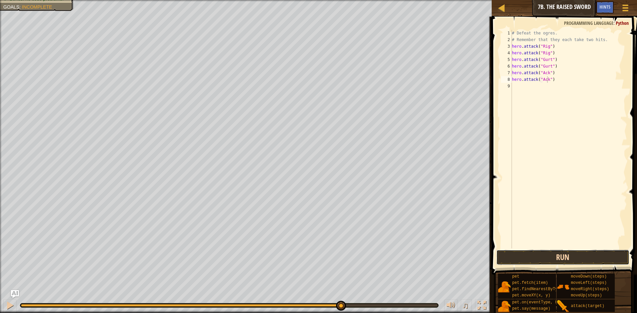
click at [535, 260] on button "Run" at bounding box center [562, 257] width 133 height 15
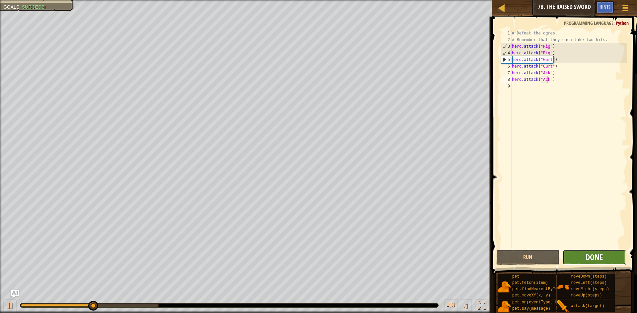
click at [588, 259] on span "Done" at bounding box center [593, 257] width 17 height 11
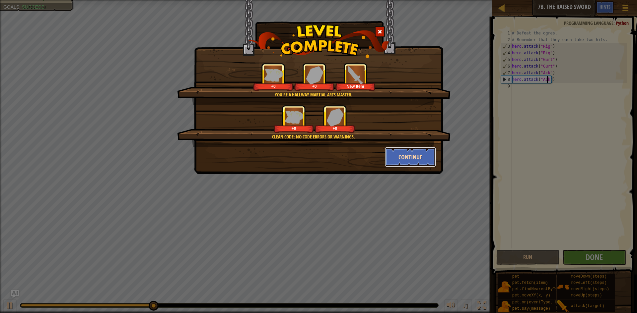
click at [400, 149] on button "Continue" at bounding box center [410, 157] width 51 height 20
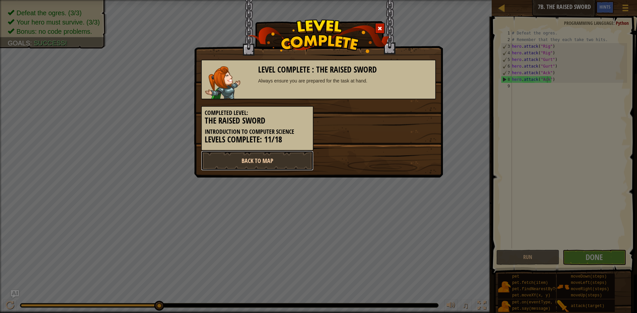
click at [261, 154] on link "Back to Map" at bounding box center [257, 161] width 112 height 20
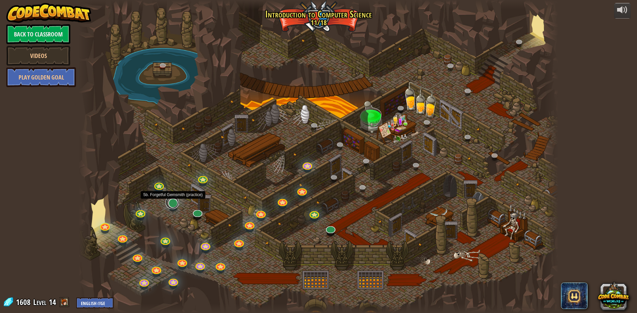
click at [175, 205] on link at bounding box center [171, 202] width 13 height 13
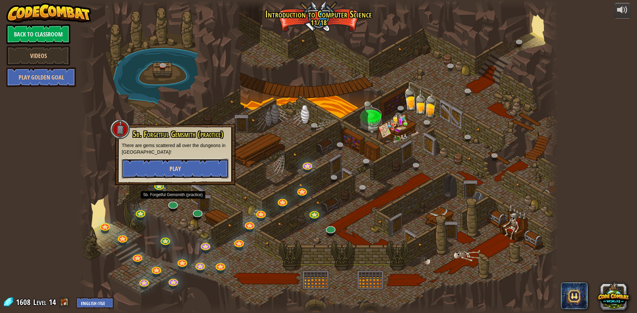
click at [186, 171] on button "Play" at bounding box center [175, 169] width 107 height 20
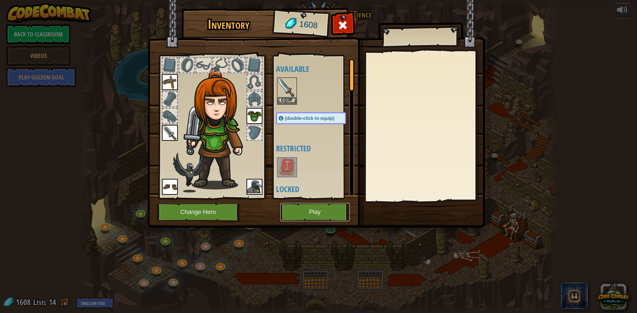
click at [299, 212] on button "Play" at bounding box center [314, 212] width 69 height 18
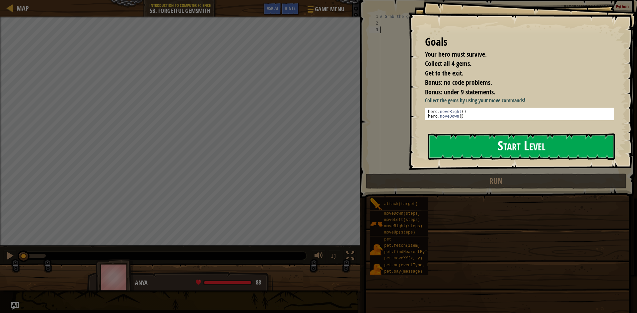
click at [501, 147] on button "Start Level" at bounding box center [521, 147] width 187 height 26
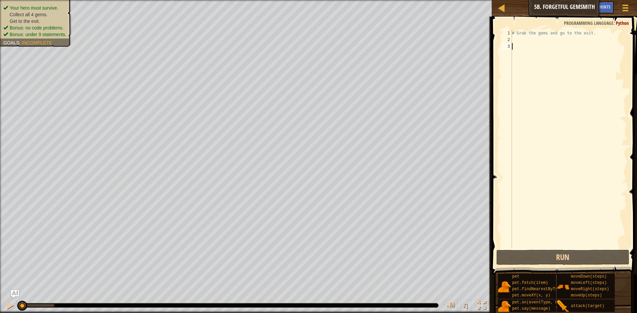
scroll to position [3, 0]
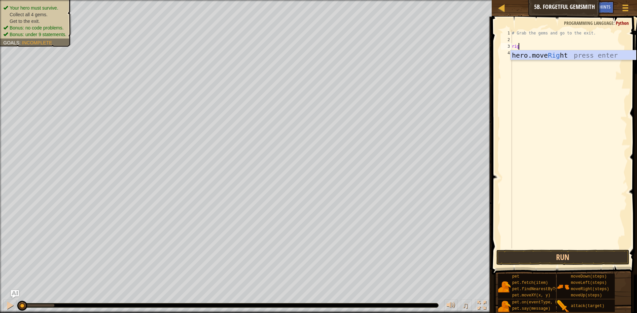
type textarea "right"
click at [533, 53] on div "hero.move Right press enter" at bounding box center [572, 65] width 125 height 30
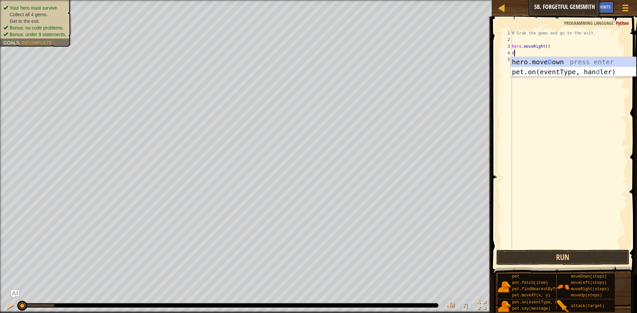
scroll to position [3, 0]
type textarea "down"
click at [538, 61] on div "hero.move Down press enter" at bounding box center [572, 72] width 125 height 30
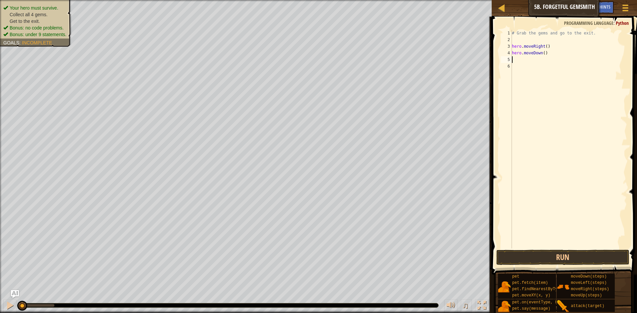
scroll to position [3, 0]
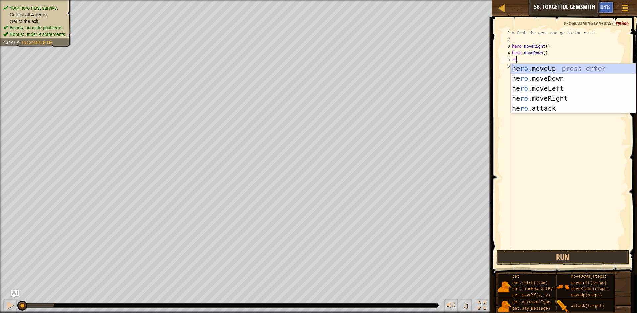
type textarea "roght"
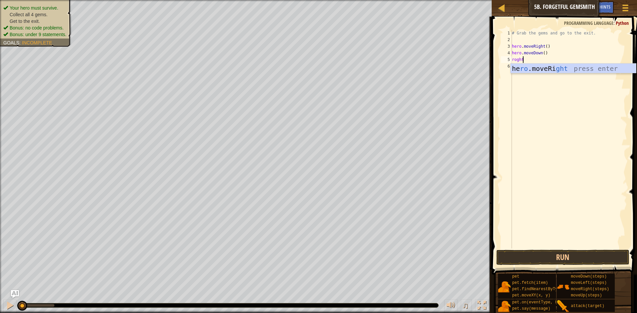
scroll to position [3, 1]
click at [525, 73] on div "he ro .moveRi ght press enter" at bounding box center [572, 79] width 125 height 30
click at [544, 57] on div "# Grab the gems and go to the exit. hero . moveRight ( ) hero . moveDown ( ) he…" at bounding box center [568, 146] width 116 height 232
type textarea "hero.moveRight(2)"
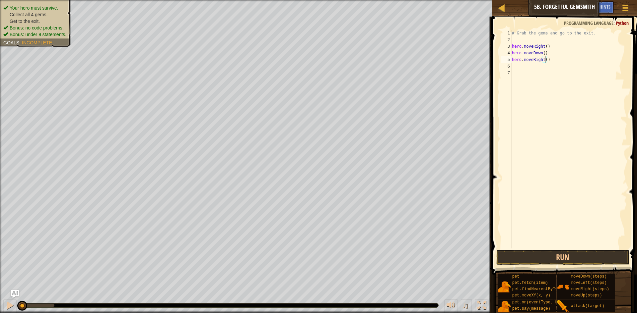
scroll to position [3, 3]
click at [518, 66] on div "# Grab the gems and go to the exit. hero . moveRight ( ) hero . moveDown ( ) he…" at bounding box center [568, 146] width 116 height 232
type textarea "up"
click at [521, 75] on div "hero.move Up press enter" at bounding box center [572, 85] width 125 height 30
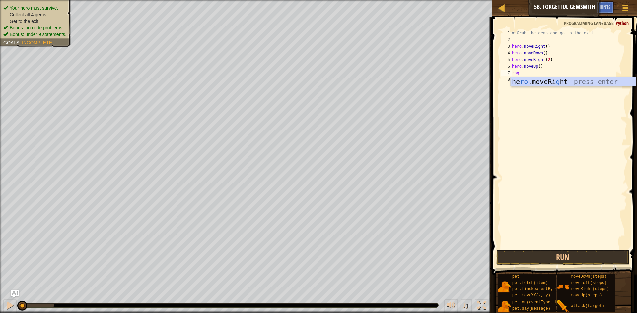
type textarea "roght"
click at [532, 81] on div "he ro .moveRi ght press enter" at bounding box center [572, 92] width 125 height 30
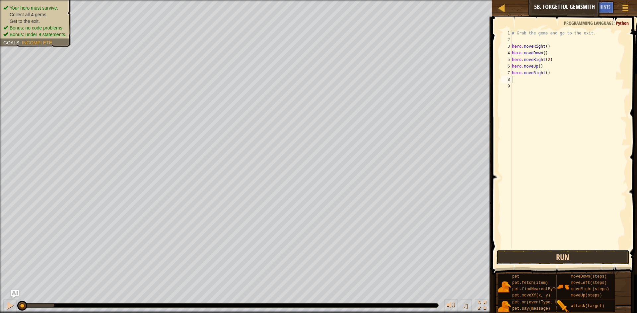
click at [541, 251] on button "Run" at bounding box center [562, 257] width 133 height 15
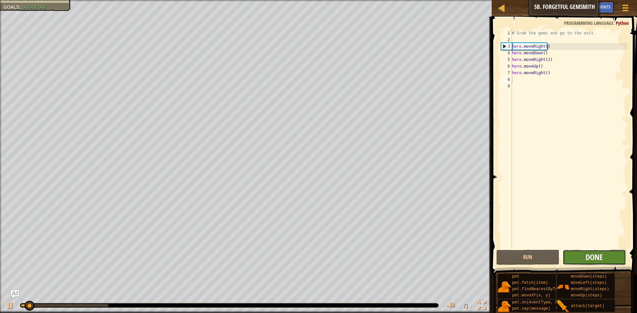
click at [591, 255] on span "Done" at bounding box center [593, 257] width 17 height 11
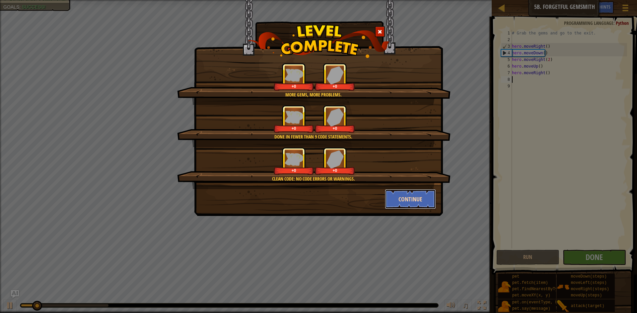
click at [415, 204] on button "Continue" at bounding box center [410, 199] width 51 height 20
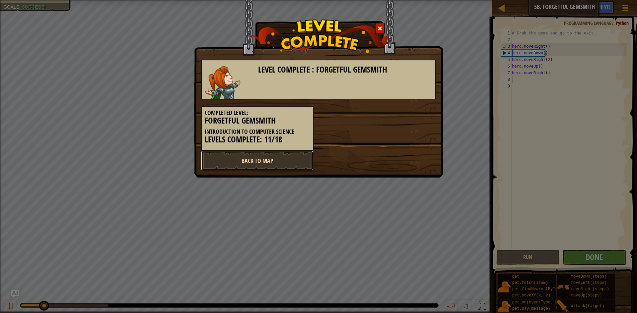
click at [283, 161] on link "Back to Map" at bounding box center [257, 161] width 112 height 20
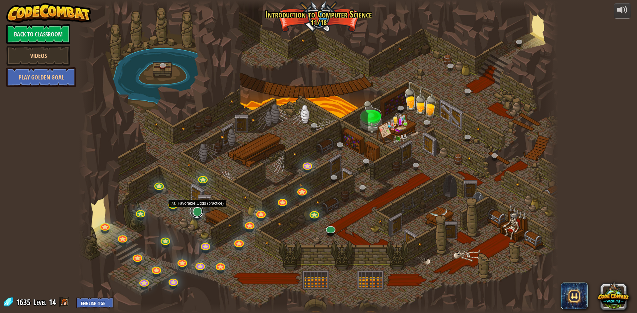
click at [194, 215] on link at bounding box center [196, 211] width 13 height 13
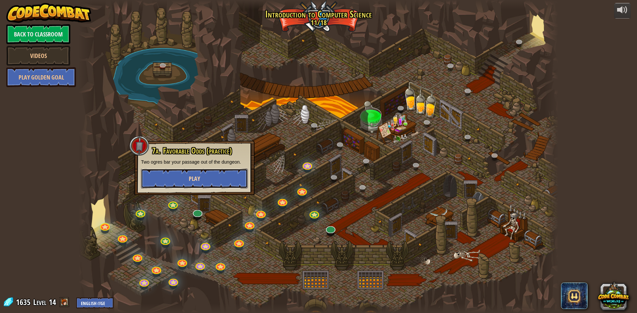
click at [197, 185] on button "Play" at bounding box center [194, 179] width 107 height 20
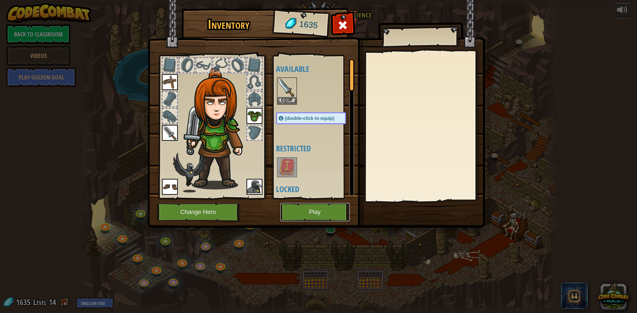
click at [297, 207] on button "Play" at bounding box center [314, 212] width 69 height 18
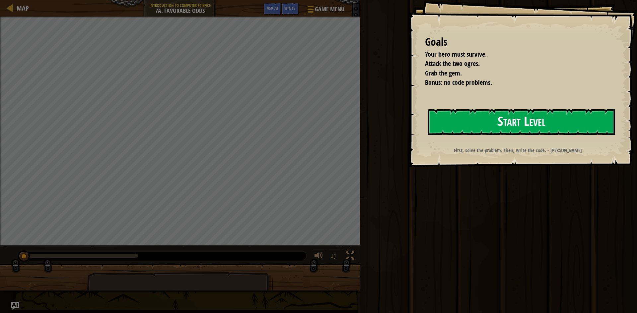
click at [481, 131] on button "Start Level" at bounding box center [521, 122] width 187 height 26
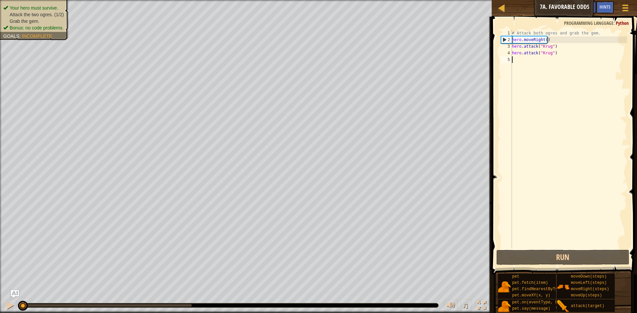
scroll to position [3, 0]
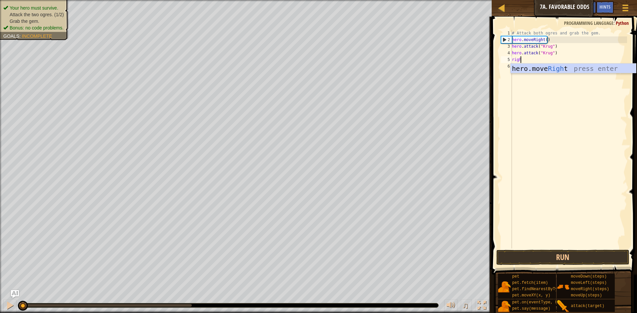
type textarea "right"
click at [531, 69] on div "hero.move Right press enter" at bounding box center [572, 79] width 125 height 30
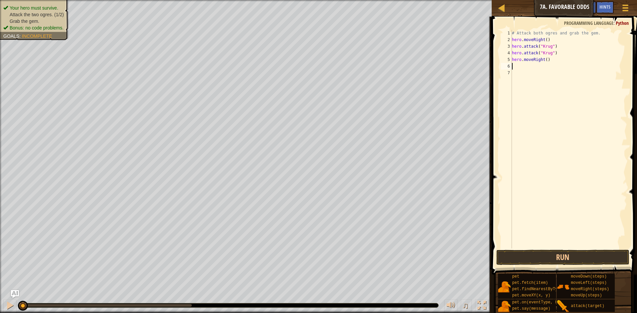
scroll to position [3, 0]
type textarea "up"
click at [528, 77] on div "hero.move Up press enter" at bounding box center [572, 85] width 125 height 30
click at [529, 83] on div "hero. at tack press enter" at bounding box center [572, 92] width 125 height 30
type textarea "hero.attack("Grump")"
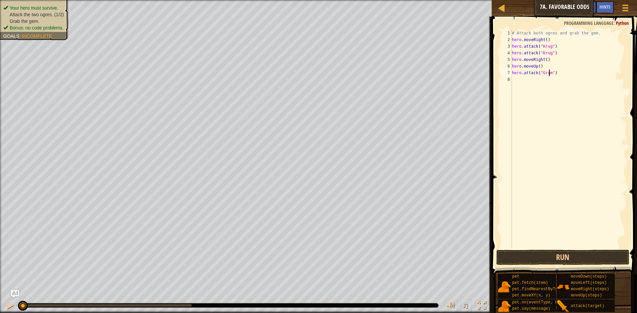
scroll to position [3, 3]
click at [517, 80] on div "# Attack both ogres and grab the gem. hero . moveRight ( ) hero . attack ( "[PE…" at bounding box center [568, 146] width 116 height 232
click at [533, 89] on div "hero. at tack press enter" at bounding box center [572, 99] width 125 height 30
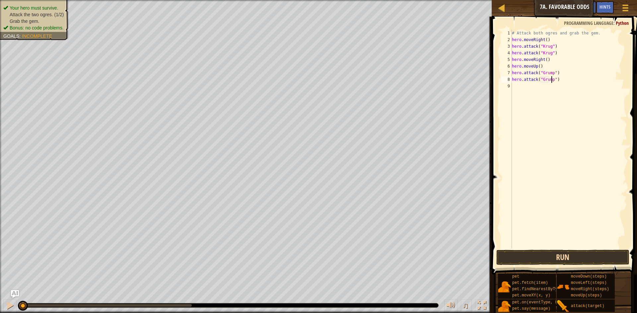
type textarea "hero.attack("Grump")"
click at [547, 261] on button "Run" at bounding box center [562, 257] width 133 height 15
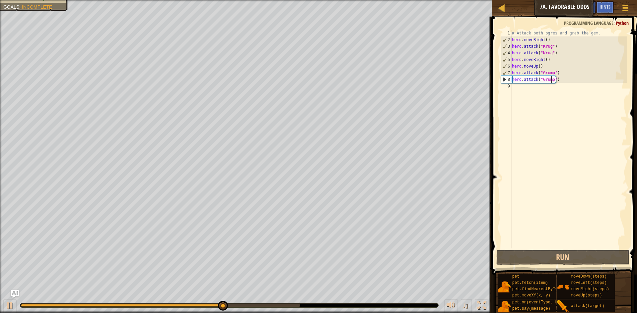
click at [527, 88] on div "# Attack both ogres and grab the gem. hero . moveRight ( ) hero . attack ( "[PE…" at bounding box center [568, 146] width 116 height 232
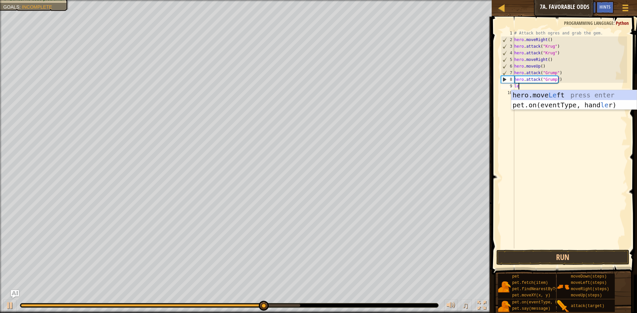
type textarea "left"
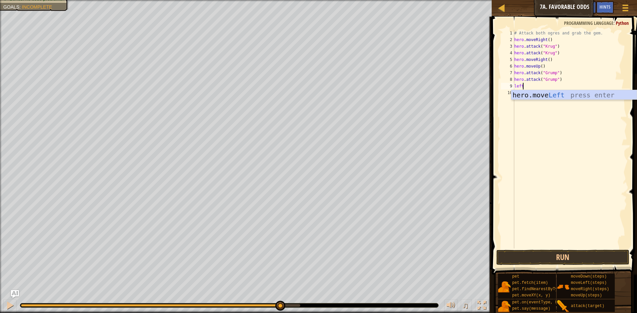
click at [554, 91] on div "hero.move Left press enter" at bounding box center [573, 105] width 125 height 30
click at [544, 87] on div "# Attack both ogres and grab the gem. hero . moveRight ( ) hero . attack ( "[PE…" at bounding box center [570, 146] width 114 height 232
type textarea "hero.moveLeft(2)"
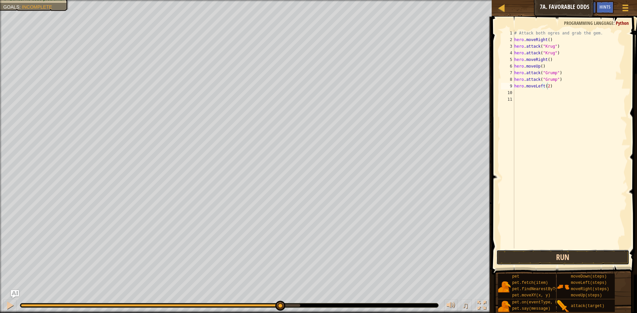
click at [544, 257] on button "Run" at bounding box center [562, 257] width 133 height 15
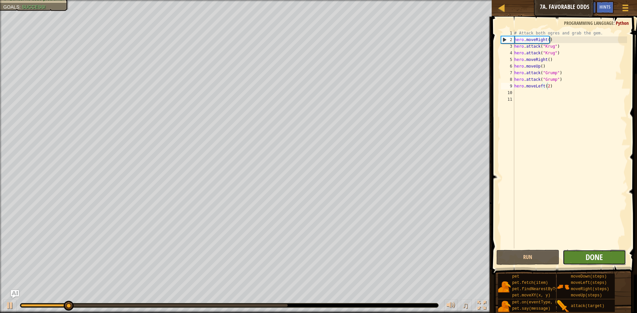
click at [593, 253] on span "Done" at bounding box center [593, 257] width 17 height 11
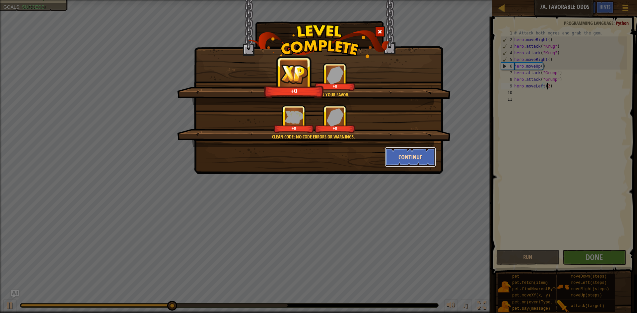
click at [415, 151] on button "Continue" at bounding box center [410, 157] width 51 height 20
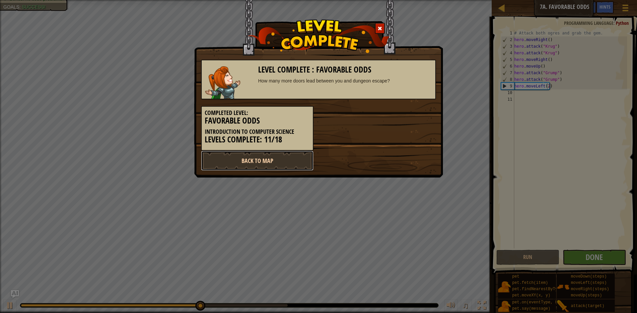
click at [280, 160] on link "Back to Map" at bounding box center [257, 161] width 112 height 20
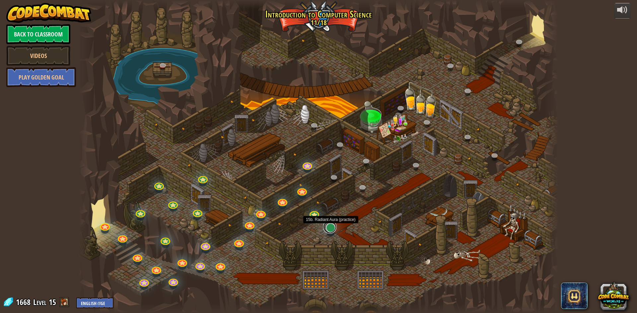
click at [329, 230] on link at bounding box center [329, 227] width 13 height 13
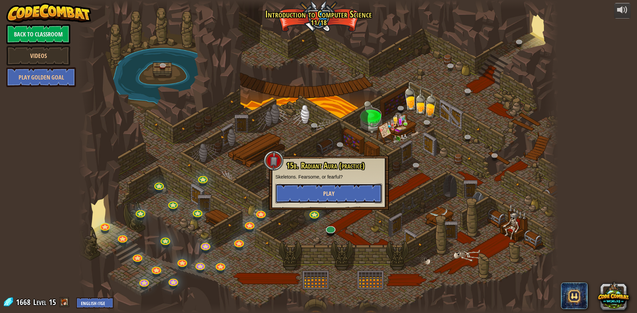
click at [325, 197] on span "Play" at bounding box center [328, 194] width 11 height 8
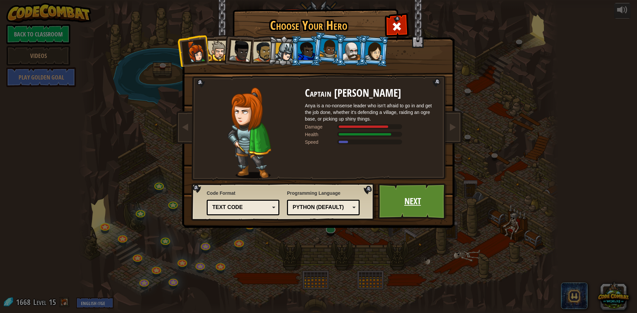
click at [409, 207] on link "Next" at bounding box center [412, 201] width 69 height 36
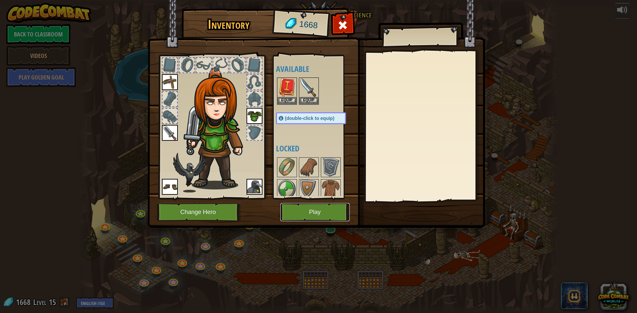
click at [312, 209] on button "Play" at bounding box center [314, 212] width 69 height 18
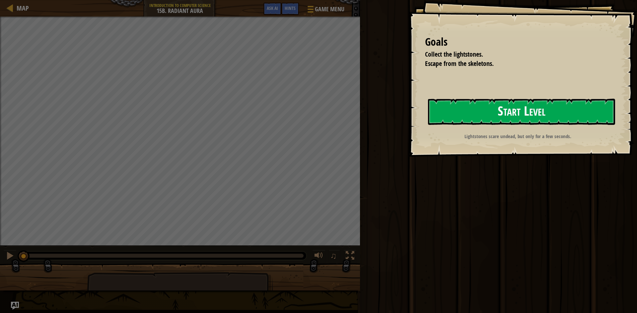
click at [461, 120] on button "Start Level" at bounding box center [521, 112] width 187 height 26
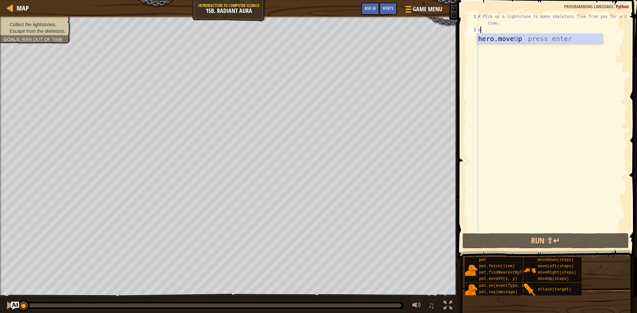
scroll to position [3, 0]
type textarea "up"
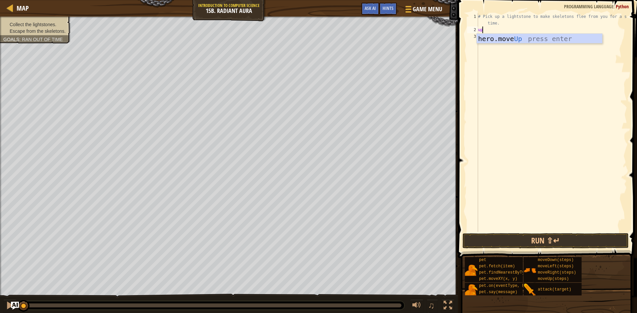
click at [521, 45] on div "# Pick up a lightstone to make skeletons flee from you for a short time. up" at bounding box center [552, 132] width 150 height 239
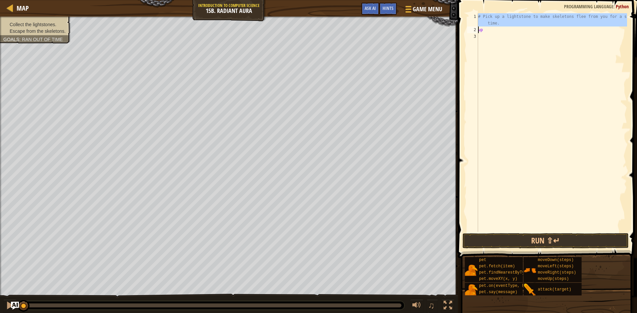
click at [477, 24] on div "1" at bounding box center [472, 19] width 11 height 13
click at [490, 30] on div "# Pick up a lightstone to make skeletons flee from you for a short time. up" at bounding box center [552, 132] width 150 height 239
drag, startPoint x: 490, startPoint y: 30, endPoint x: 483, endPoint y: 31, distance: 7.3
click at [482, 31] on div "# Pick up a lightstone to make skeletons flee from you for a short time. up" at bounding box center [552, 132] width 150 height 239
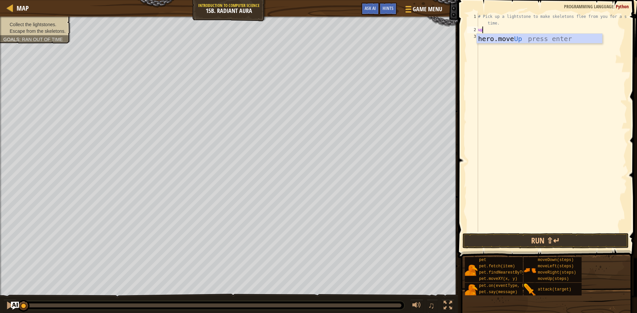
click at [490, 0] on body "Map Introduction to Computer Science 15b. Radiant Aura Game Menu Done Hints Ask…" at bounding box center [318, 0] width 637 height 0
click at [486, 32] on div "# Pick up a lightstone to make skeletons flee from you for a short time. up" at bounding box center [552, 132] width 150 height 239
type textarea "u"
type textarea "up"
click at [493, 36] on div "hero.move Up press enter" at bounding box center [539, 49] width 125 height 30
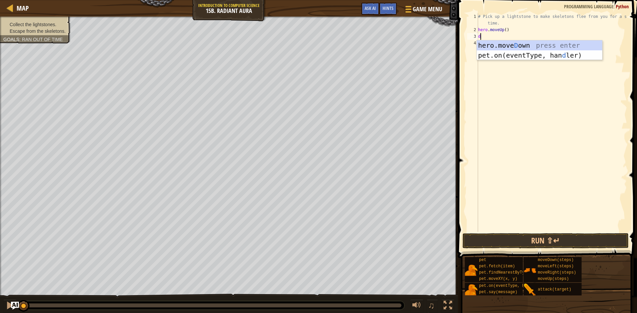
type textarea "down"
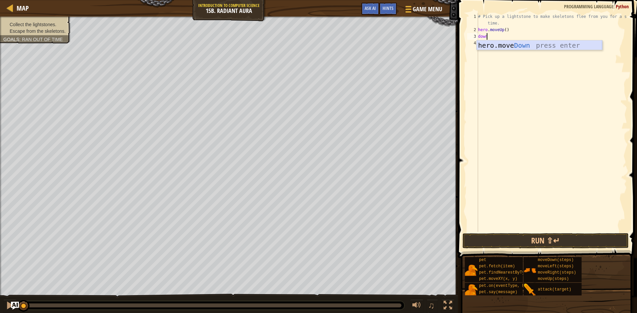
click at [489, 43] on div "hero.move Down press enter" at bounding box center [539, 55] width 125 height 30
type textarea "right"
click at [487, 52] on div "hero.move Right press enter" at bounding box center [539, 62] width 125 height 30
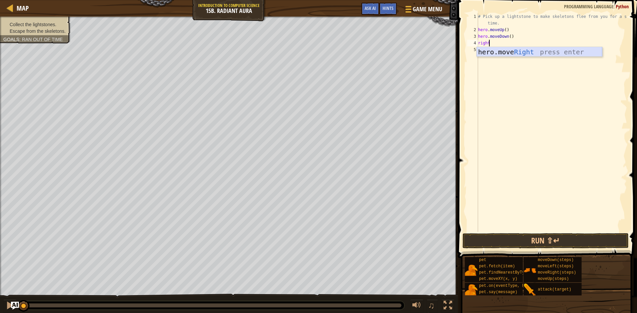
scroll to position [3, 0]
click at [500, 229] on div "# Pick up a lightstone to make skeletons flee from you for a short time. hero .…" at bounding box center [552, 132] width 150 height 239
click at [544, 239] on button "Run ⇧↵" at bounding box center [545, 240] width 166 height 15
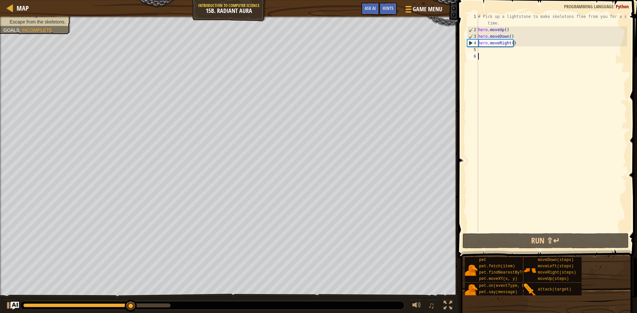
click at [510, 43] on div "# Pick up a lightstone to make skeletons flee from you for a short time. hero .…" at bounding box center [552, 132] width 150 height 239
type textarea "hero.moveRight(2)"
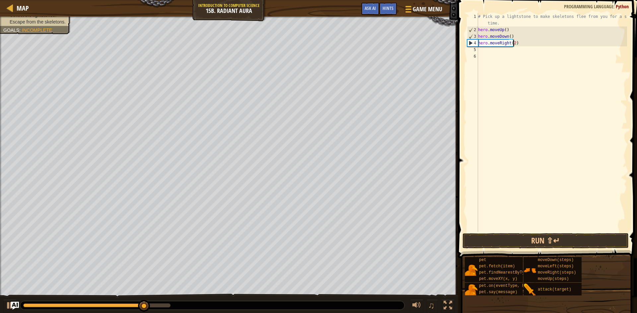
scroll to position [3, 3]
click at [487, 54] on div "# Pick up a lightstone to make skeletons flee from you for a short time. hero .…" at bounding box center [552, 132] width 150 height 239
click at [486, 48] on div "# Pick up a lightstone to make skeletons flee from you for a short time. hero .…" at bounding box center [552, 132] width 150 height 239
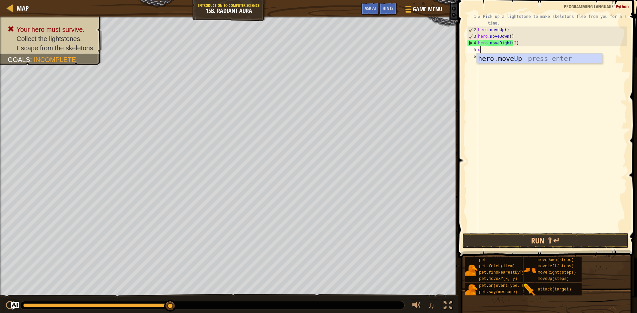
type textarea "up"
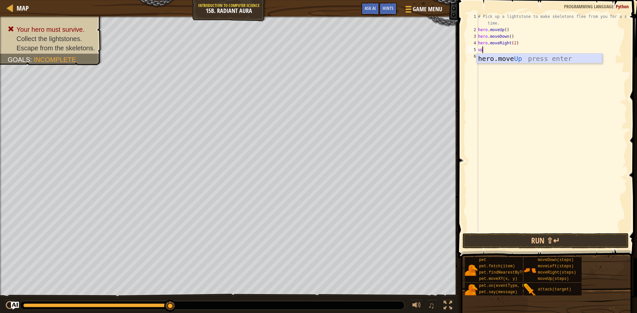
click at [503, 62] on div "hero.move Up press enter" at bounding box center [539, 69] width 125 height 30
type textarea "down"
click at [481, 63] on div "hero.move Down press enter" at bounding box center [539, 75] width 125 height 30
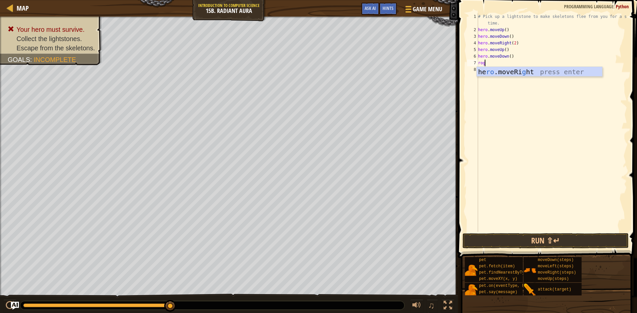
type textarea "roght"
click at [489, 71] on div "he ro .moveRi ght press enter" at bounding box center [539, 82] width 125 height 30
click at [510, 63] on div "# Pick up a lightstone to make skeletons flee from you for a short time. hero .…" at bounding box center [552, 132] width 150 height 239
type textarea "hero.moveRight(2)"
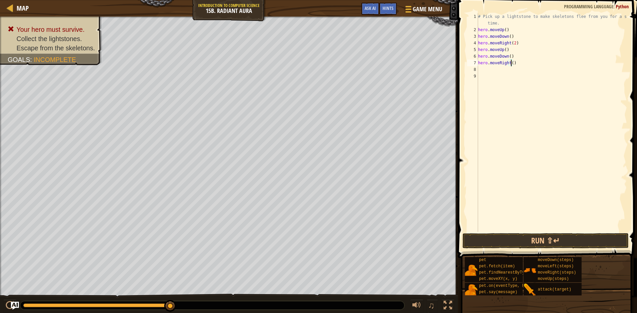
scroll to position [3, 3]
click at [483, 70] on div "# Pick up a lightstone to make skeletons flee from you for a short time. hero .…" at bounding box center [552, 132] width 150 height 239
type textarea "up"
click at [506, 78] on div "hero.move Up press enter" at bounding box center [539, 89] width 125 height 30
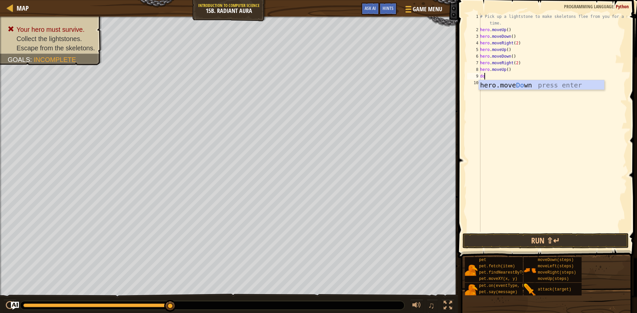
type textarea "down"
click at [488, 82] on div "hero.move Down press enter" at bounding box center [540, 95] width 125 height 30
click at [487, 244] on button "Run ⇧↵" at bounding box center [545, 240] width 166 height 15
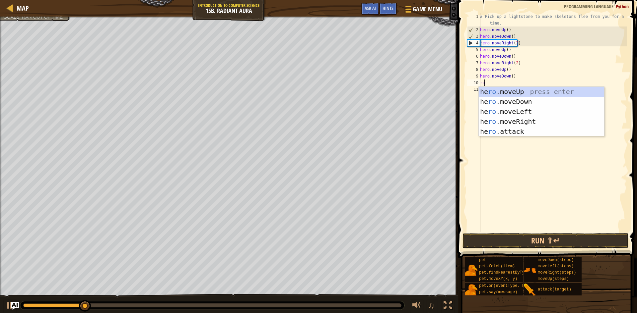
scroll to position [3, 0]
type textarea "roght"
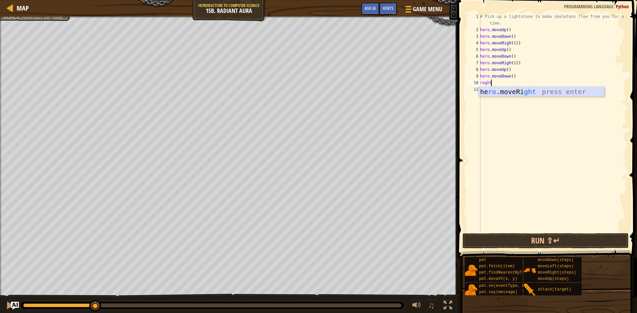
click at [496, 90] on div "he ro .moveRi ght press enter" at bounding box center [540, 102] width 125 height 30
click at [497, 237] on button "Run ⇧↵" at bounding box center [545, 240] width 166 height 15
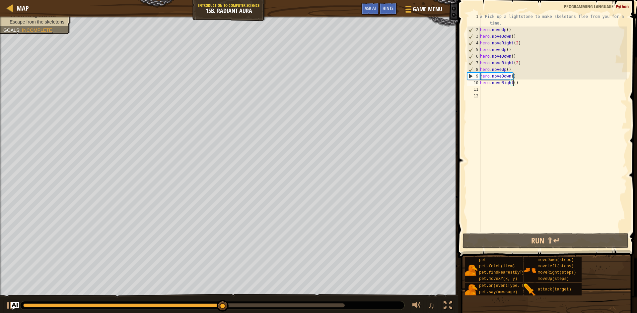
click at [513, 84] on div "# Pick up a lightstone to make skeletons flee from you for a short time. hero .…" at bounding box center [552, 132] width 148 height 239
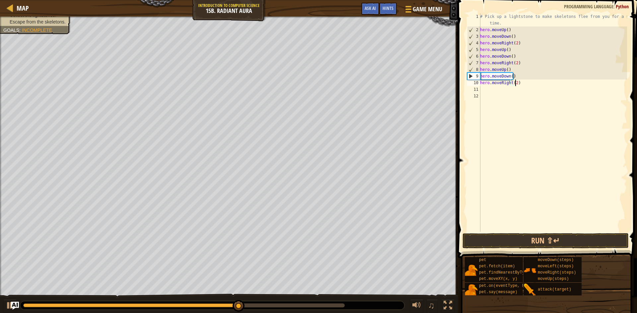
scroll to position [3, 3]
type textarea "hero.moveRight(2)"
click at [511, 241] on button "Run ⇧↵" at bounding box center [545, 240] width 166 height 15
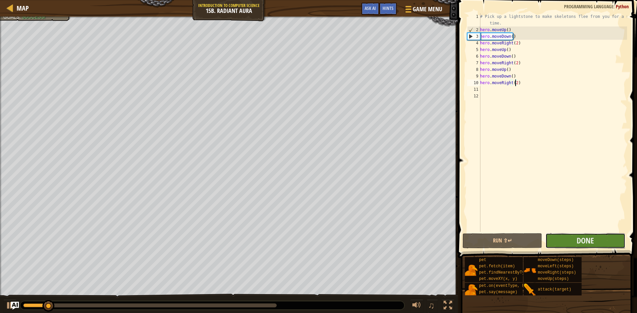
click at [562, 235] on button "Done" at bounding box center [585, 240] width 80 height 15
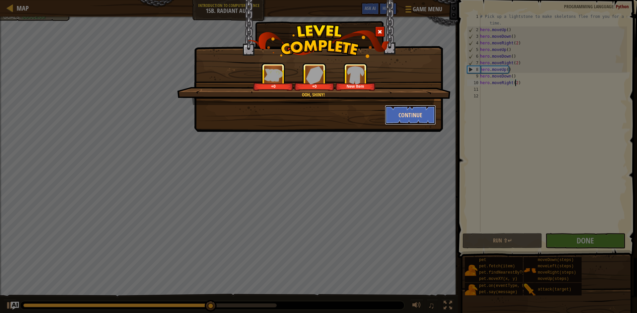
click at [394, 113] on button "Continue" at bounding box center [410, 115] width 51 height 20
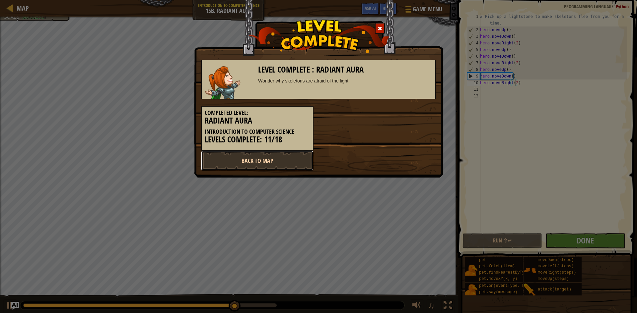
click at [274, 163] on link "Back to Map" at bounding box center [257, 161] width 112 height 20
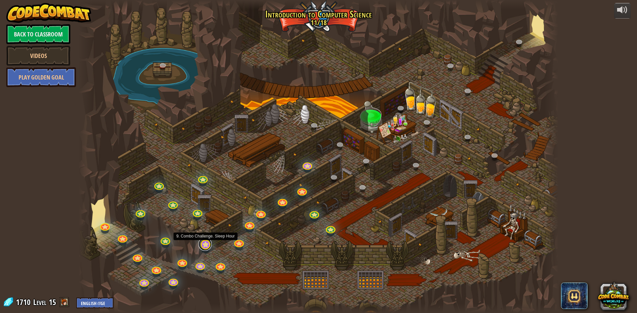
click at [208, 243] on link at bounding box center [204, 244] width 13 height 13
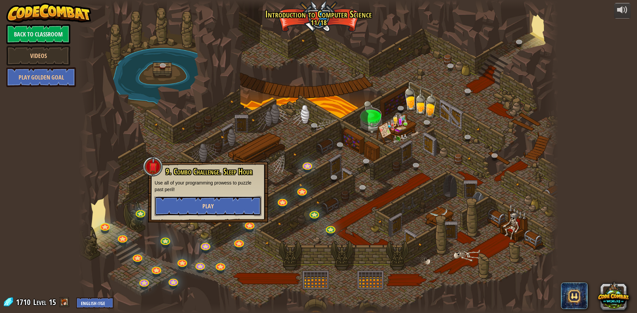
click at [218, 206] on button "Play" at bounding box center [208, 206] width 107 height 20
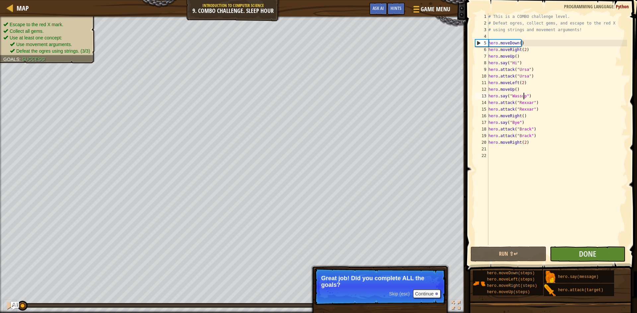
click at [523, 96] on div "# This is a COMBO challenge level. # Defeat [PERSON_NAME], collect gems, and es…" at bounding box center [557, 135] width 140 height 245
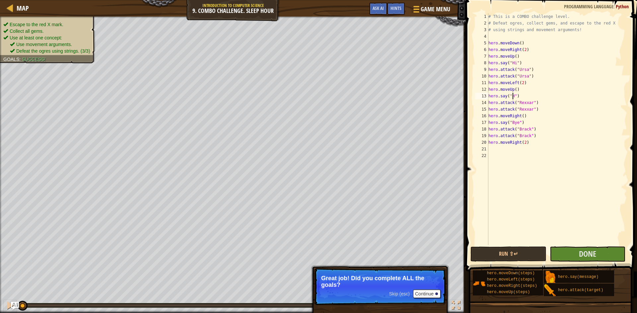
scroll to position [3, 2]
type textarea "hero.say("Hi")"
click at [513, 255] on button "Run ⇧↵" at bounding box center [508, 254] width 76 height 15
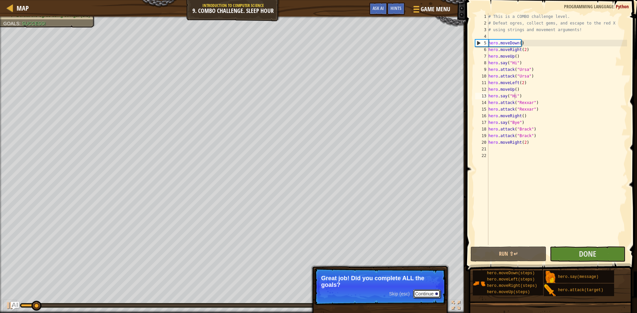
click at [433, 291] on button "Continue" at bounding box center [427, 294] width 28 height 9
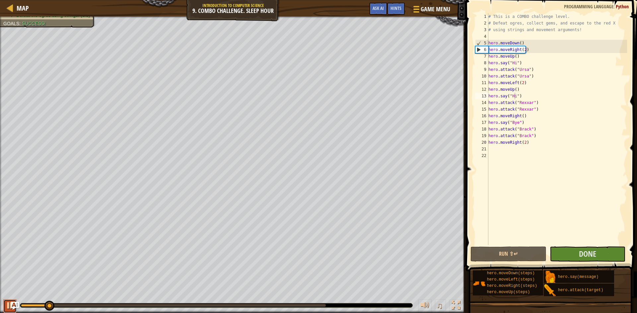
click at [10, 305] on div at bounding box center [10, 305] width 9 height 9
click at [599, 249] on button "Done" at bounding box center [587, 254] width 76 height 15
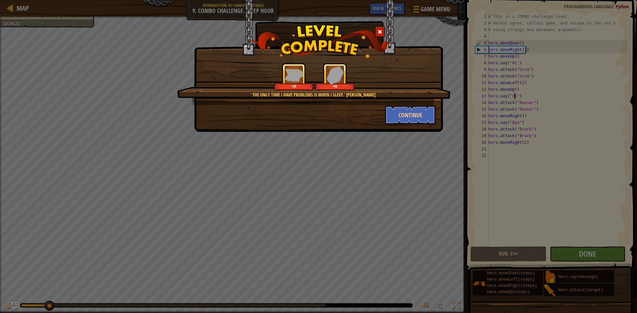
click at [421, 125] on div "'The only time I have problems is when I sleep.' [PERSON_NAME] +0 +0 Continue" at bounding box center [318, 66] width 249 height 132
click at [420, 118] on button "Continue" at bounding box center [410, 115] width 51 height 20
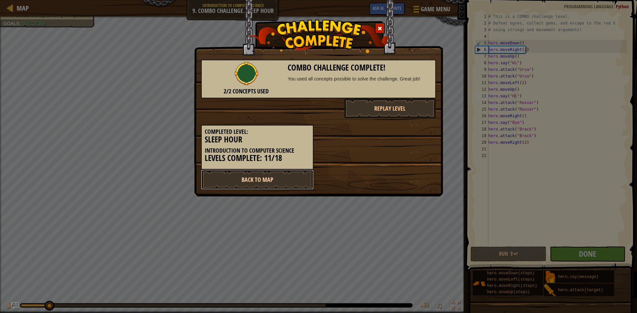
click at [290, 181] on link "Back to Map" at bounding box center [257, 180] width 112 height 20
